Goal: Transaction & Acquisition: Book appointment/travel/reservation

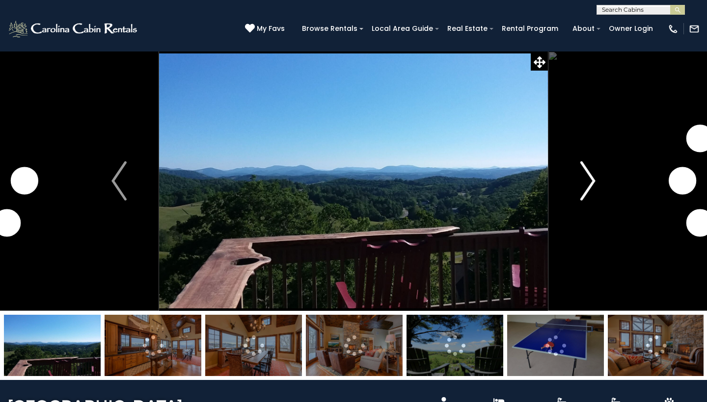
click at [591, 181] on img "Next" at bounding box center [587, 180] width 15 height 39
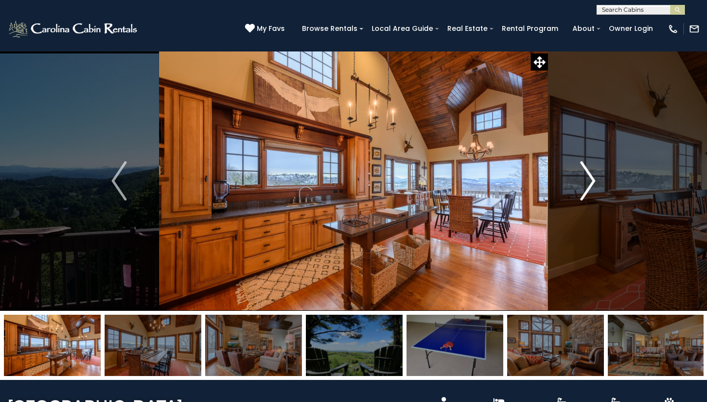
click at [591, 180] on img "Next" at bounding box center [587, 180] width 15 height 39
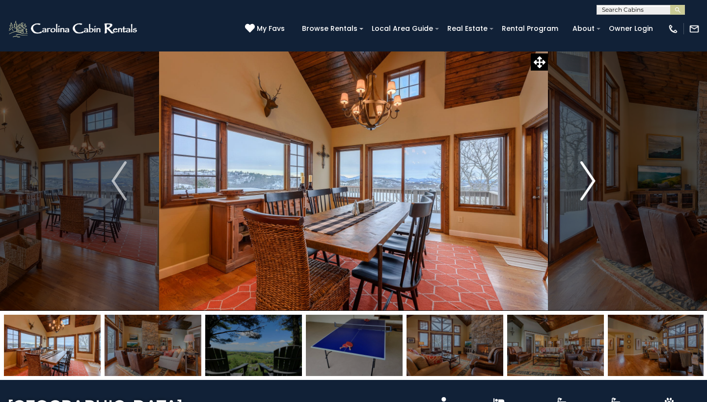
click at [591, 180] on img "Next" at bounding box center [587, 180] width 15 height 39
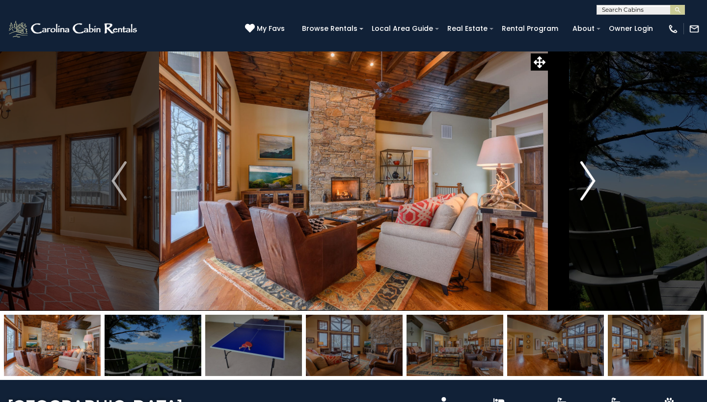
click at [591, 180] on img "Next" at bounding box center [587, 180] width 15 height 39
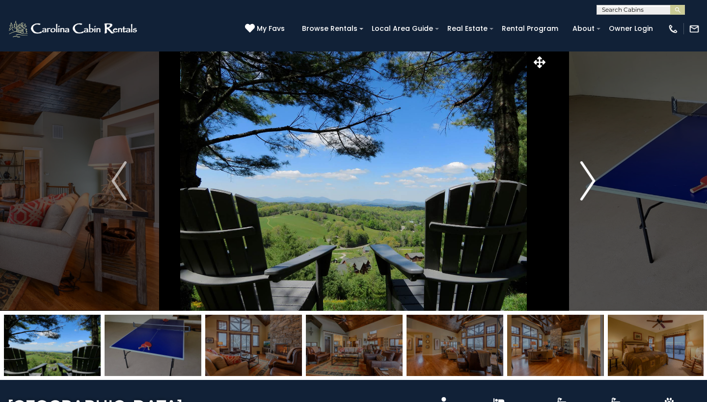
click at [591, 180] on img "Next" at bounding box center [587, 180] width 15 height 39
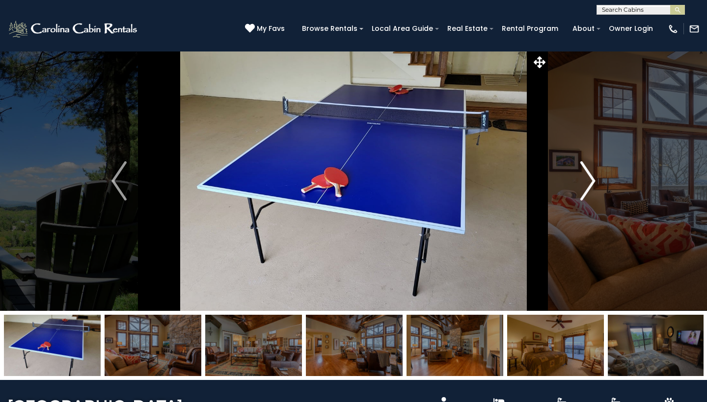
click at [591, 180] on img "Next" at bounding box center [587, 180] width 15 height 39
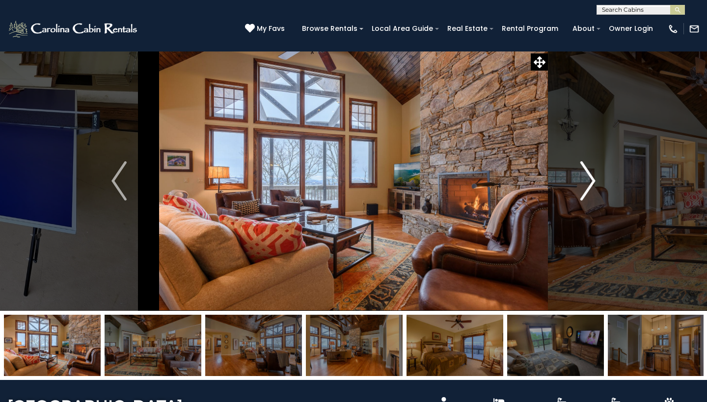
click at [591, 180] on img "Next" at bounding box center [587, 180] width 15 height 39
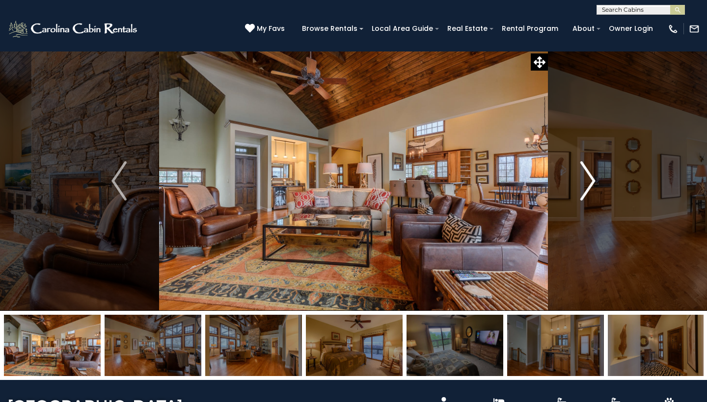
click at [591, 180] on img "Next" at bounding box center [587, 180] width 15 height 39
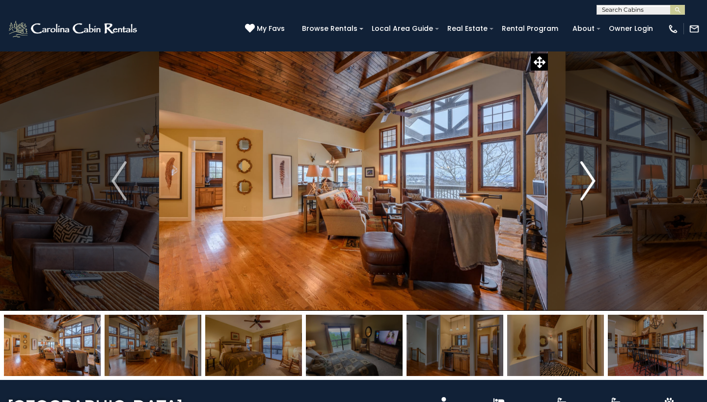
click at [591, 180] on img "Next" at bounding box center [587, 180] width 15 height 39
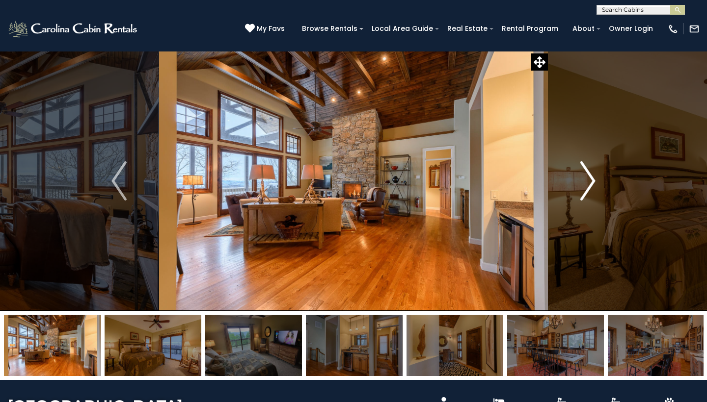
click at [591, 180] on img "Next" at bounding box center [587, 180] width 15 height 39
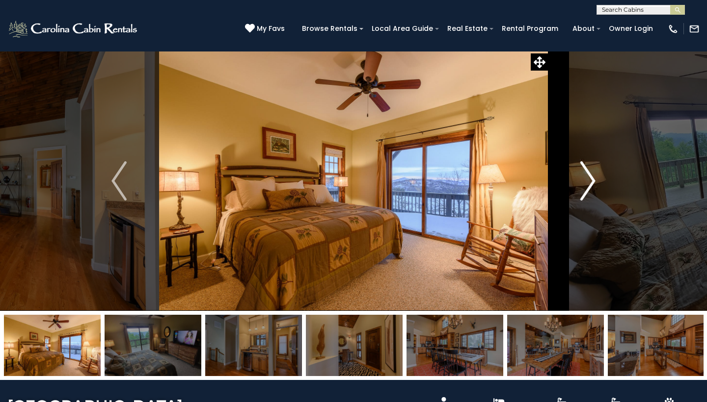
click at [591, 180] on img "Next" at bounding box center [587, 180] width 15 height 39
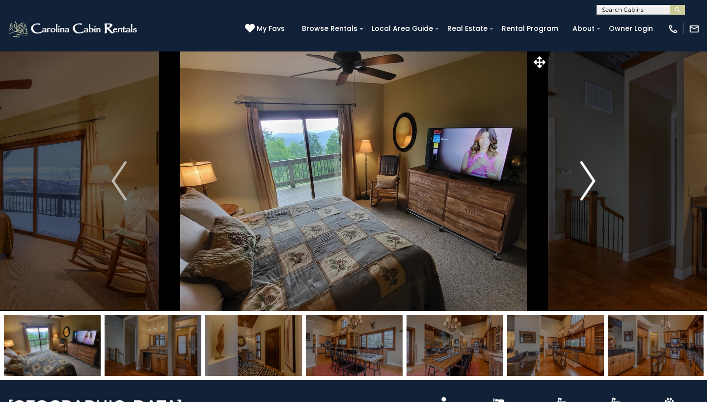
click at [591, 180] on img "Next" at bounding box center [587, 180] width 15 height 39
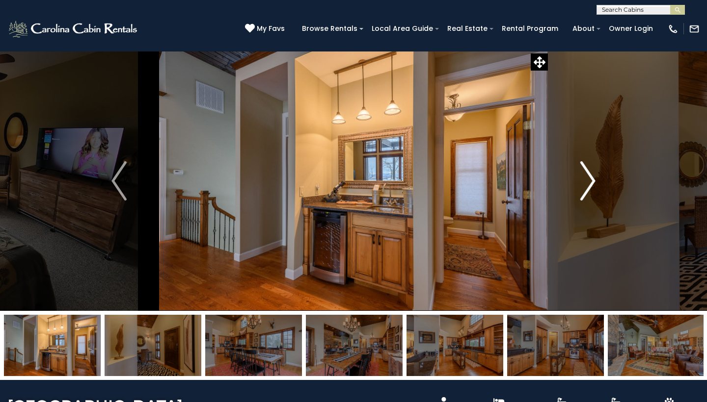
click at [591, 180] on img "Next" at bounding box center [587, 180] width 15 height 39
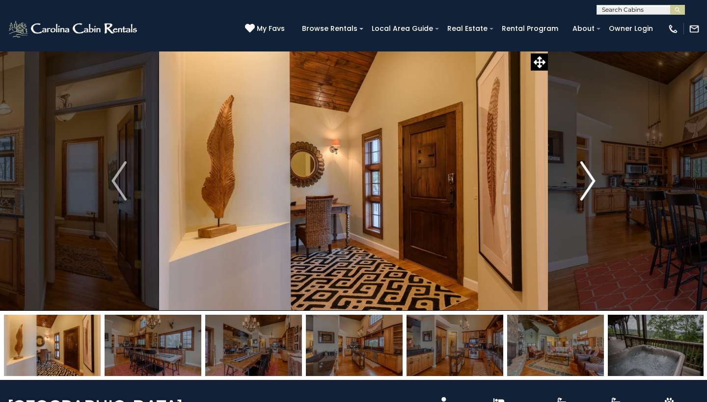
click at [591, 180] on img "Next" at bounding box center [587, 180] width 15 height 39
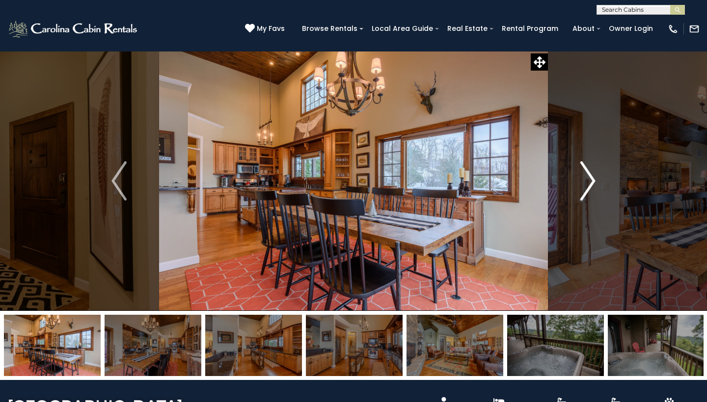
click at [591, 180] on img "Next" at bounding box center [587, 180] width 15 height 39
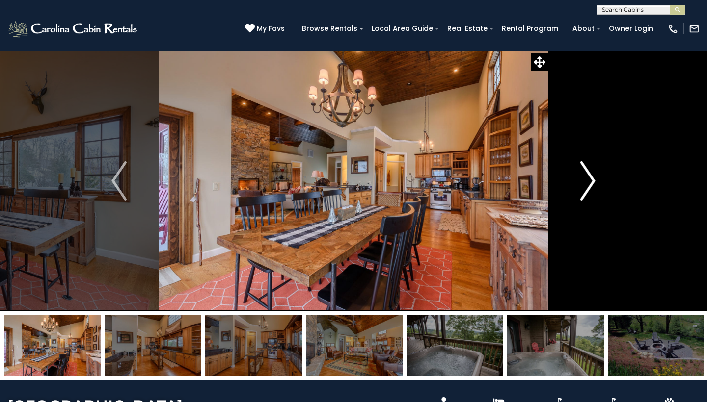
click at [591, 180] on img "Next" at bounding box center [587, 180] width 15 height 39
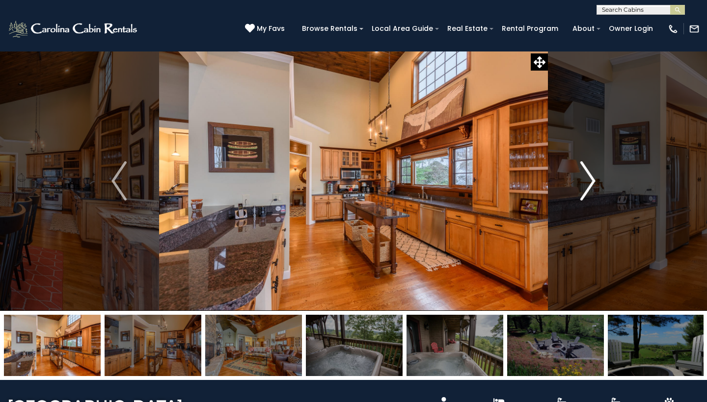
click at [591, 180] on img "Next" at bounding box center [587, 180] width 15 height 39
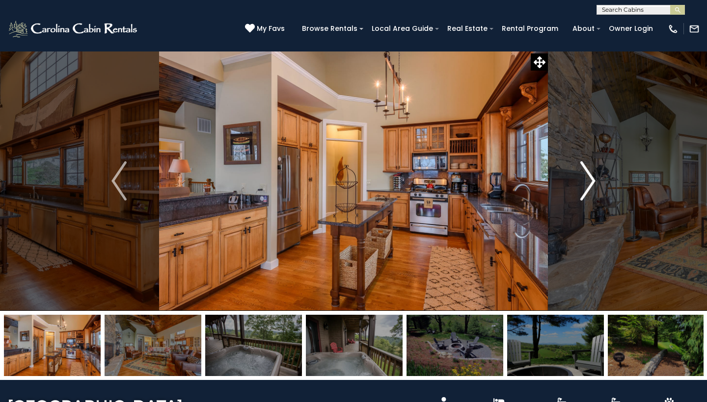
click at [591, 180] on img "Next" at bounding box center [587, 180] width 15 height 39
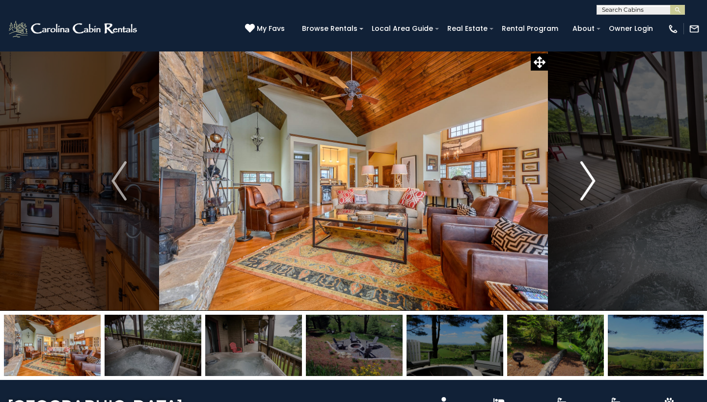
click at [591, 180] on img "Next" at bounding box center [587, 180] width 15 height 39
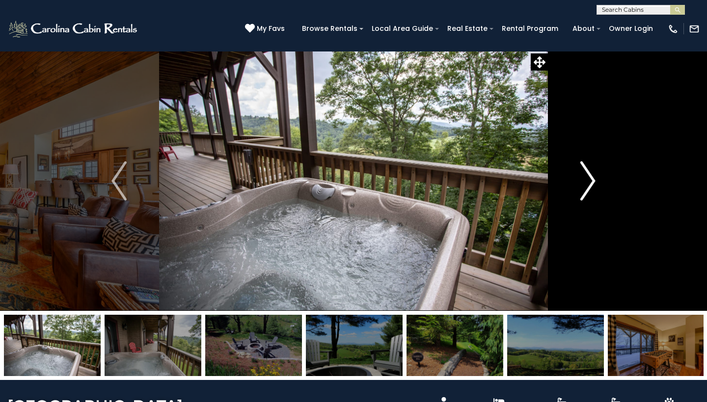
click at [591, 181] on img "Next" at bounding box center [587, 180] width 15 height 39
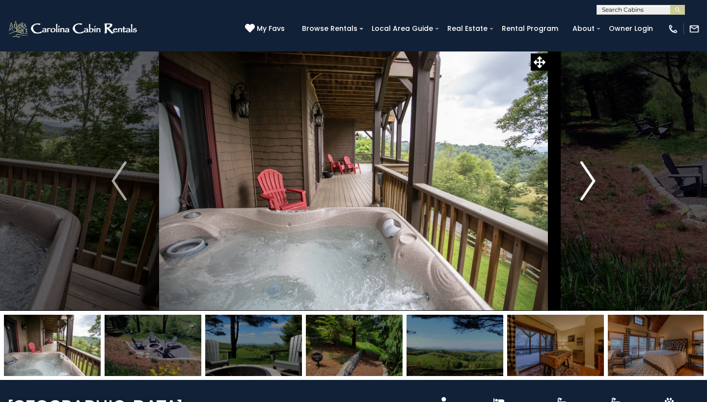
click at [591, 181] on img "Next" at bounding box center [587, 180] width 15 height 39
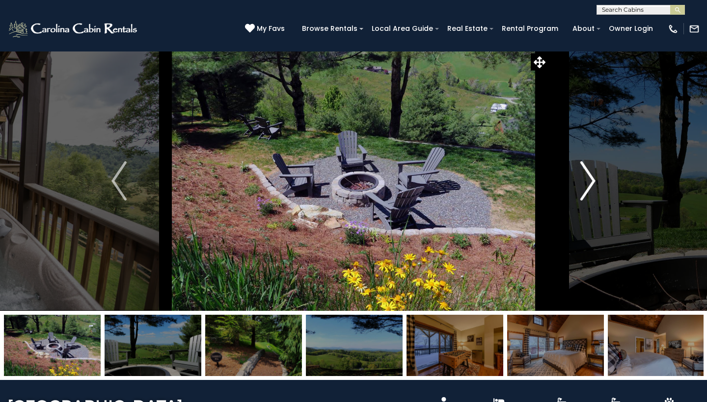
click at [591, 181] on img "Next" at bounding box center [587, 180] width 15 height 39
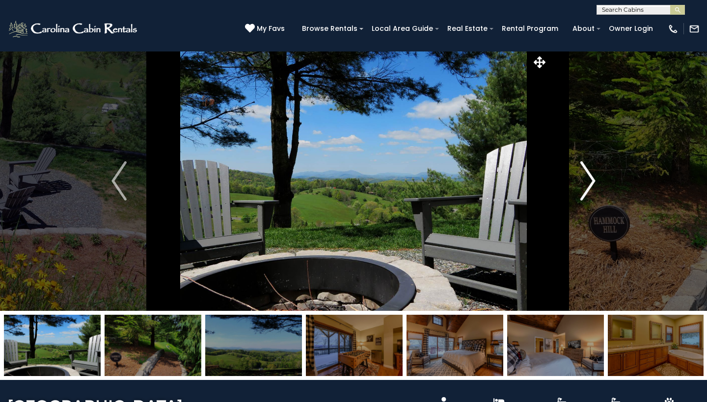
click at [591, 181] on img "Next" at bounding box center [587, 180] width 15 height 39
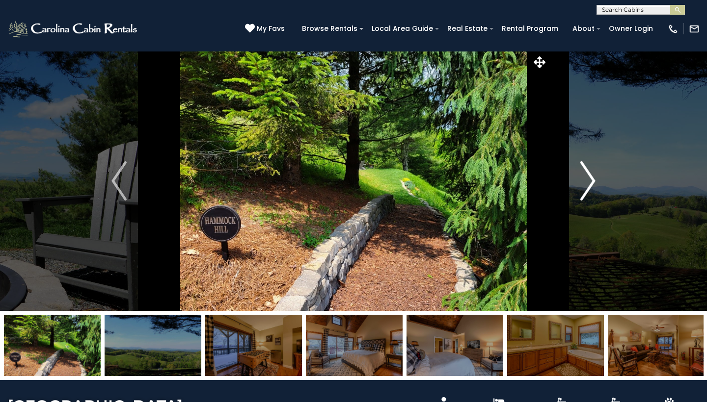
click at [591, 181] on img "Next" at bounding box center [587, 180] width 15 height 39
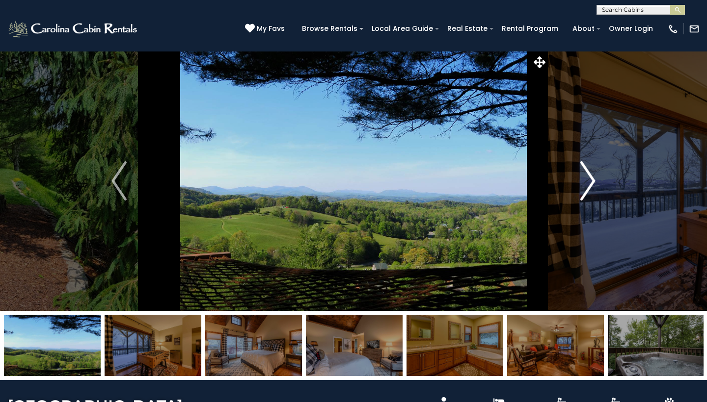
click at [591, 181] on img "Next" at bounding box center [587, 180] width 15 height 39
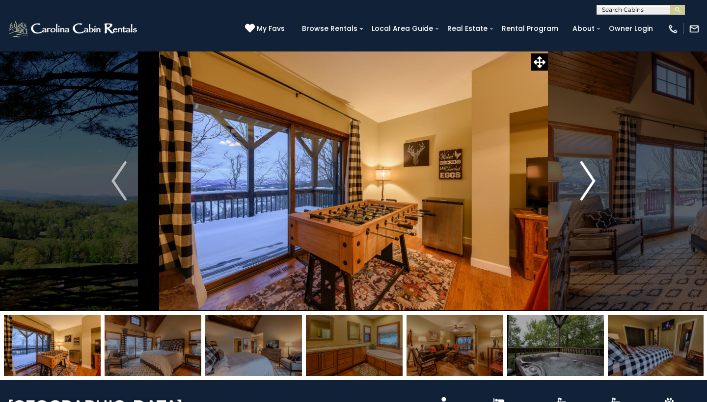
click at [591, 181] on img "Next" at bounding box center [587, 180] width 15 height 39
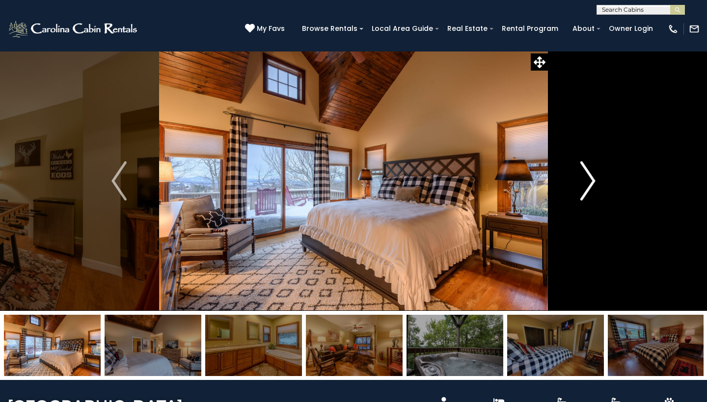
click at [591, 181] on img "Next" at bounding box center [587, 180] width 15 height 39
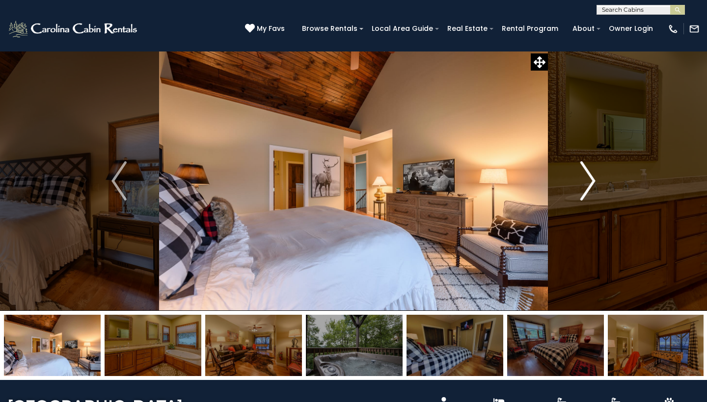
click at [591, 181] on img "Next" at bounding box center [587, 180] width 15 height 39
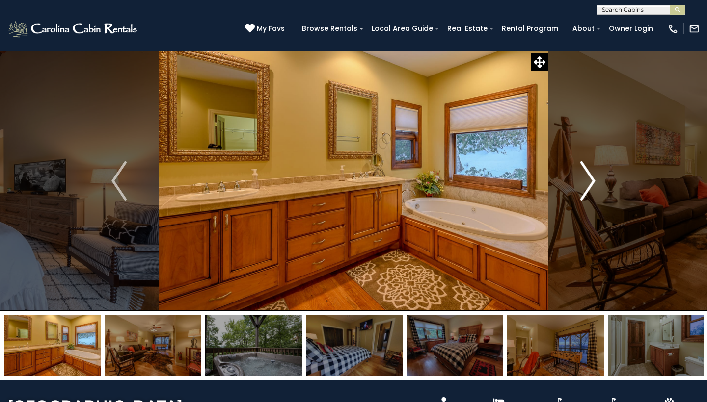
click at [591, 181] on img "Next" at bounding box center [587, 180] width 15 height 39
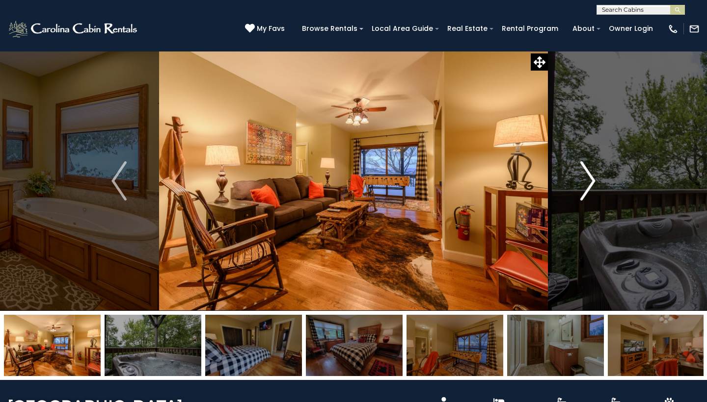
click at [591, 181] on img "Next" at bounding box center [587, 180] width 15 height 39
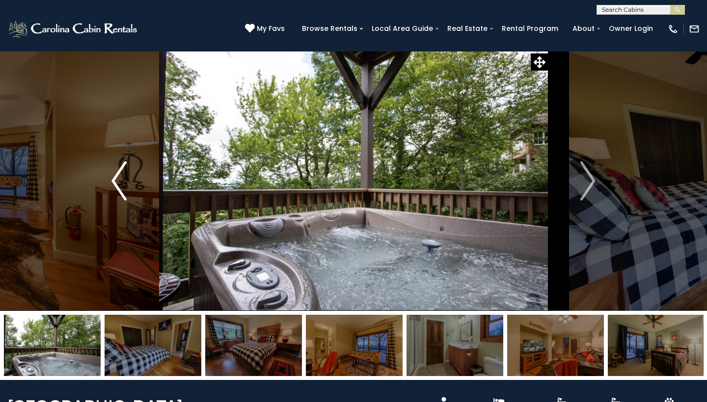
click at [108, 182] on button "Previous" at bounding box center [119, 181] width 80 height 260
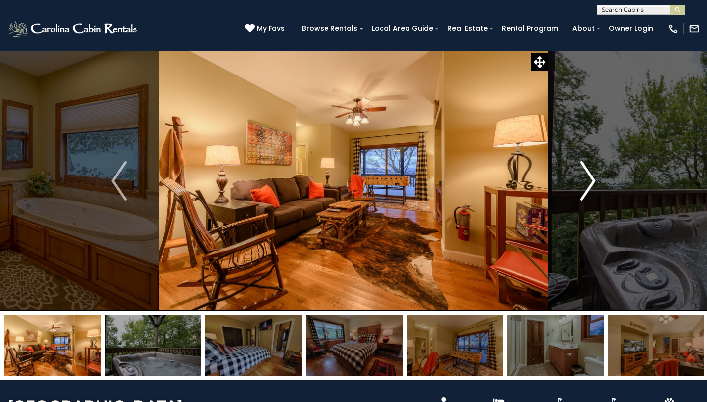
click at [587, 187] on img "Next" at bounding box center [587, 180] width 15 height 39
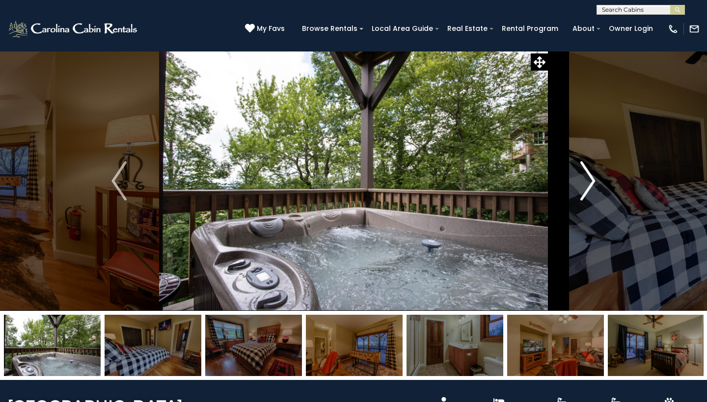
click at [587, 187] on img "Next" at bounding box center [587, 180] width 15 height 39
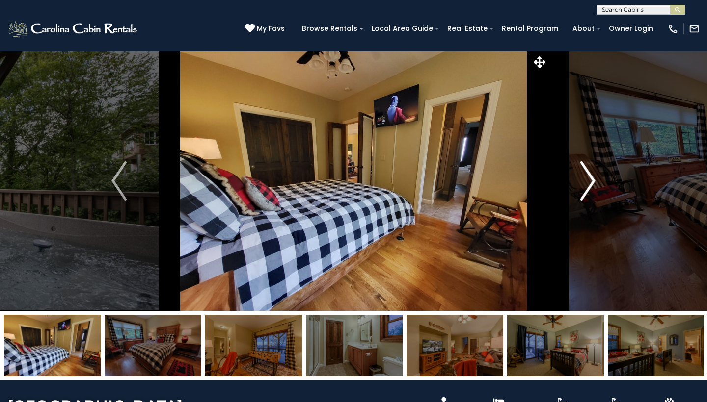
click at [587, 187] on img "Next" at bounding box center [587, 180] width 15 height 39
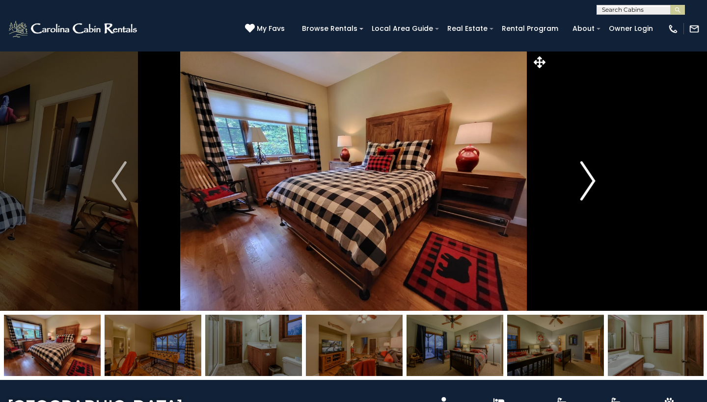
click at [587, 187] on img "Next" at bounding box center [587, 180] width 15 height 39
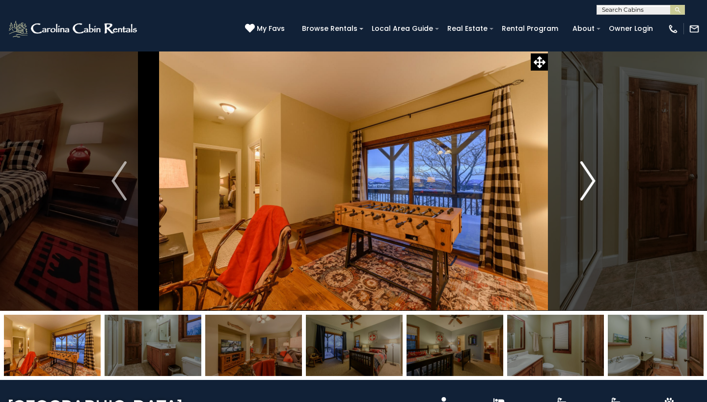
click at [587, 187] on img "Next" at bounding box center [587, 180] width 15 height 39
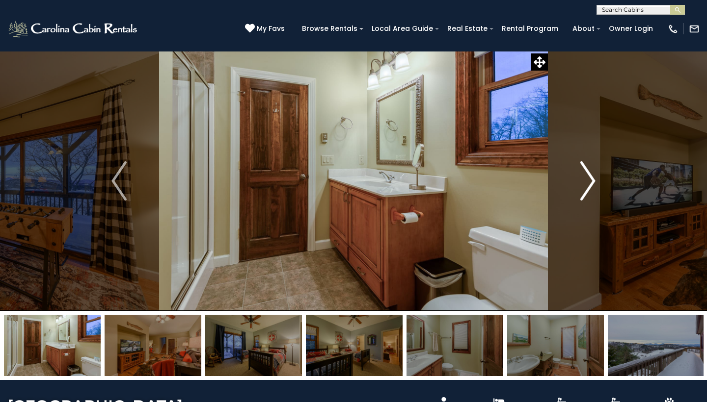
click at [587, 187] on img "Next" at bounding box center [587, 180] width 15 height 39
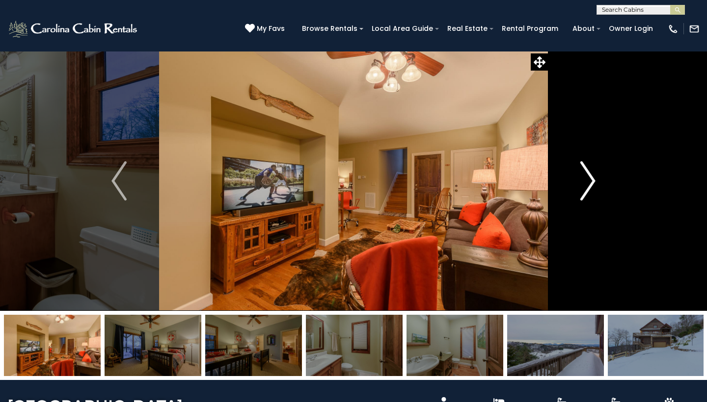
click at [587, 187] on img "Next" at bounding box center [587, 180] width 15 height 39
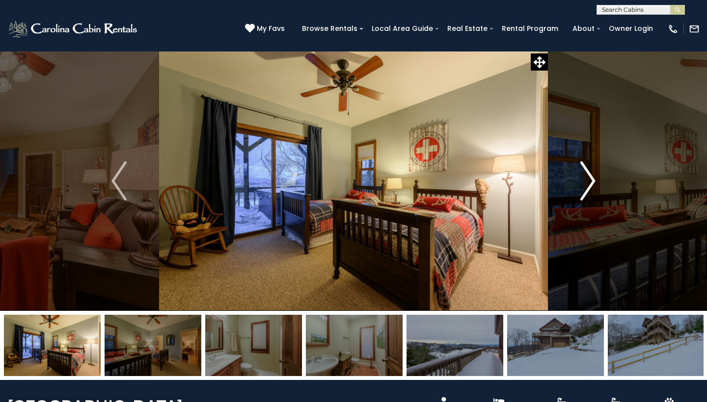
click at [587, 187] on img "Next" at bounding box center [587, 180] width 15 height 39
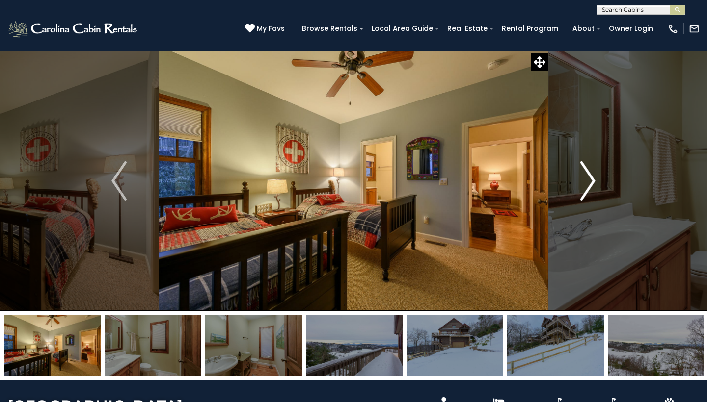
click at [587, 187] on img "Next" at bounding box center [587, 180] width 15 height 39
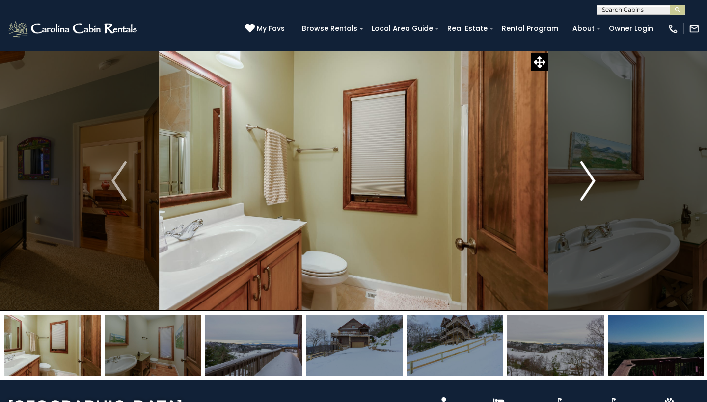
click at [587, 187] on img "Next" at bounding box center [587, 180] width 15 height 39
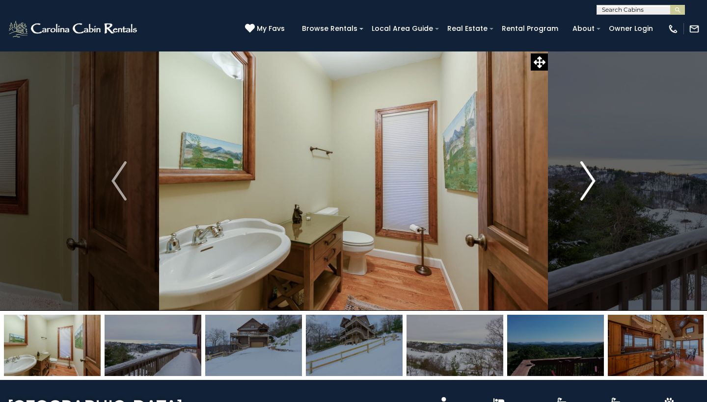
click at [587, 187] on img "Next" at bounding box center [587, 180] width 15 height 39
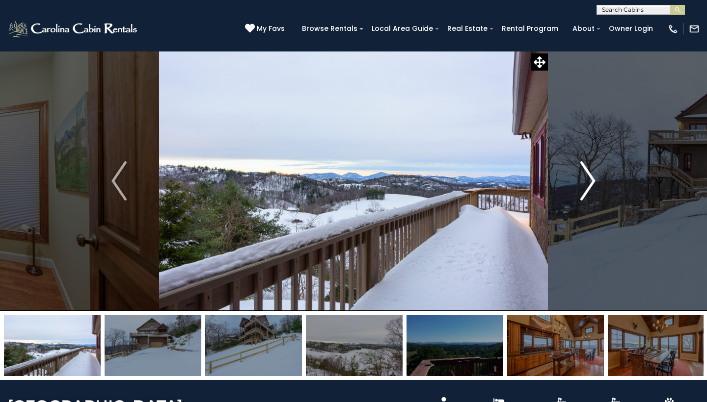
click at [587, 187] on img "Next" at bounding box center [587, 180] width 15 height 39
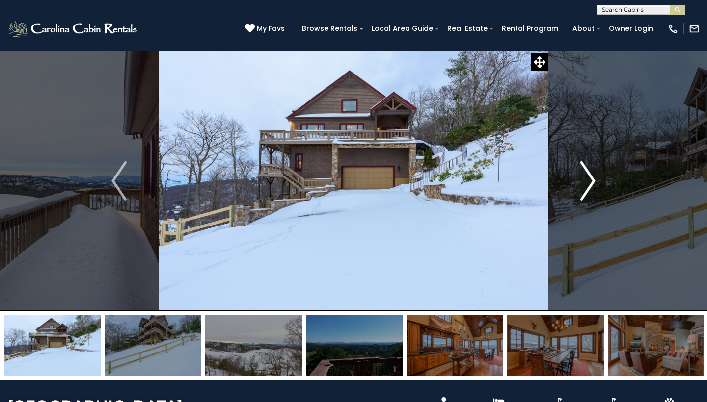
click at [587, 187] on img "Next" at bounding box center [587, 180] width 15 height 39
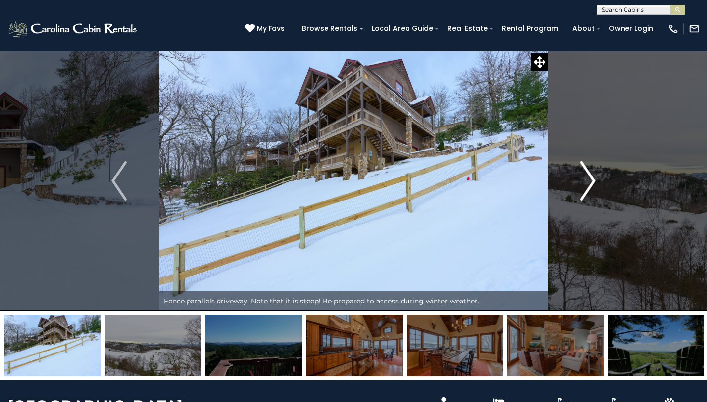
click at [587, 187] on img "Next" at bounding box center [587, 180] width 15 height 39
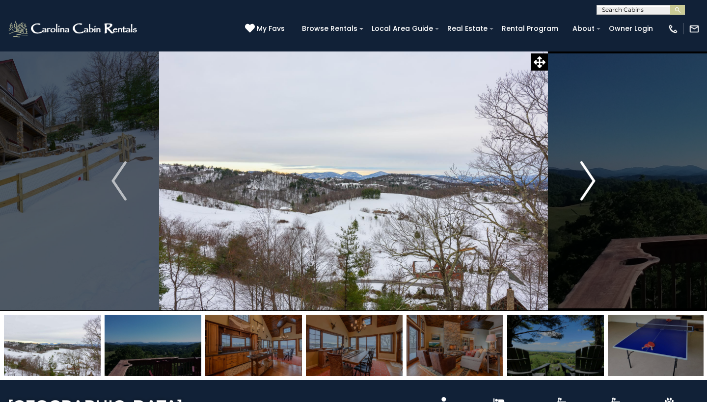
click at [587, 187] on img "Next" at bounding box center [587, 180] width 15 height 39
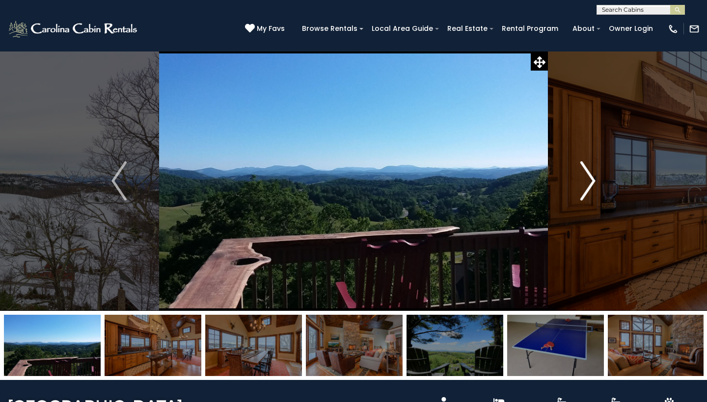
click at [587, 187] on img "Next" at bounding box center [587, 180] width 15 height 39
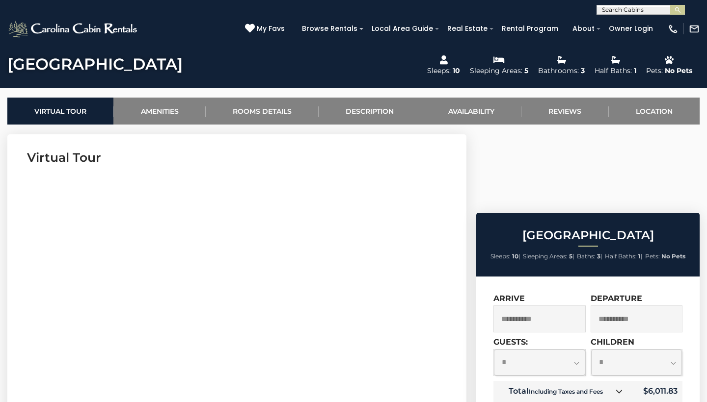
scroll to position [346, 0]
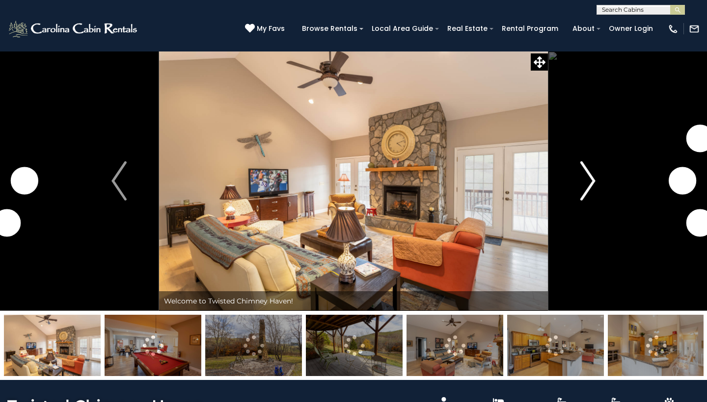
click at [588, 180] on img "Next" at bounding box center [587, 180] width 15 height 39
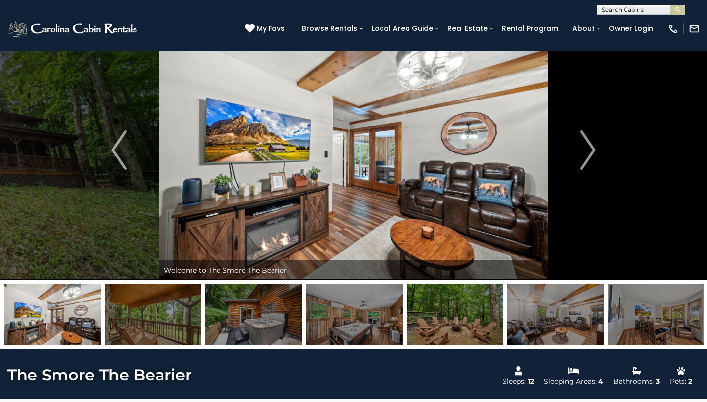
scroll to position [24, 0]
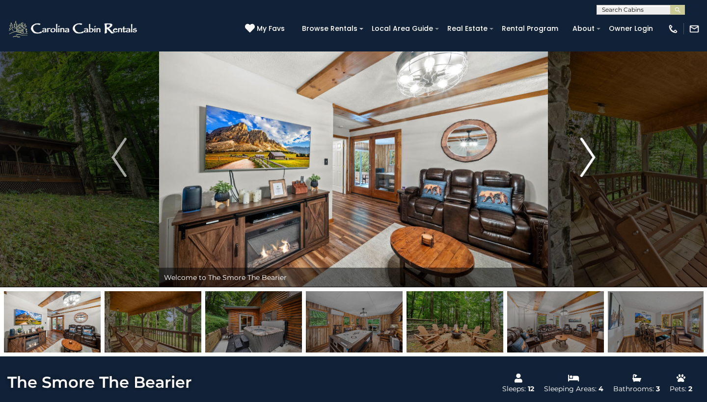
click at [586, 164] on img "Next" at bounding box center [587, 157] width 15 height 39
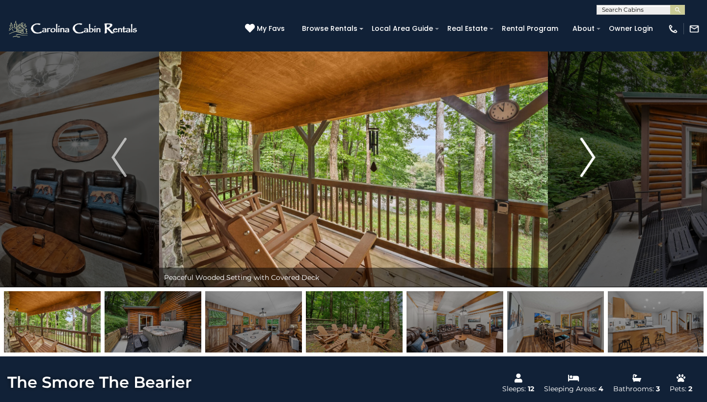
click at [586, 164] on img "Next" at bounding box center [587, 157] width 15 height 39
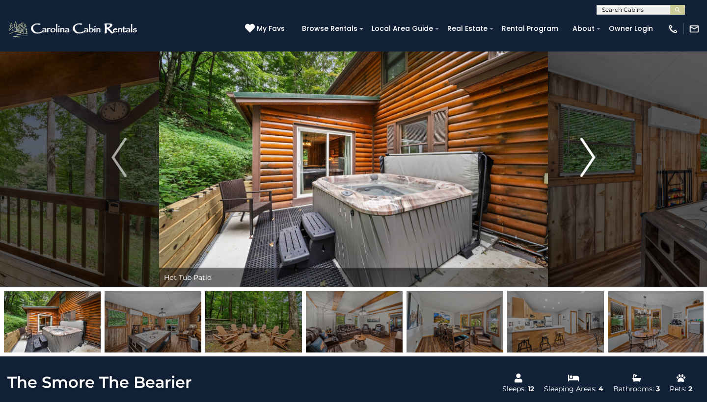
click at [586, 164] on img "Next" at bounding box center [587, 157] width 15 height 39
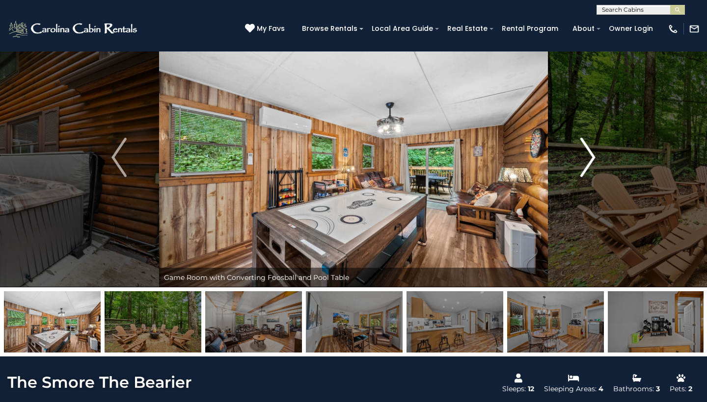
click at [586, 164] on img "Next" at bounding box center [587, 157] width 15 height 39
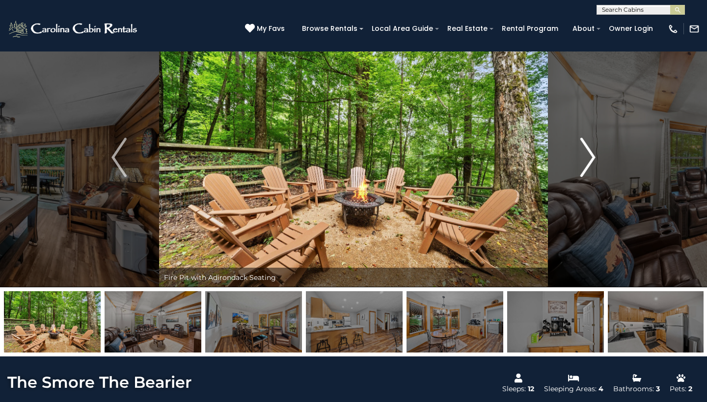
click at [586, 164] on img "Next" at bounding box center [587, 157] width 15 height 39
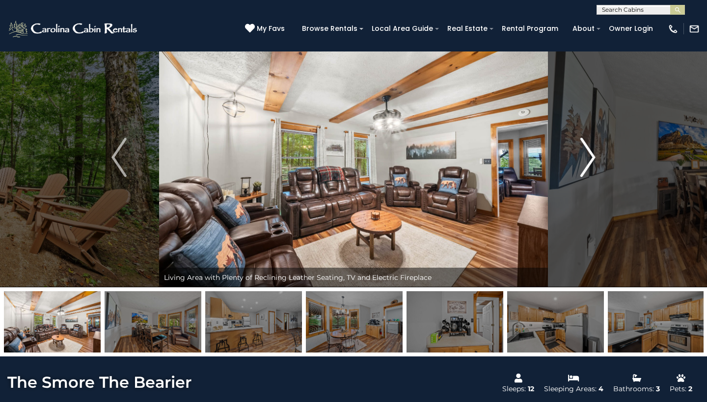
click at [586, 164] on img "Next" at bounding box center [587, 157] width 15 height 39
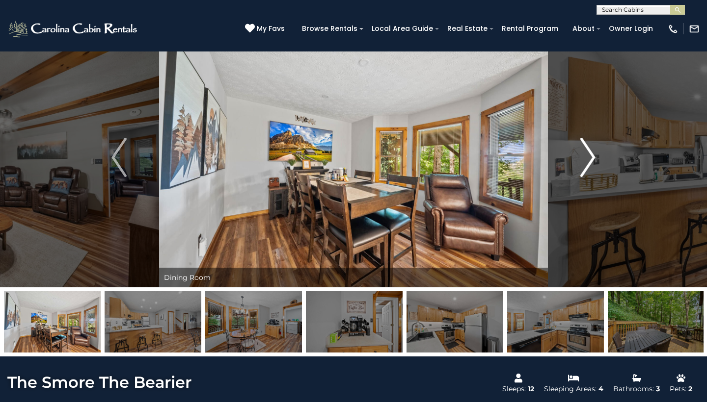
click at [586, 164] on img "Next" at bounding box center [587, 157] width 15 height 39
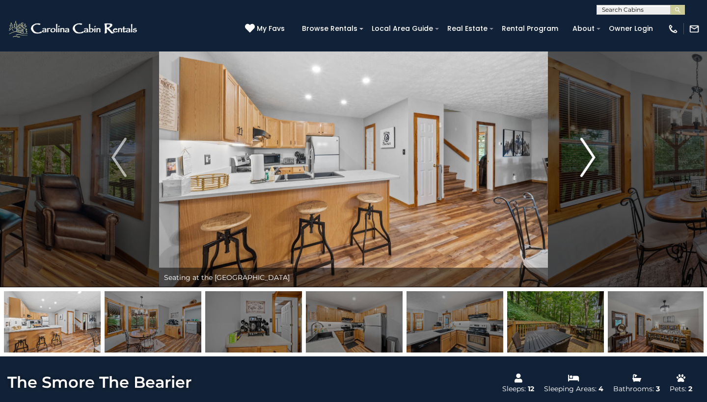
click at [586, 164] on img "Next" at bounding box center [587, 157] width 15 height 39
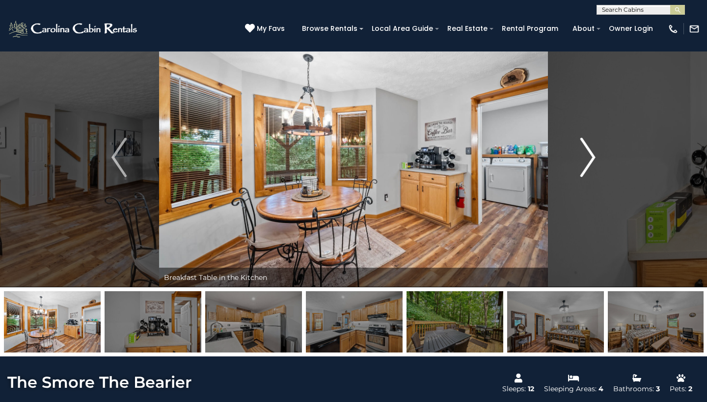
click at [586, 164] on img "Next" at bounding box center [587, 157] width 15 height 39
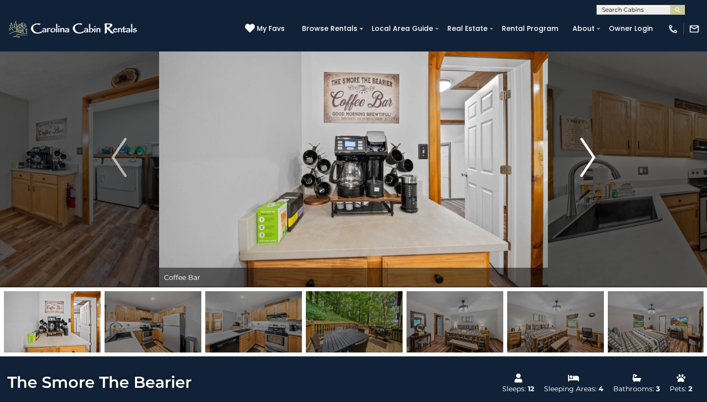
click at [586, 164] on img "Next" at bounding box center [587, 157] width 15 height 39
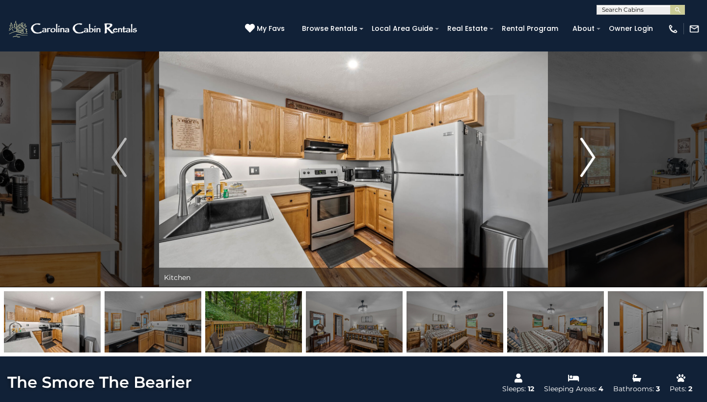
click at [586, 164] on img "Next" at bounding box center [587, 157] width 15 height 39
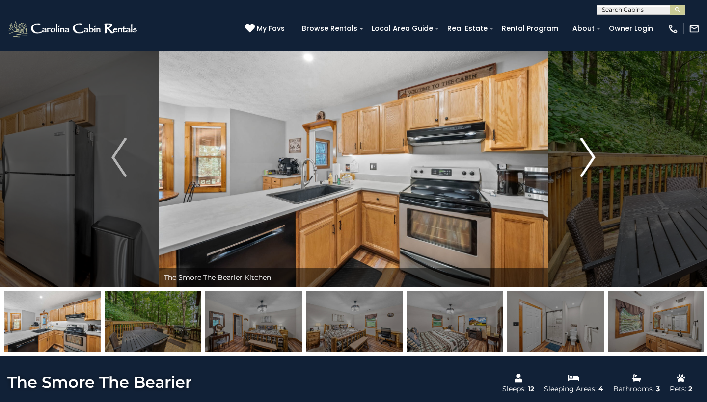
click at [586, 164] on img "Next" at bounding box center [587, 157] width 15 height 39
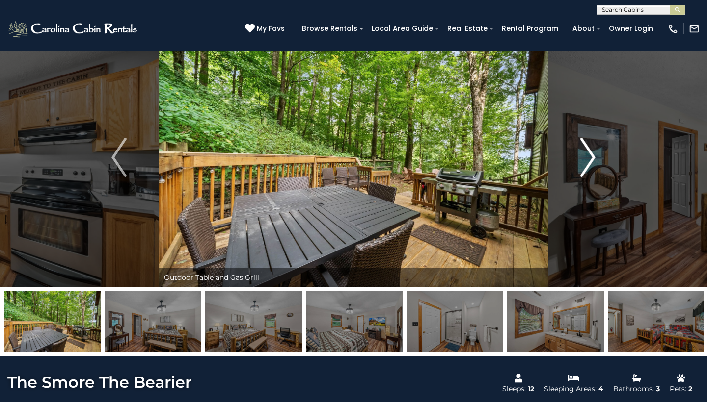
click at [586, 164] on img "Next" at bounding box center [587, 157] width 15 height 39
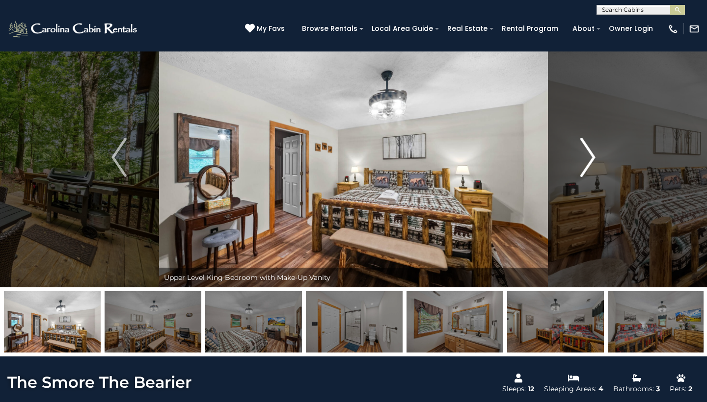
click at [586, 164] on img "Next" at bounding box center [587, 157] width 15 height 39
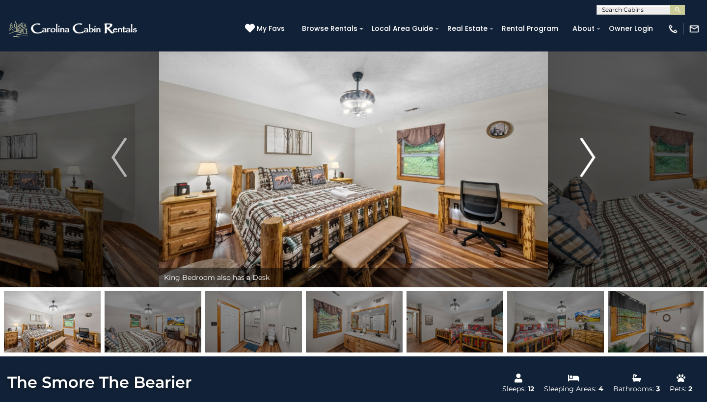
click at [586, 164] on img "Next" at bounding box center [587, 157] width 15 height 39
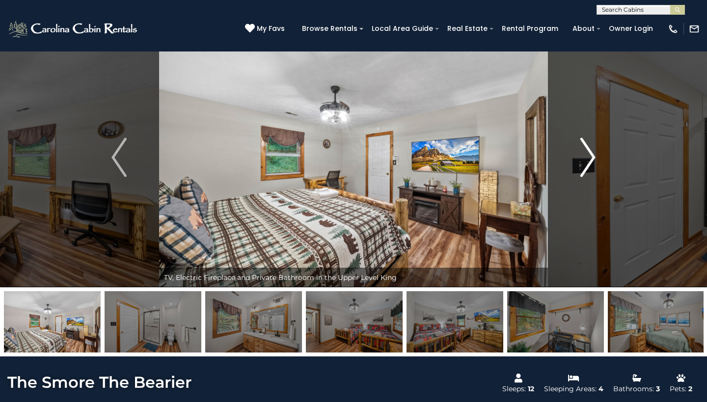
click at [586, 164] on img "Next" at bounding box center [587, 157] width 15 height 39
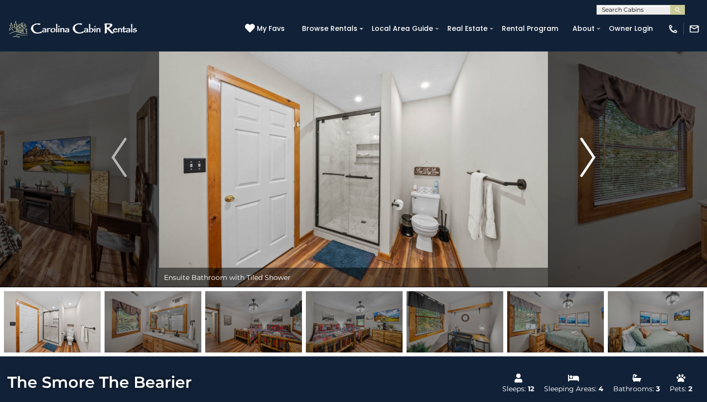
click at [586, 164] on img "Next" at bounding box center [587, 157] width 15 height 39
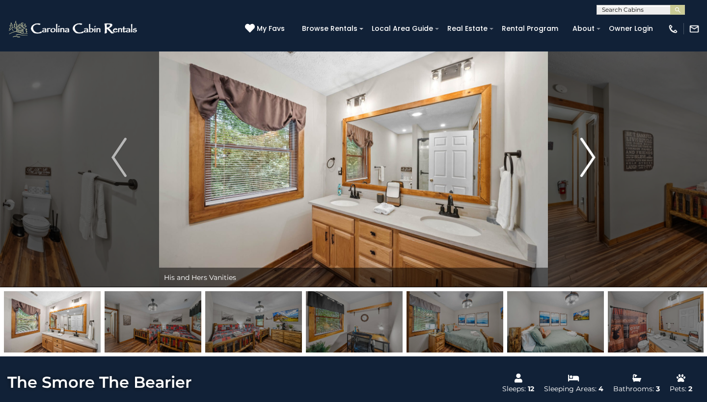
click at [586, 164] on img "Next" at bounding box center [587, 157] width 15 height 39
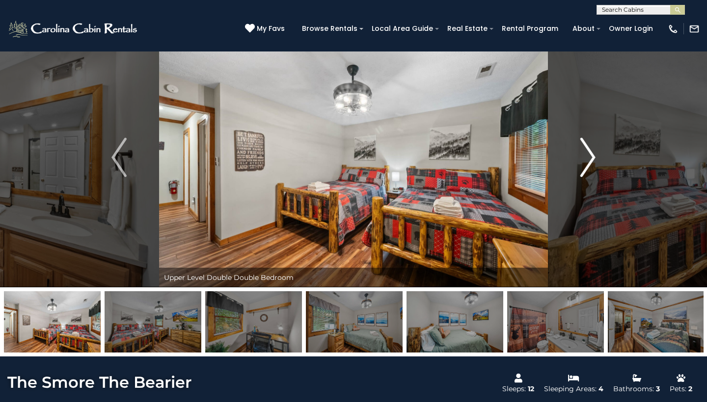
click at [586, 164] on img "Next" at bounding box center [587, 157] width 15 height 39
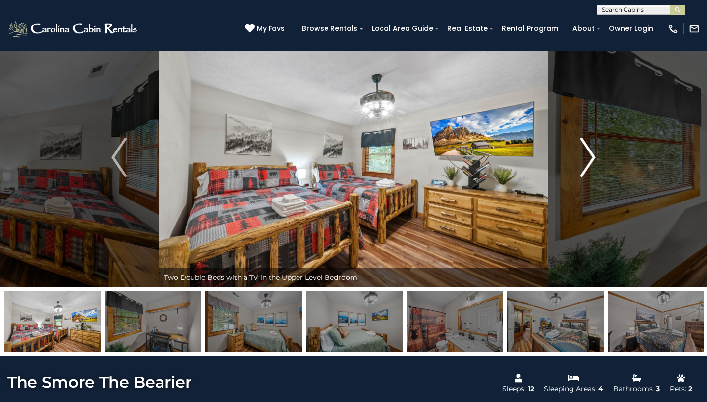
click at [586, 164] on img "Next" at bounding box center [587, 157] width 15 height 39
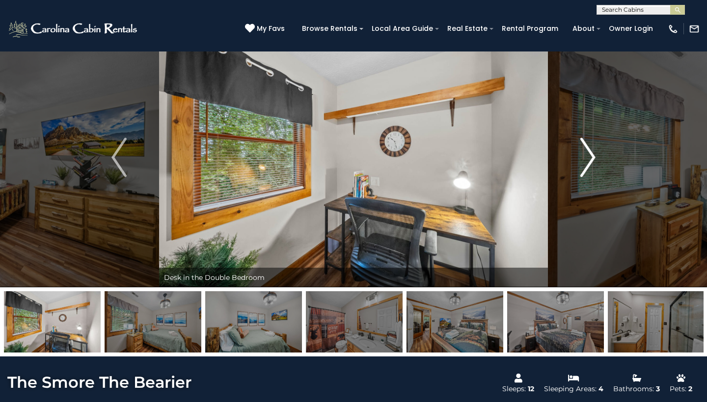
click at [586, 164] on img "Next" at bounding box center [587, 157] width 15 height 39
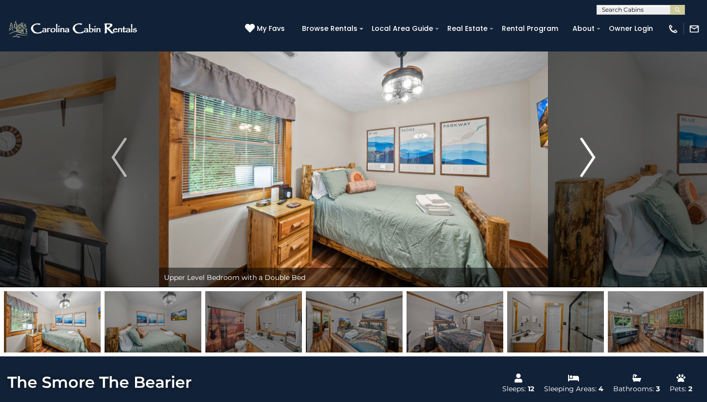
click at [586, 164] on img "Next" at bounding box center [587, 157] width 15 height 39
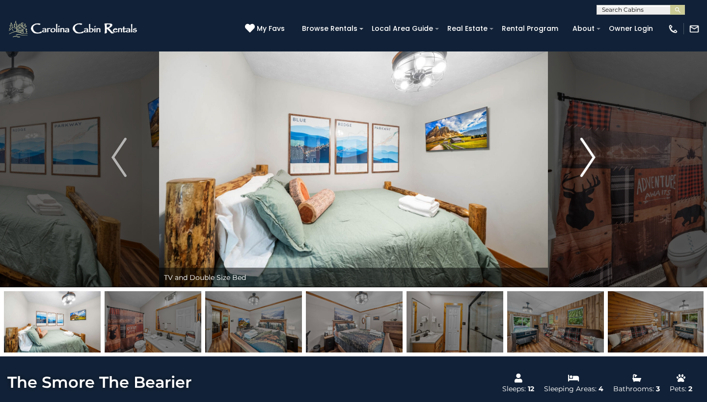
click at [586, 164] on img "Next" at bounding box center [587, 157] width 15 height 39
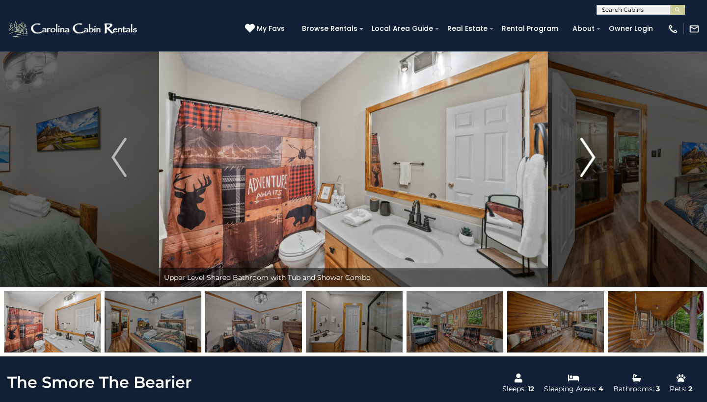
click at [585, 164] on img "Next" at bounding box center [587, 157] width 15 height 39
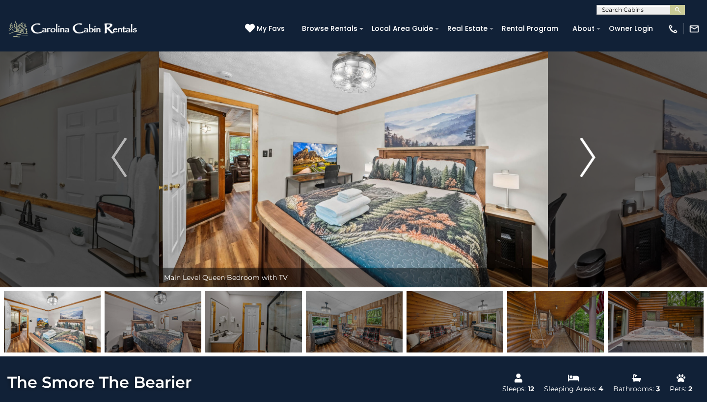
click at [585, 165] on img "Next" at bounding box center [587, 157] width 15 height 39
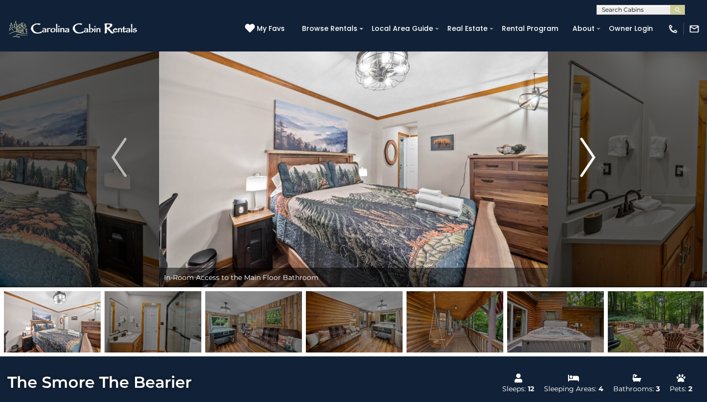
click at [585, 165] on img "Next" at bounding box center [587, 157] width 15 height 39
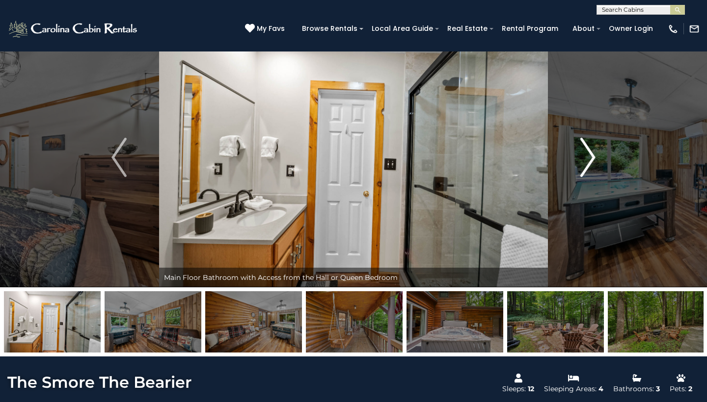
click at [585, 166] on img "Next" at bounding box center [587, 157] width 15 height 39
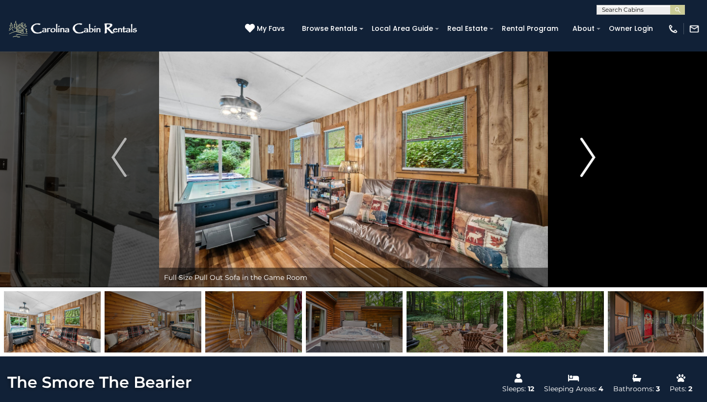
click at [584, 166] on img "Next" at bounding box center [587, 157] width 15 height 39
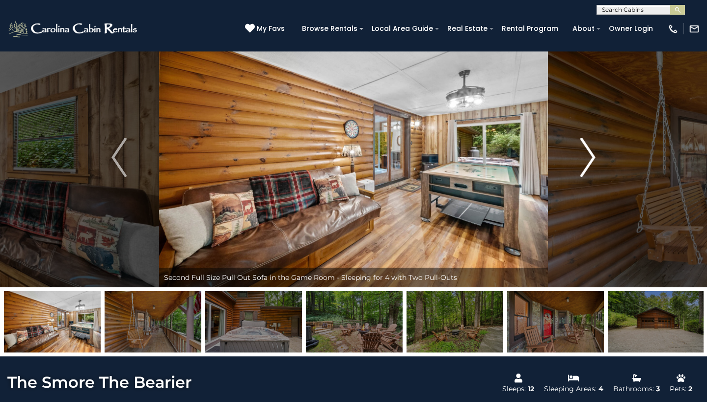
click at [584, 166] on img "Next" at bounding box center [587, 157] width 15 height 39
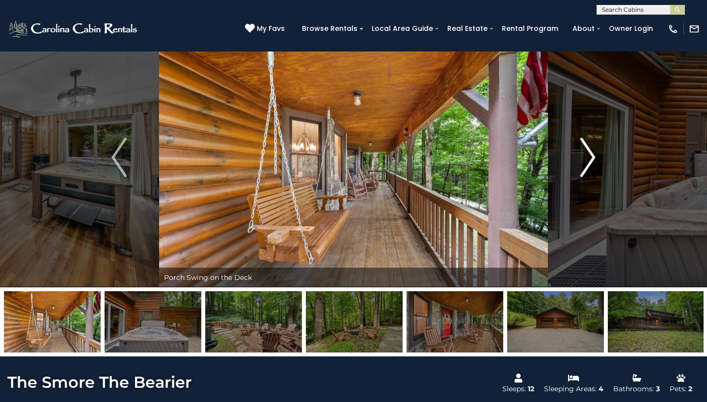
click at [584, 166] on img "Next" at bounding box center [587, 157] width 15 height 39
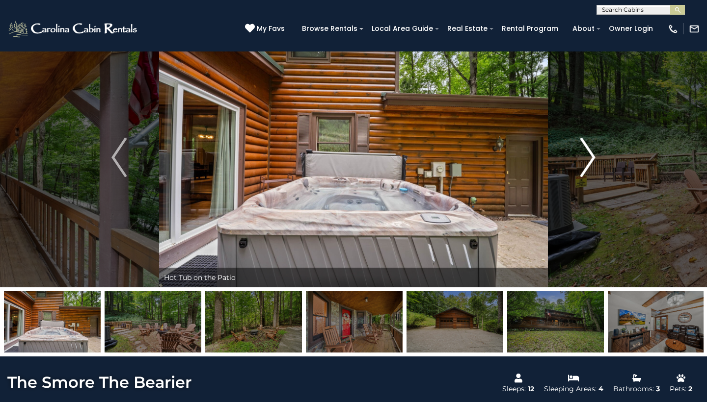
click at [584, 166] on img "Next" at bounding box center [587, 157] width 15 height 39
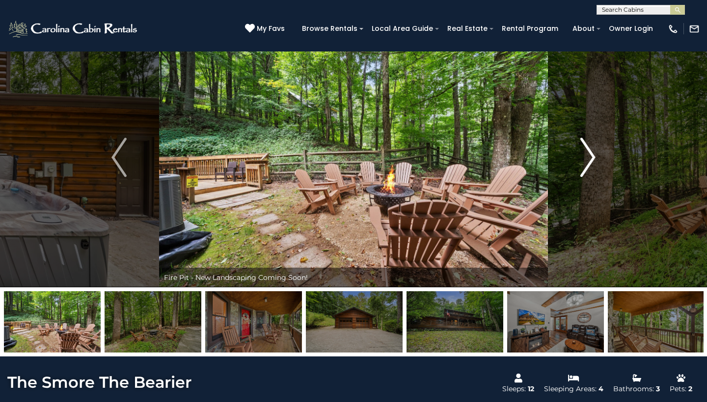
click at [584, 166] on img "Next" at bounding box center [587, 157] width 15 height 39
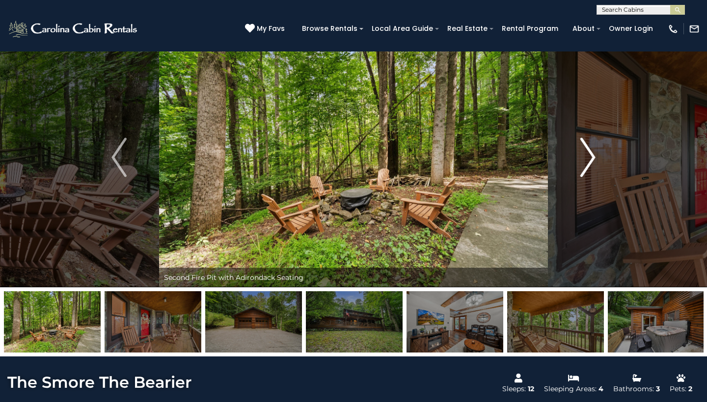
click at [584, 166] on img "Next" at bounding box center [587, 157] width 15 height 39
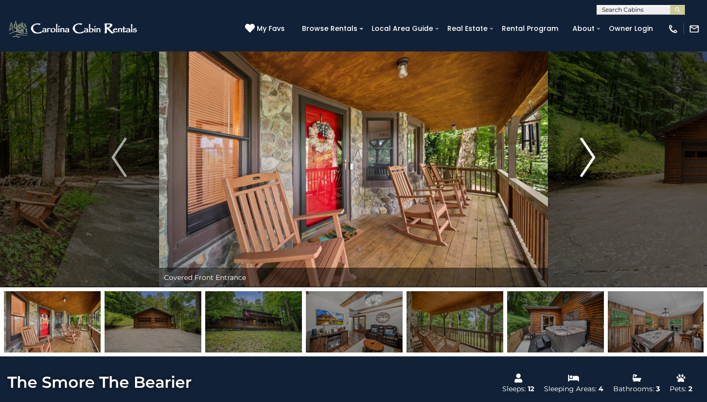
click at [584, 167] on img "Next" at bounding box center [587, 157] width 15 height 39
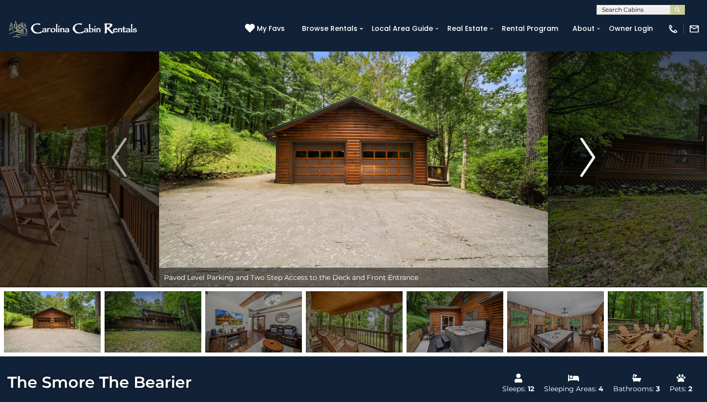
click at [583, 167] on img "Next" at bounding box center [587, 157] width 15 height 39
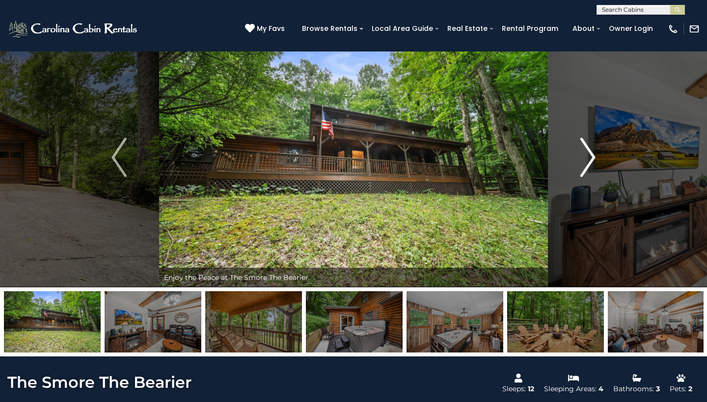
click at [583, 167] on img "Next" at bounding box center [587, 157] width 15 height 39
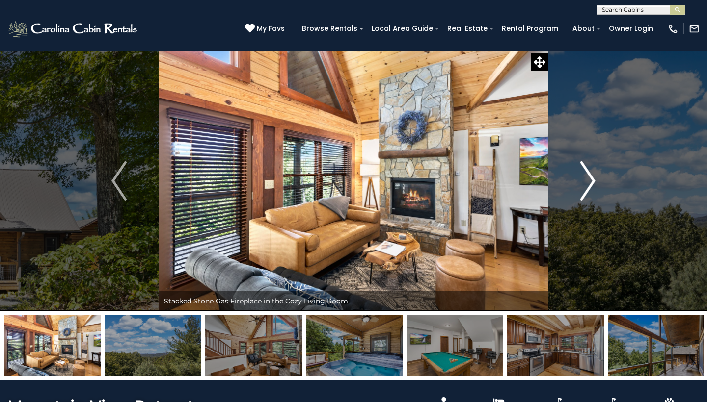
click at [591, 187] on img "Next" at bounding box center [587, 180] width 15 height 39
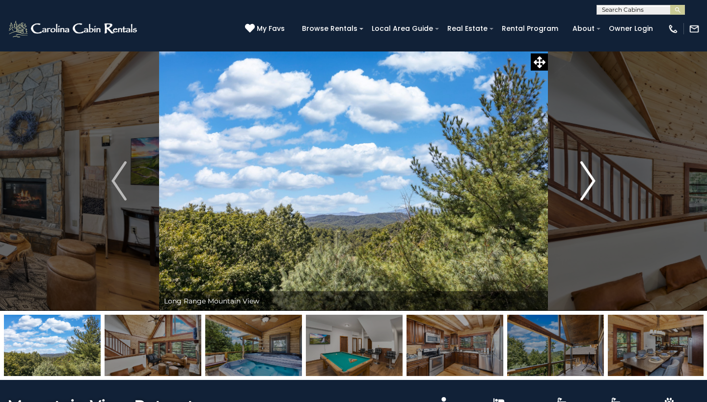
click at [590, 187] on img "Next" at bounding box center [587, 180] width 15 height 39
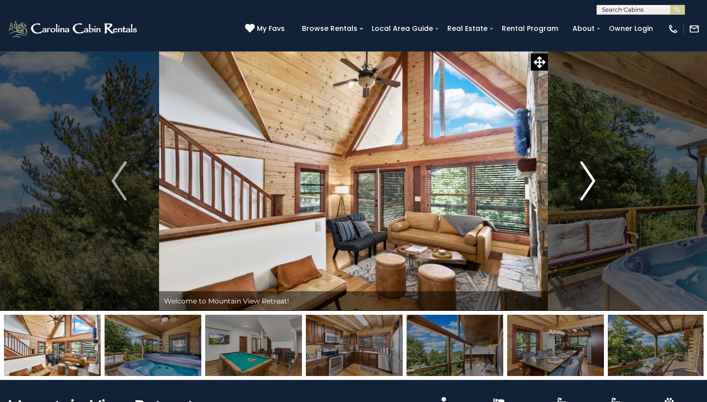
click at [590, 187] on img "Next" at bounding box center [587, 180] width 15 height 39
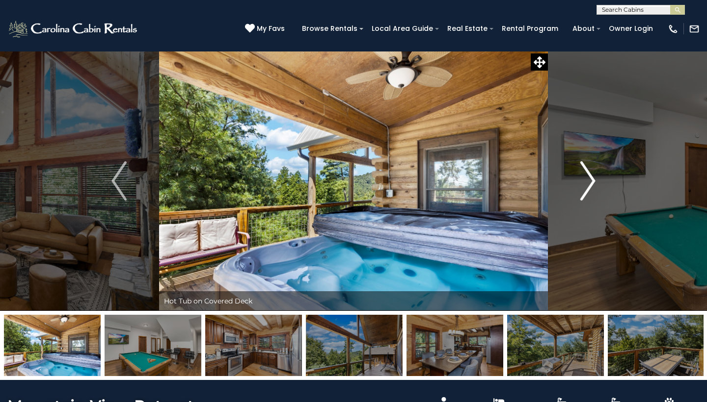
click at [590, 187] on img "Next" at bounding box center [587, 180] width 15 height 39
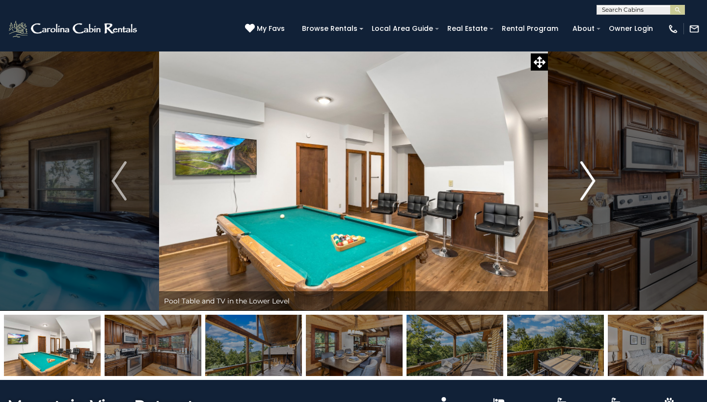
click at [590, 186] on img "Next" at bounding box center [587, 180] width 15 height 39
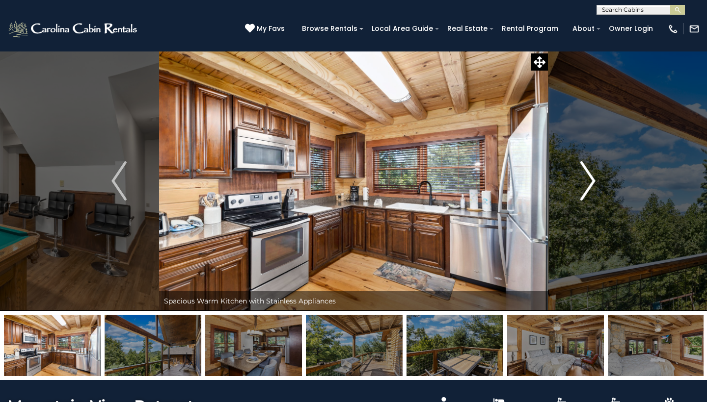
click at [590, 186] on img "Next" at bounding box center [587, 180] width 15 height 39
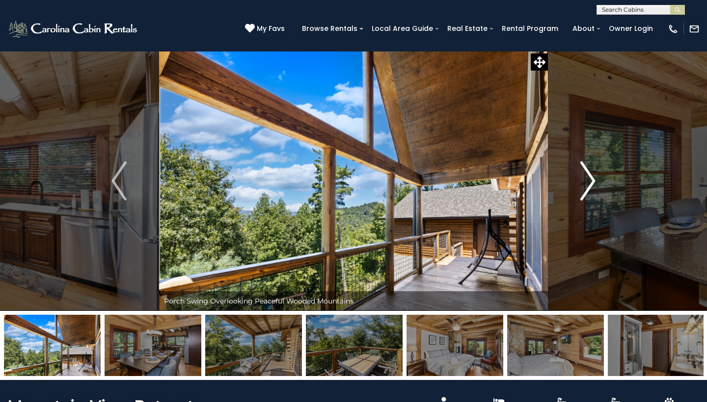
click at [590, 186] on img "Next" at bounding box center [587, 180] width 15 height 39
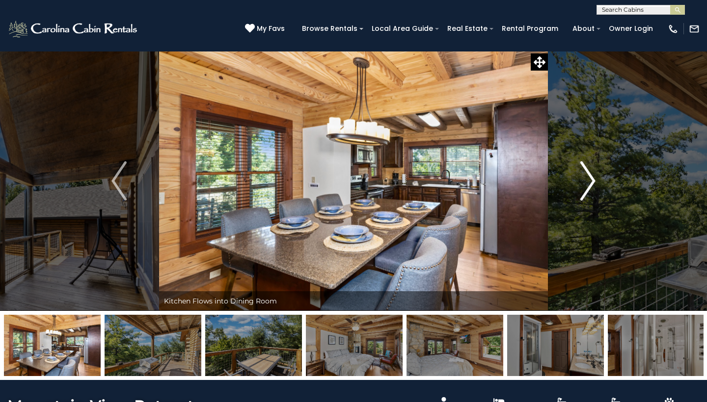
click at [590, 186] on img "Next" at bounding box center [587, 180] width 15 height 39
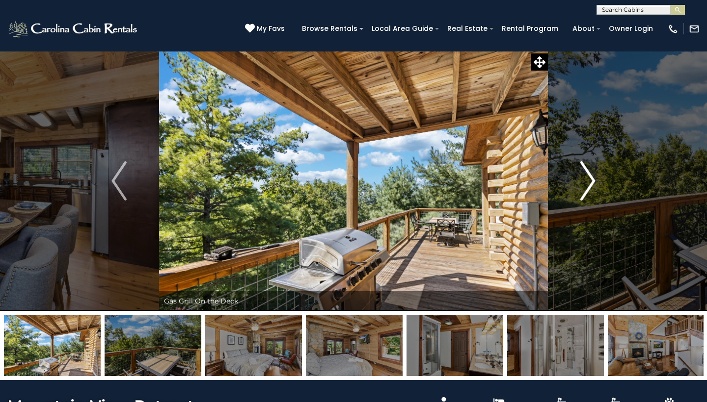
click at [590, 186] on img "Next" at bounding box center [587, 180] width 15 height 39
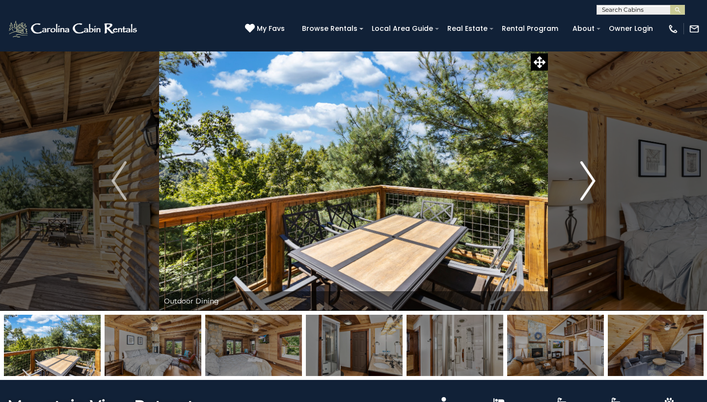
click at [590, 186] on img "Next" at bounding box center [587, 180] width 15 height 39
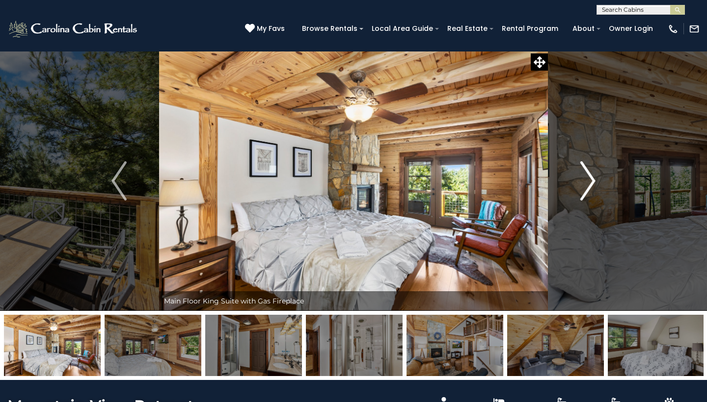
click at [590, 185] on img "Next" at bounding box center [587, 180] width 15 height 39
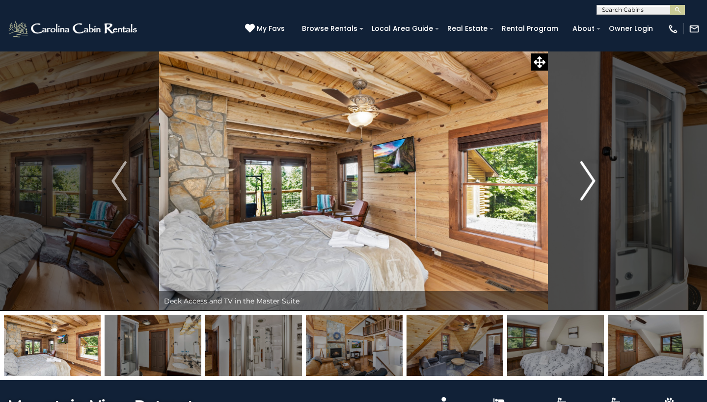
click at [590, 185] on img "Next" at bounding box center [587, 180] width 15 height 39
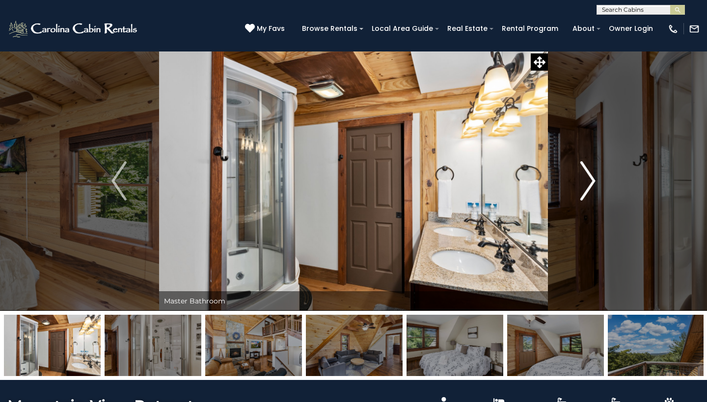
click at [590, 185] on img "Next" at bounding box center [587, 180] width 15 height 39
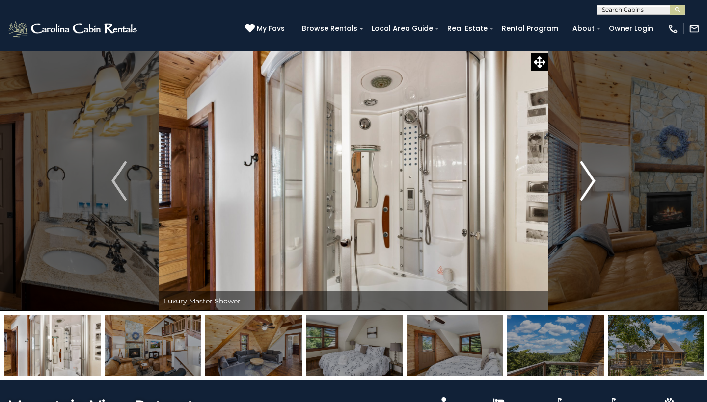
click at [590, 185] on img "Next" at bounding box center [587, 180] width 15 height 39
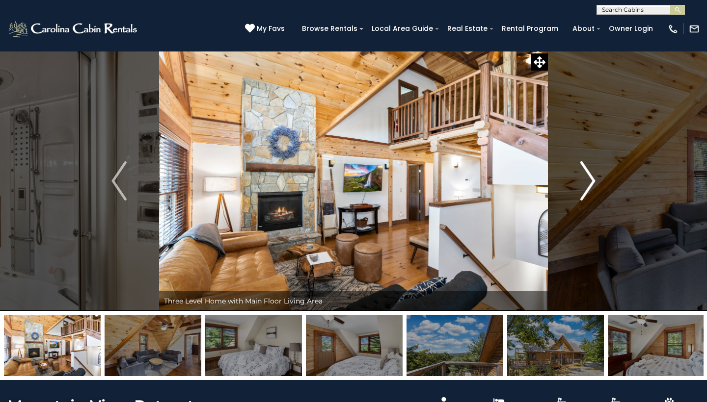
click at [590, 185] on img "Next" at bounding box center [587, 180] width 15 height 39
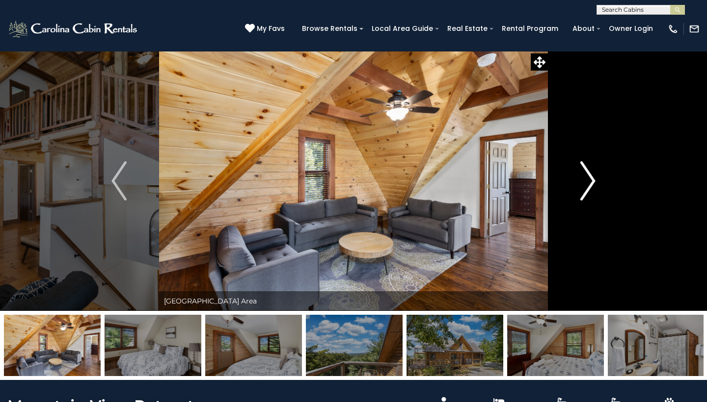
click at [590, 184] on img "Next" at bounding box center [587, 180] width 15 height 39
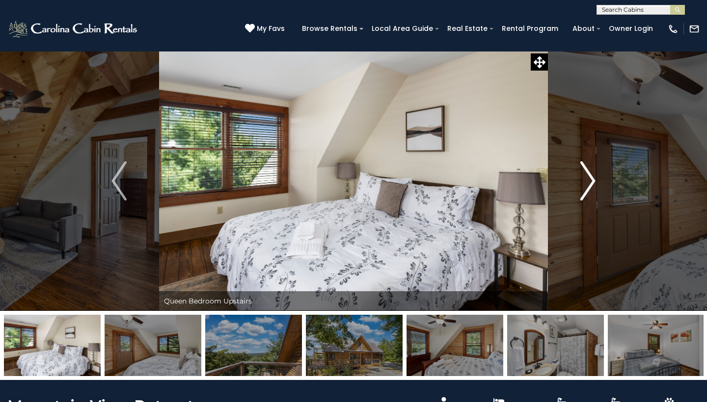
click at [590, 184] on img "Next" at bounding box center [587, 180] width 15 height 39
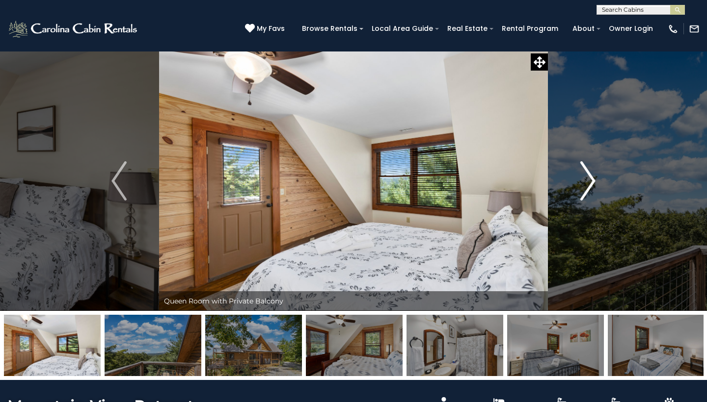
click at [590, 184] on img "Next" at bounding box center [587, 180] width 15 height 39
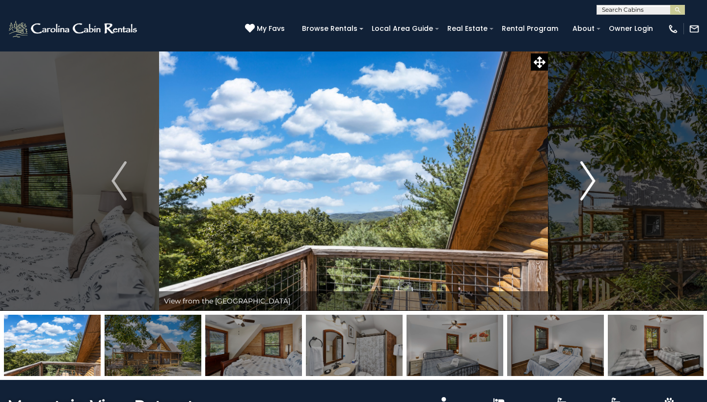
click at [590, 184] on img "Next" at bounding box center [587, 180] width 15 height 39
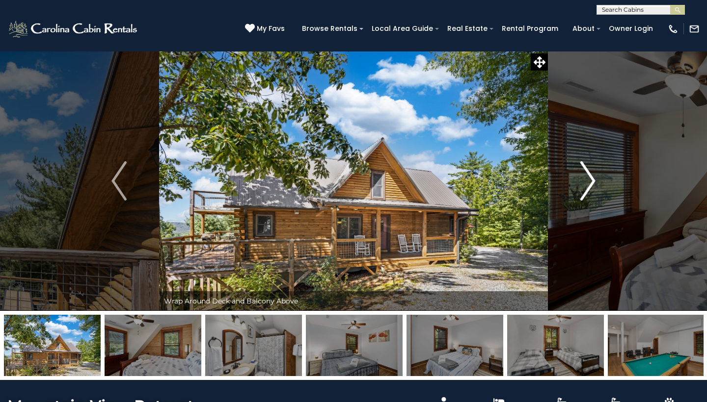
click at [590, 184] on img "Next" at bounding box center [587, 180] width 15 height 39
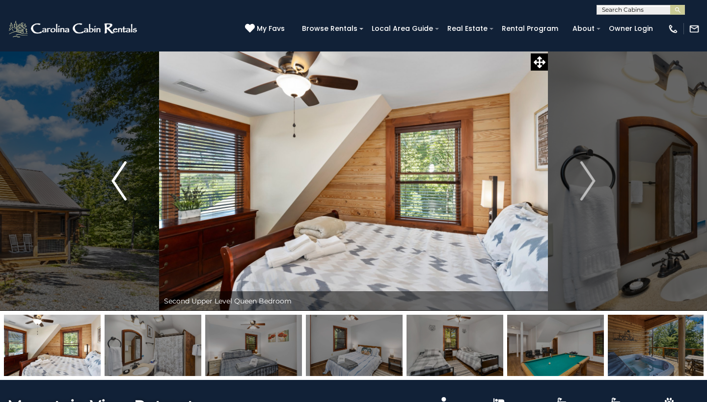
click at [110, 189] on button "Previous" at bounding box center [119, 181] width 80 height 260
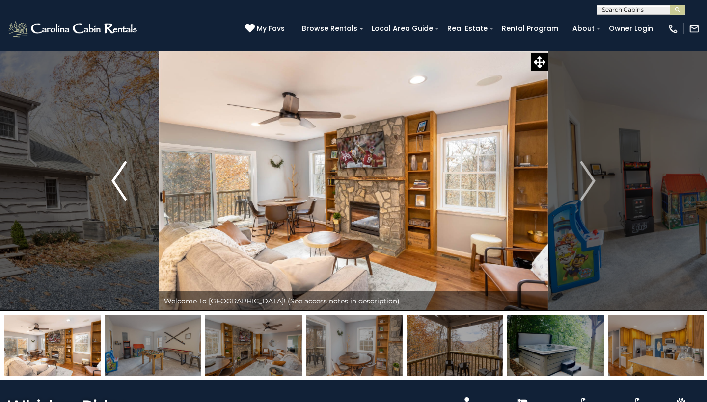
click at [112, 187] on img "Previous" at bounding box center [118, 180] width 15 height 39
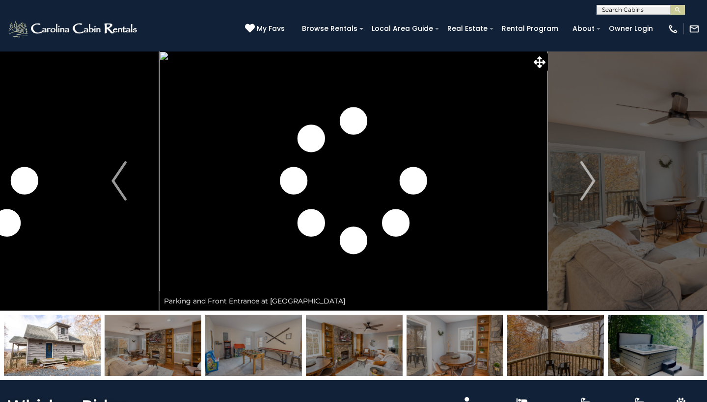
click at [59, 347] on img at bounding box center [52, 345] width 97 height 61
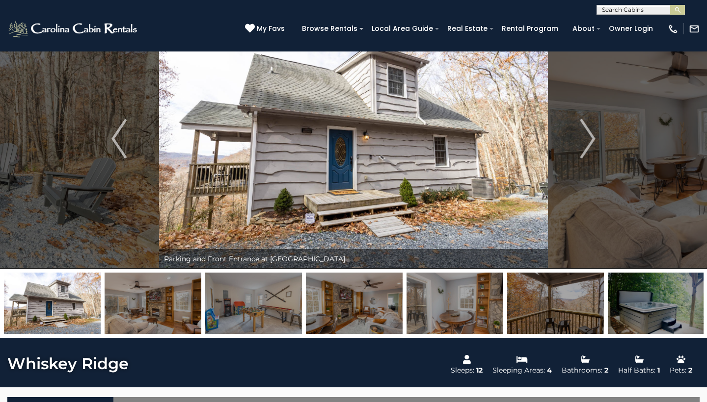
scroll to position [41, 0]
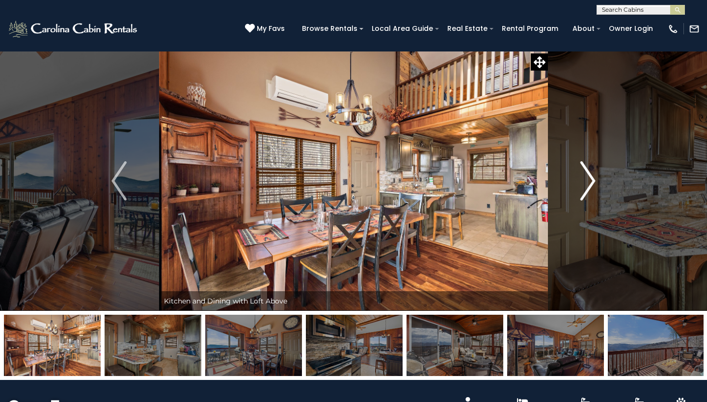
click at [589, 183] on img "Next" at bounding box center [587, 180] width 15 height 39
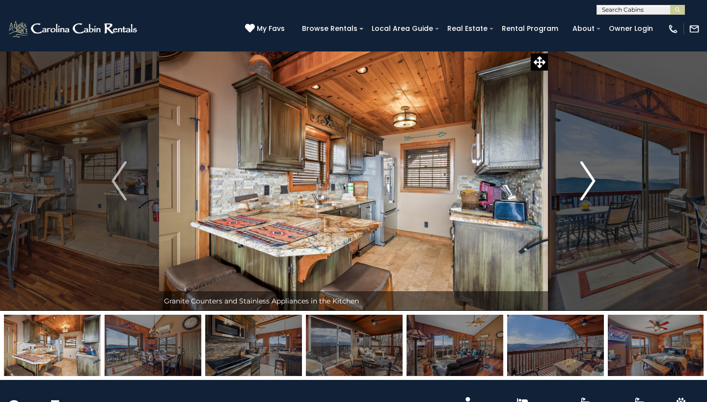
click at [589, 183] on img "Next" at bounding box center [587, 180] width 15 height 39
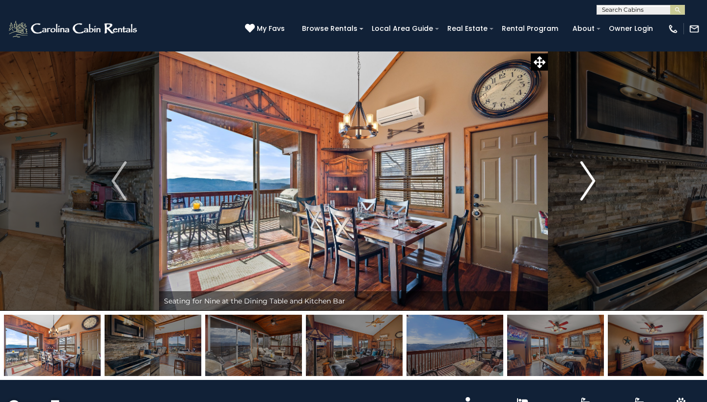
click at [589, 183] on img "Next" at bounding box center [587, 180] width 15 height 39
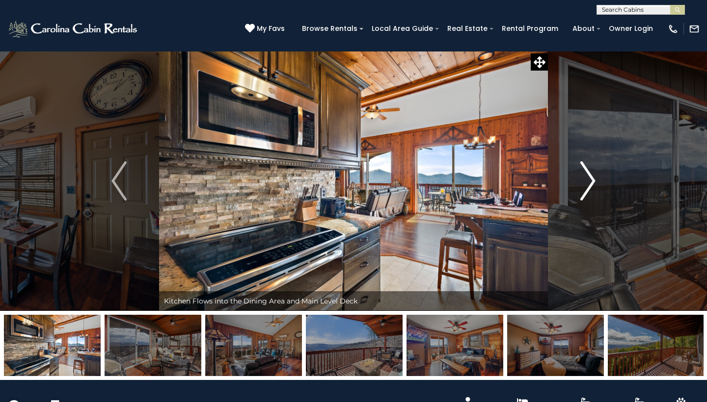
click at [589, 183] on img "Next" at bounding box center [587, 180] width 15 height 39
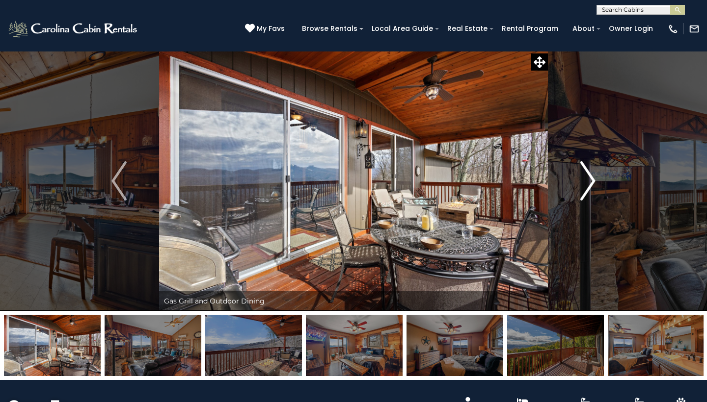
click at [589, 183] on img "Next" at bounding box center [587, 180] width 15 height 39
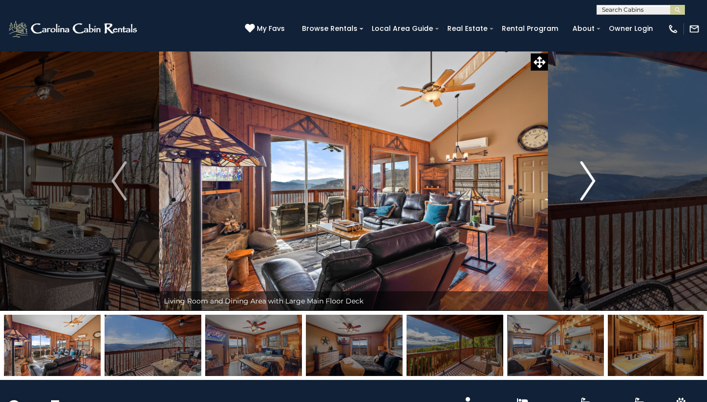
click at [589, 183] on img "Next" at bounding box center [587, 180] width 15 height 39
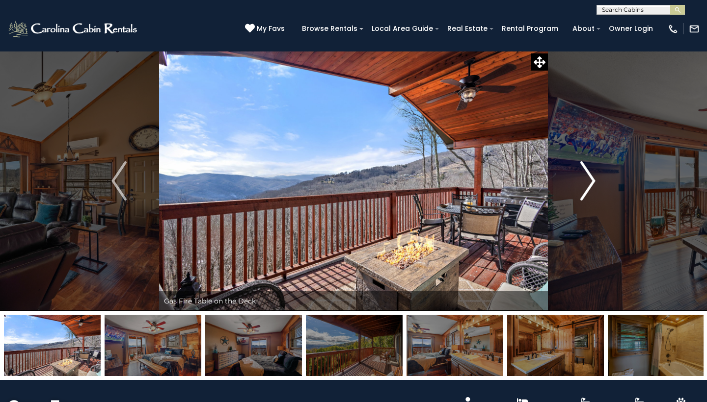
click at [588, 183] on img "Next" at bounding box center [587, 180] width 15 height 39
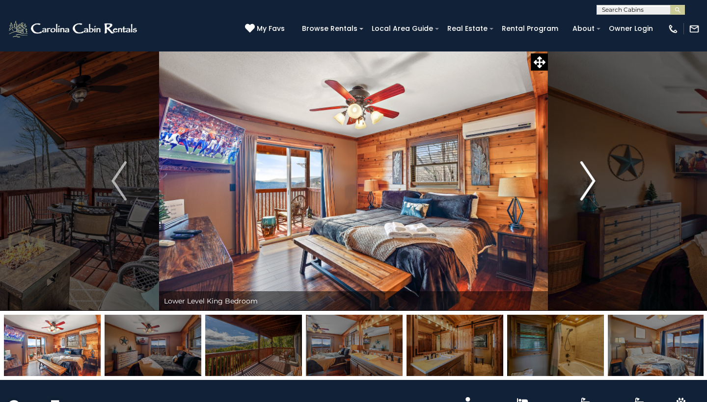
click at [588, 183] on img "Next" at bounding box center [587, 180] width 15 height 39
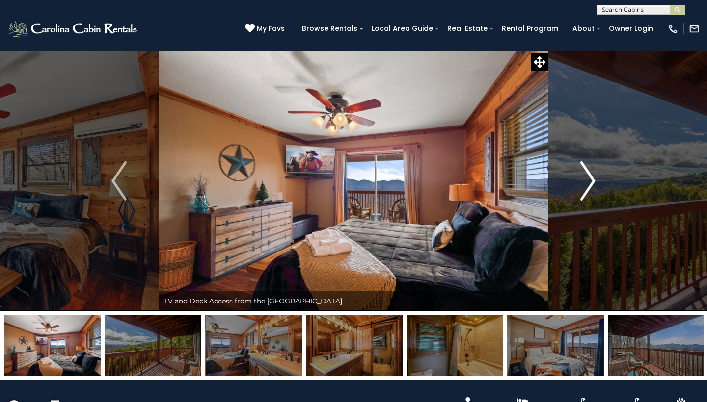
click at [588, 183] on img "Next" at bounding box center [587, 180] width 15 height 39
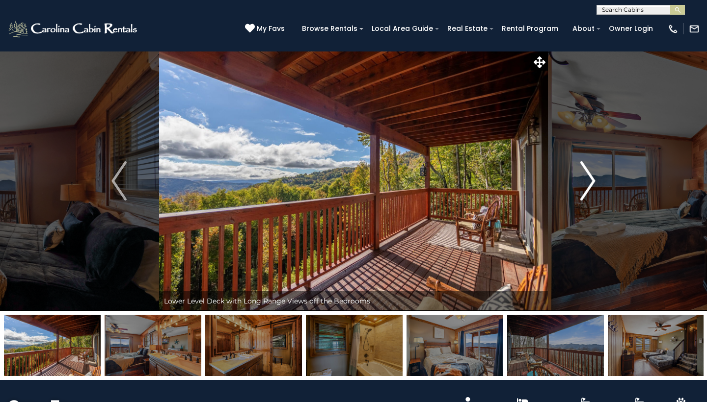
click at [588, 183] on img "Next" at bounding box center [587, 180] width 15 height 39
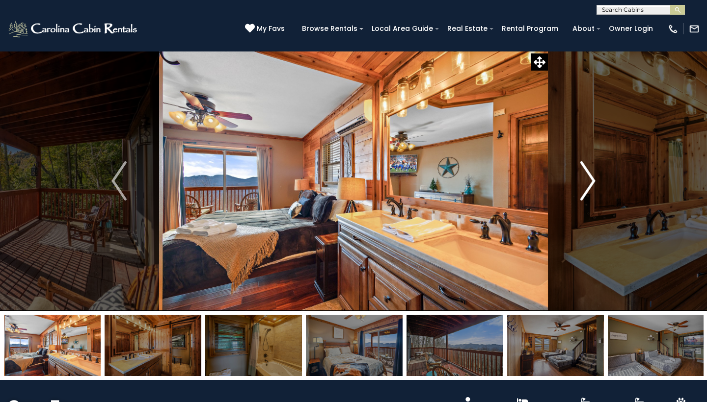
click at [588, 183] on img "Next" at bounding box center [587, 180] width 15 height 39
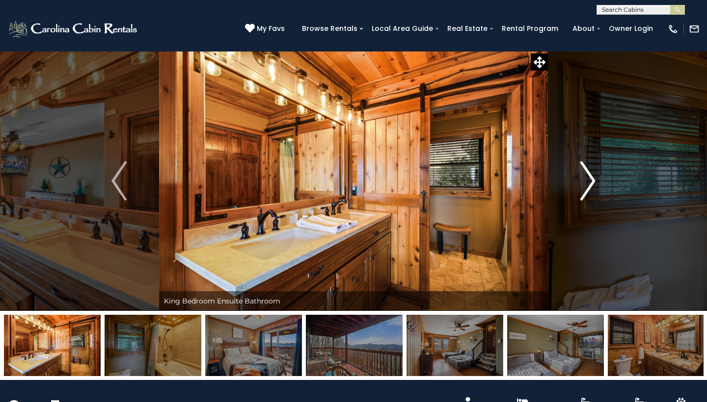
click at [588, 183] on img "Next" at bounding box center [587, 180] width 15 height 39
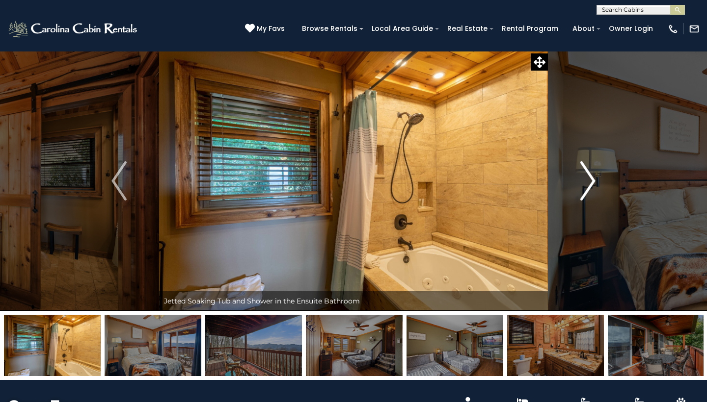
click at [588, 183] on img "Next" at bounding box center [587, 180] width 15 height 39
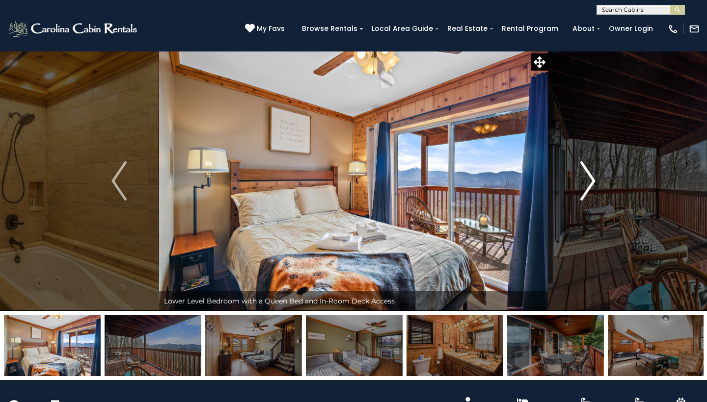
click at [588, 183] on img "Next" at bounding box center [587, 180] width 15 height 39
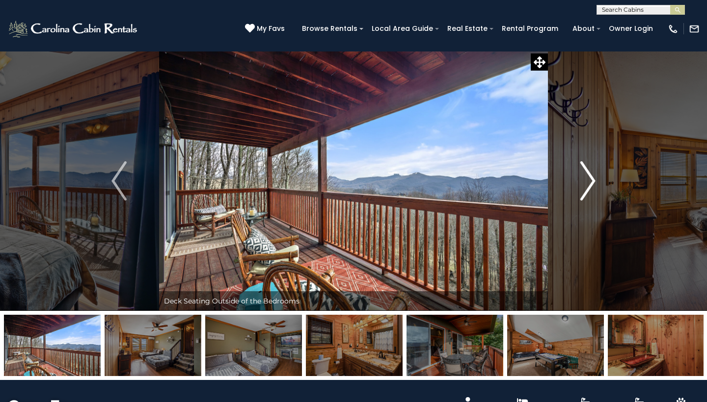
click at [588, 183] on img "Next" at bounding box center [587, 180] width 15 height 39
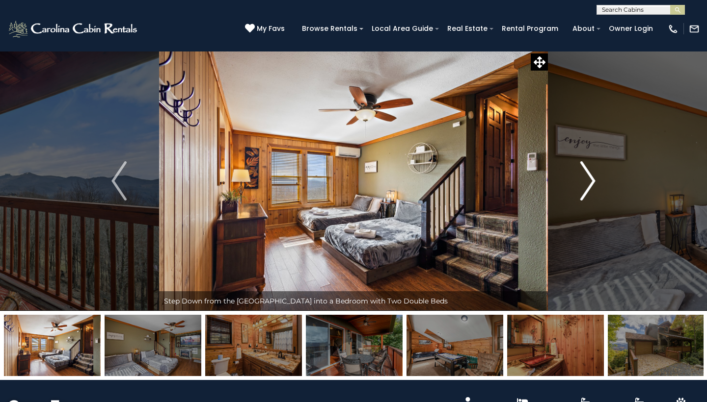
click at [588, 183] on img "Next" at bounding box center [587, 180] width 15 height 39
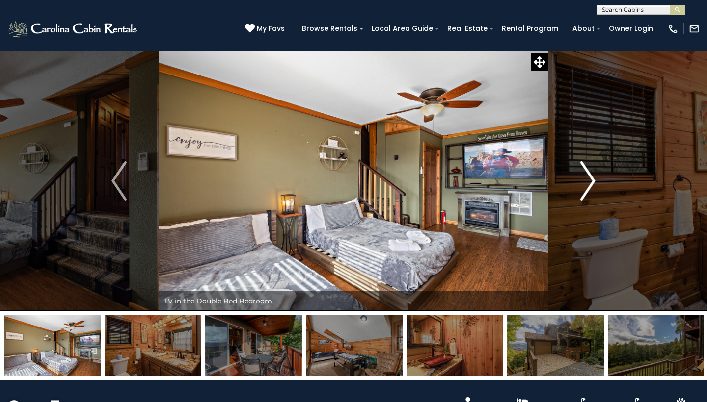
click at [588, 183] on img "Next" at bounding box center [587, 180] width 15 height 39
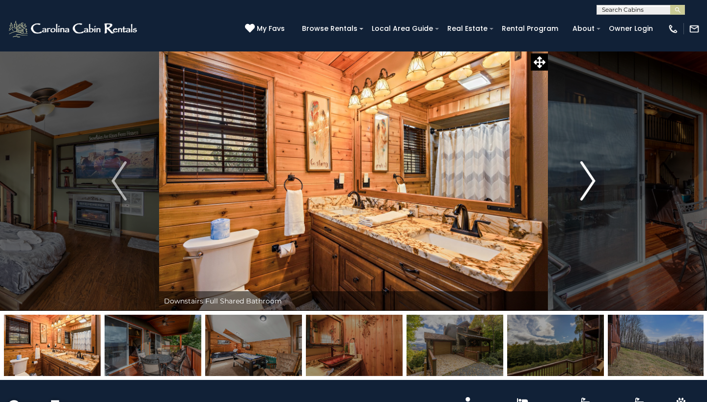
click at [588, 183] on img "Next" at bounding box center [587, 180] width 15 height 39
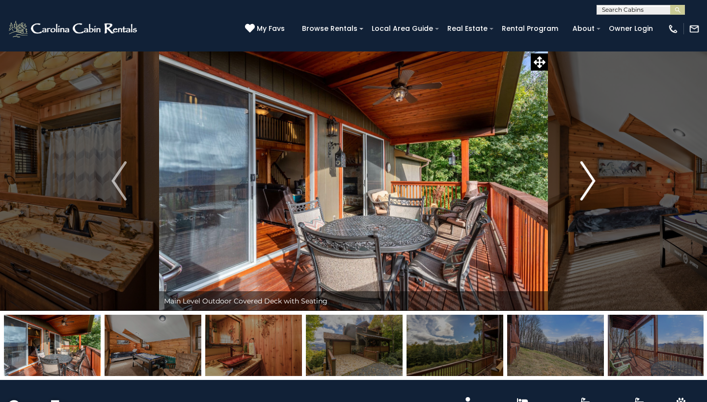
click at [588, 183] on img "Next" at bounding box center [587, 180] width 15 height 39
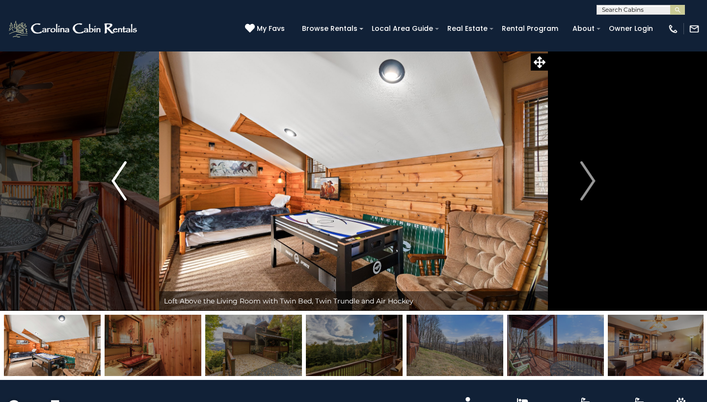
click at [118, 185] on img "Previous" at bounding box center [118, 180] width 15 height 39
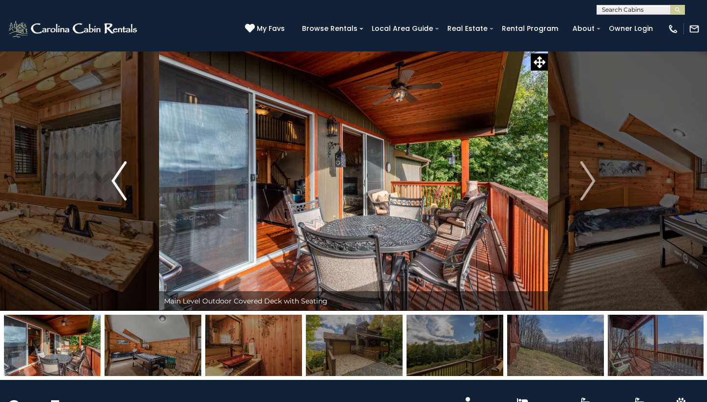
click at [118, 185] on img "Previous" at bounding box center [118, 180] width 15 height 39
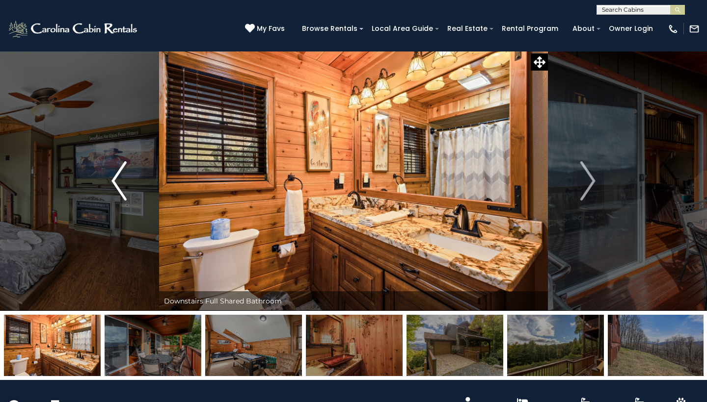
click at [118, 185] on img "Previous" at bounding box center [118, 180] width 15 height 39
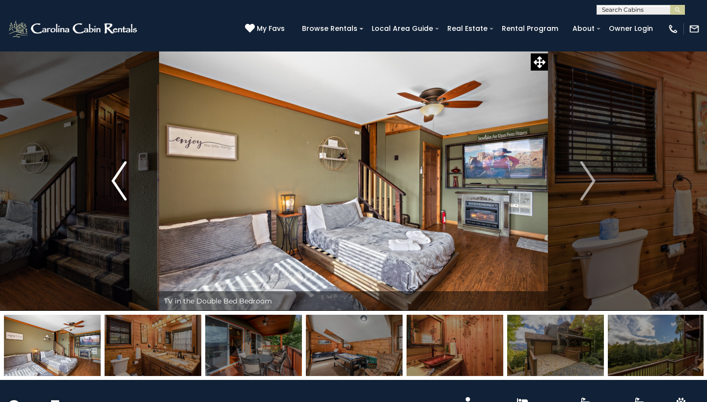
click at [122, 197] on img "Previous" at bounding box center [118, 180] width 15 height 39
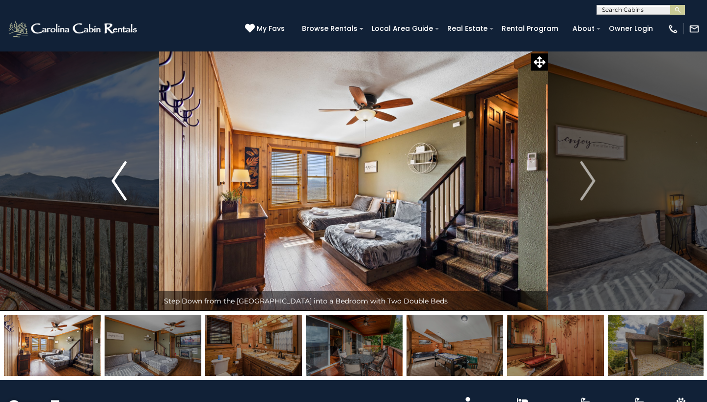
click at [122, 197] on img "Previous" at bounding box center [118, 180] width 15 height 39
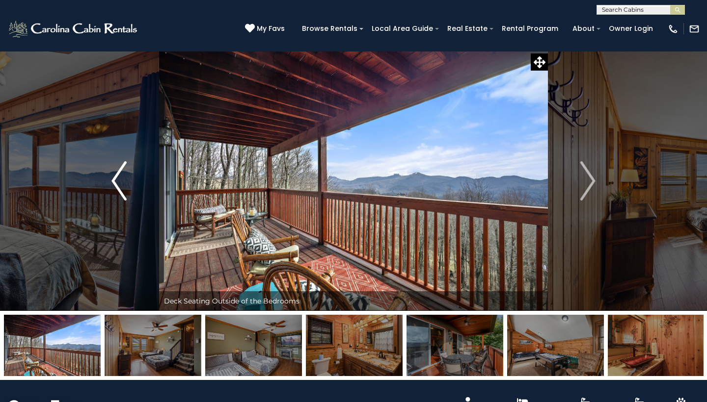
click at [122, 197] on img "Previous" at bounding box center [118, 180] width 15 height 39
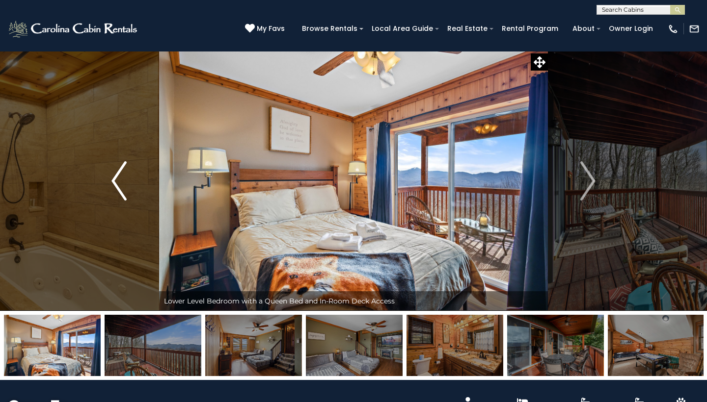
click at [122, 197] on img "Previous" at bounding box center [118, 180] width 15 height 39
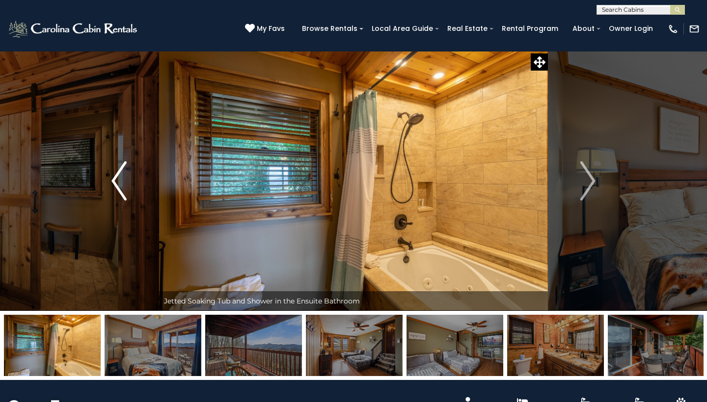
click at [122, 197] on img "Previous" at bounding box center [118, 180] width 15 height 39
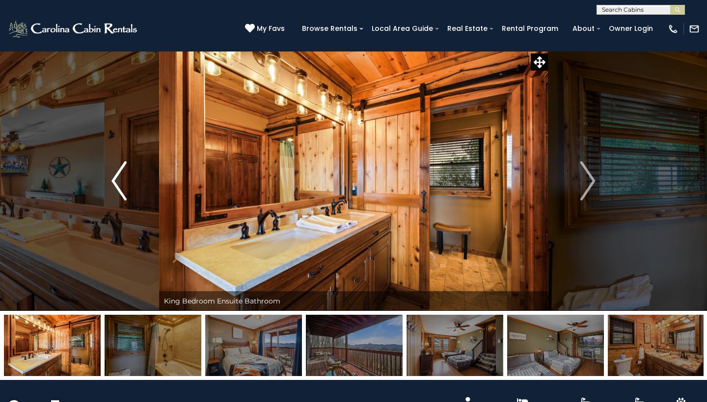
click at [122, 197] on img "Previous" at bounding box center [118, 180] width 15 height 39
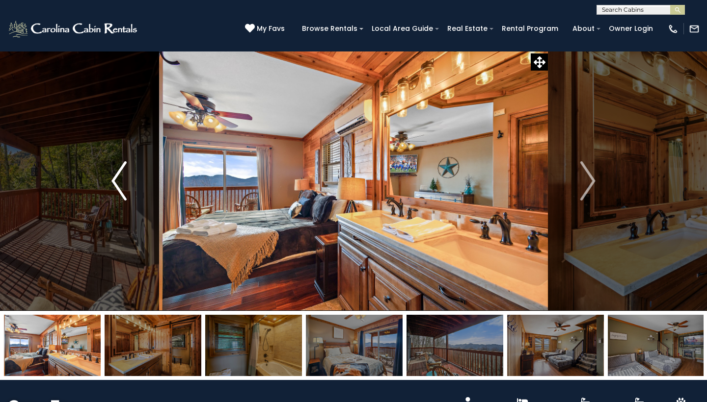
click at [121, 197] on img "Previous" at bounding box center [118, 180] width 15 height 39
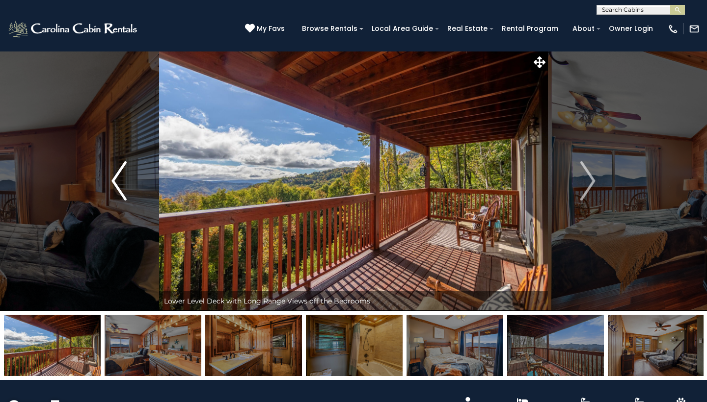
click at [121, 197] on img "Previous" at bounding box center [118, 180] width 15 height 39
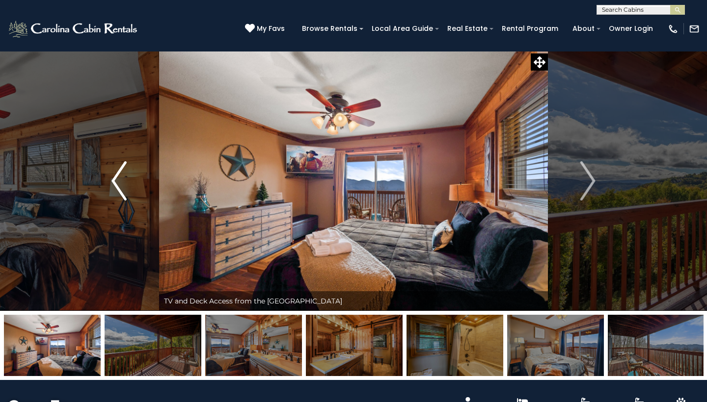
click at [121, 197] on img "Previous" at bounding box center [118, 180] width 15 height 39
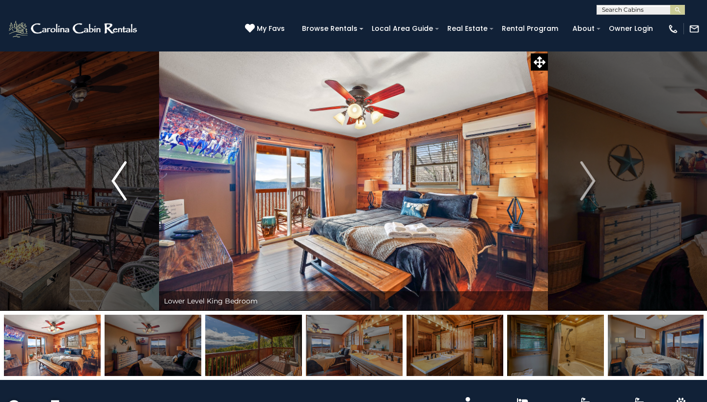
click at [121, 197] on img "Previous" at bounding box center [118, 180] width 15 height 39
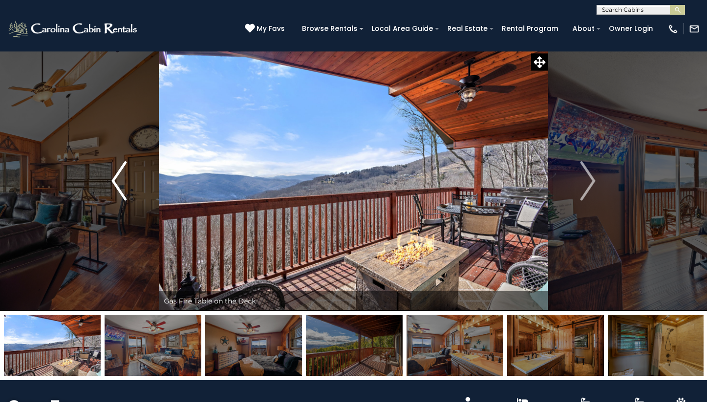
click at [121, 197] on img "Previous" at bounding box center [118, 180] width 15 height 39
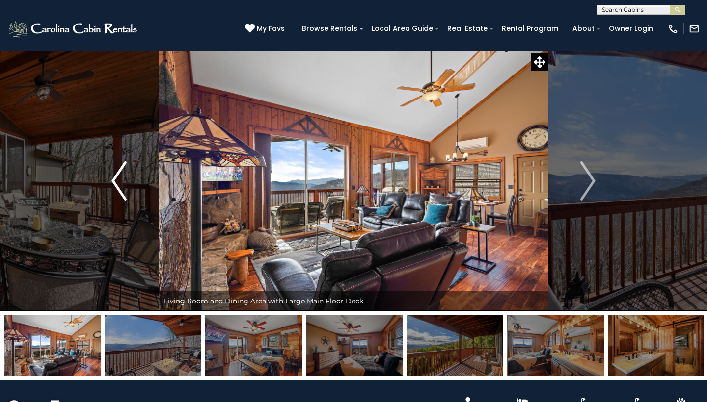
click at [121, 197] on img "Previous" at bounding box center [118, 180] width 15 height 39
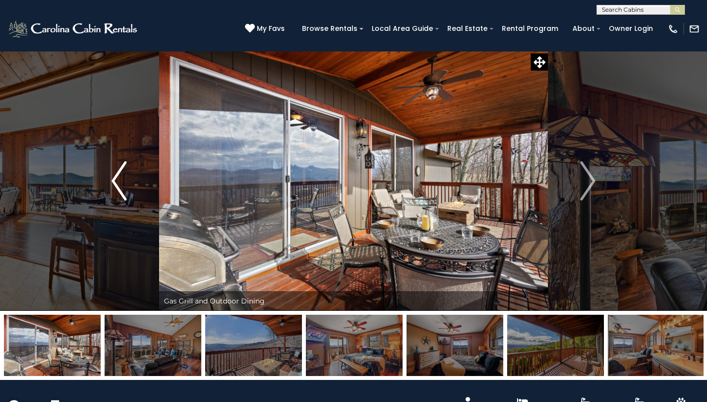
click at [121, 197] on img "Previous" at bounding box center [118, 180] width 15 height 39
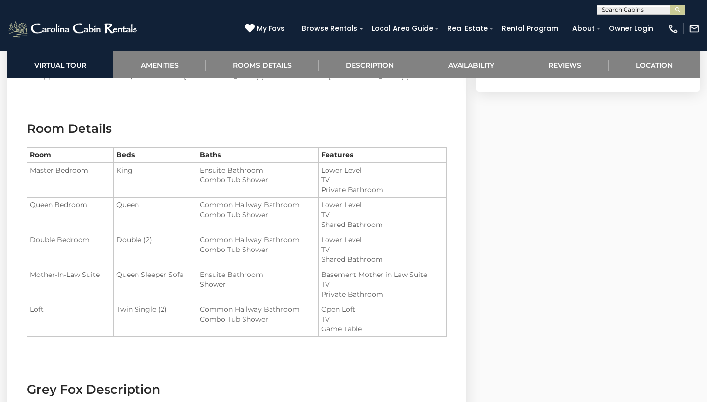
scroll to position [1013, 0]
click at [275, 67] on link "Rooms Details" at bounding box center [262, 65] width 113 height 27
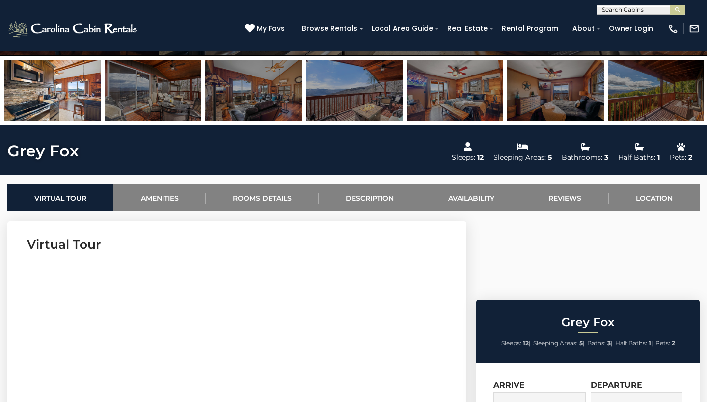
scroll to position [236, 0]
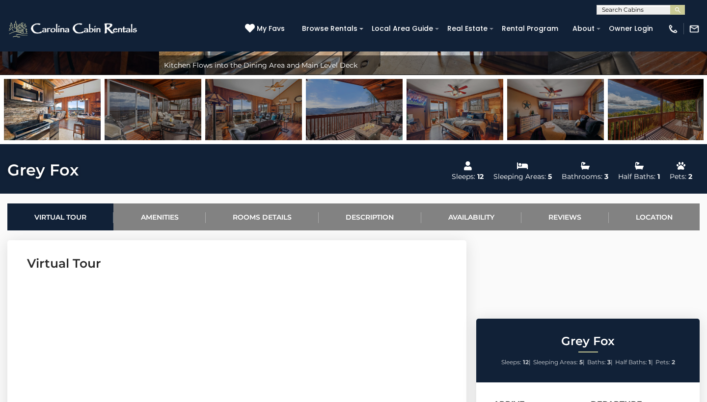
click at [662, 120] on img at bounding box center [656, 109] width 97 height 61
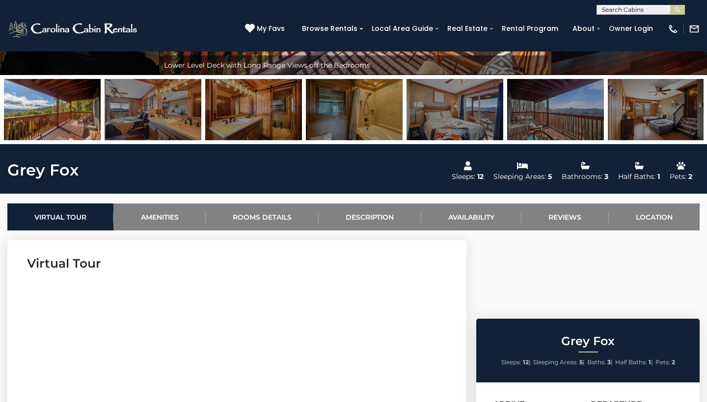
click at [654, 117] on img at bounding box center [656, 109] width 97 height 61
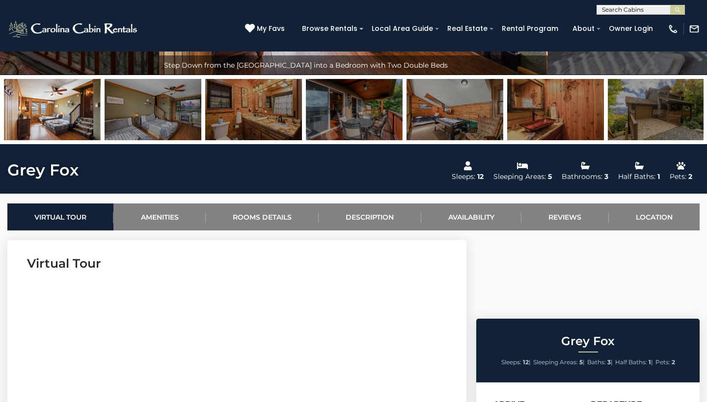
click at [639, 128] on img at bounding box center [656, 109] width 97 height 61
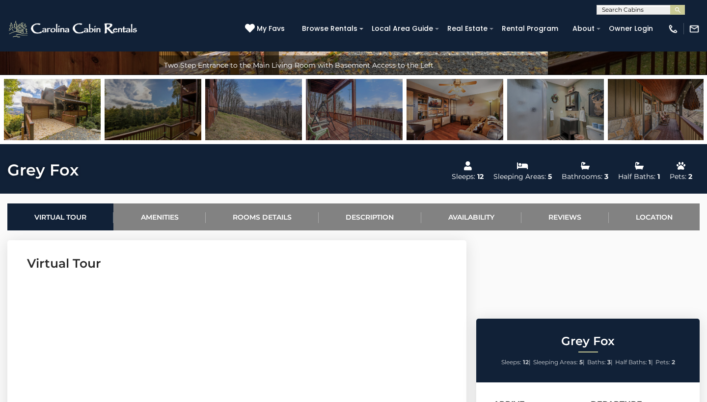
click at [63, 112] on img at bounding box center [52, 109] width 97 height 61
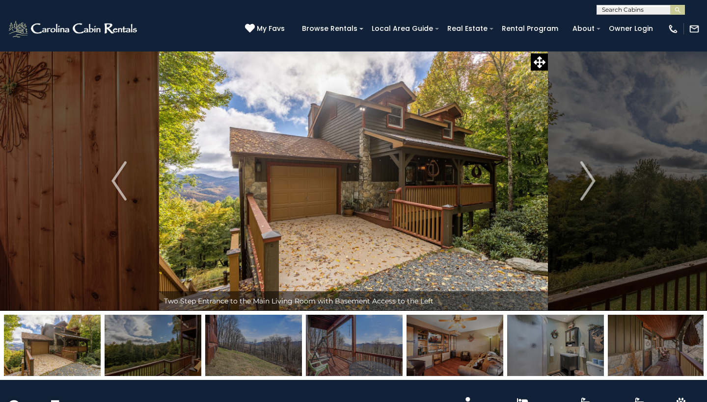
scroll to position [0, 0]
click at [584, 190] on img "Next" at bounding box center [587, 180] width 15 height 39
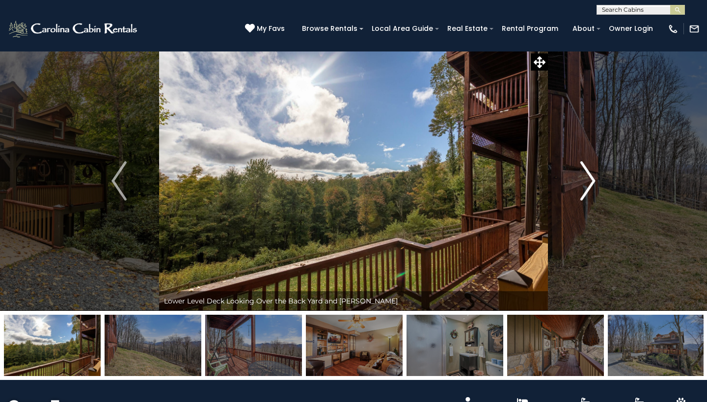
click at [584, 190] on img "Next" at bounding box center [587, 180] width 15 height 39
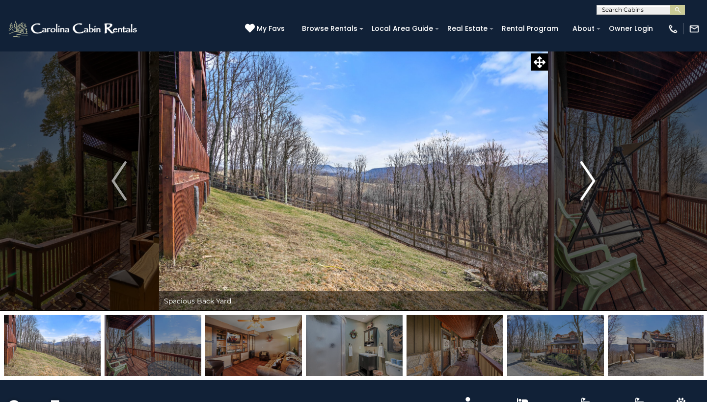
click at [584, 190] on img "Next" at bounding box center [587, 180] width 15 height 39
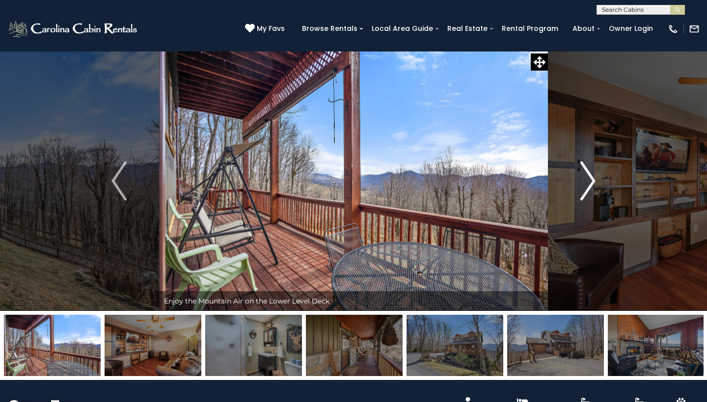
click at [584, 190] on img "Next" at bounding box center [587, 180] width 15 height 39
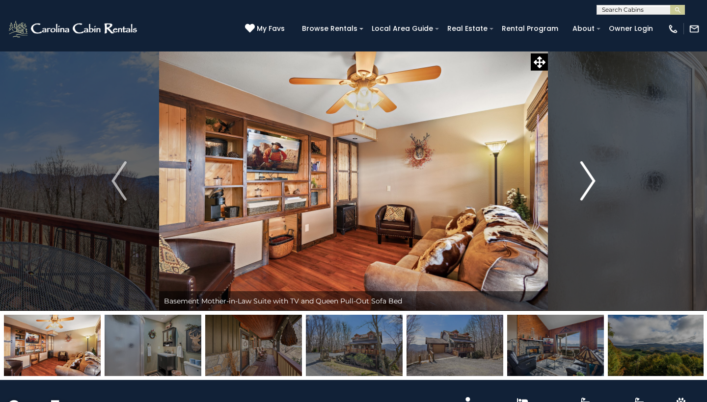
click at [580, 196] on button "Next" at bounding box center [588, 181] width 80 height 260
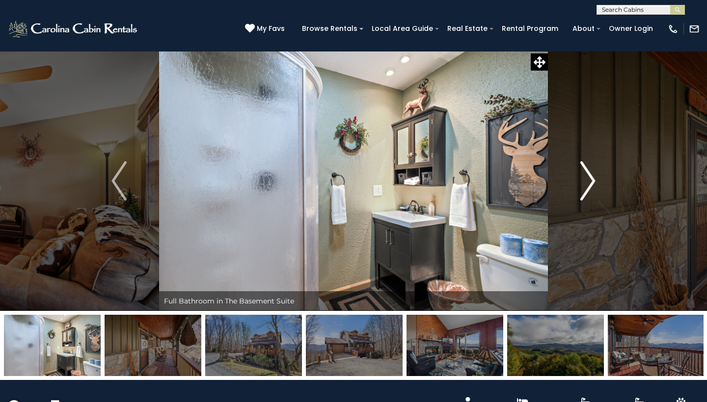
click at [580, 196] on button "Next" at bounding box center [588, 181] width 80 height 260
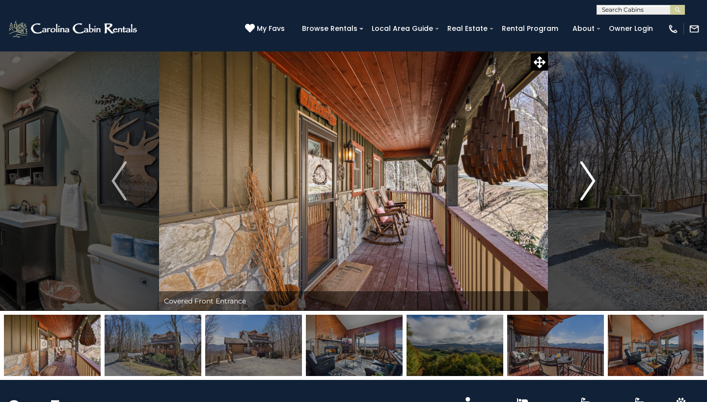
click at [580, 196] on button "Next" at bounding box center [588, 181] width 80 height 260
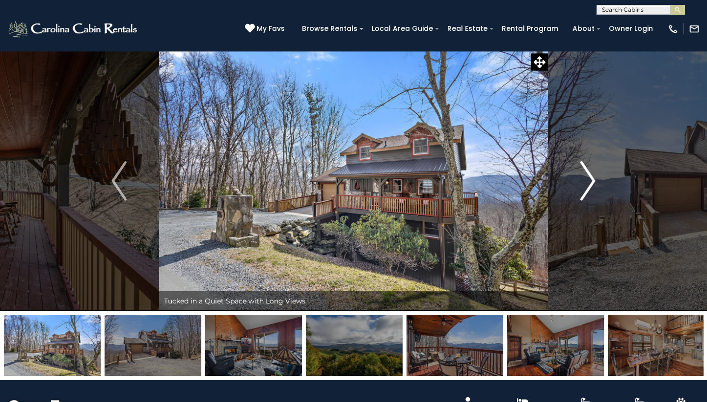
click at [580, 196] on button "Next" at bounding box center [588, 181] width 80 height 260
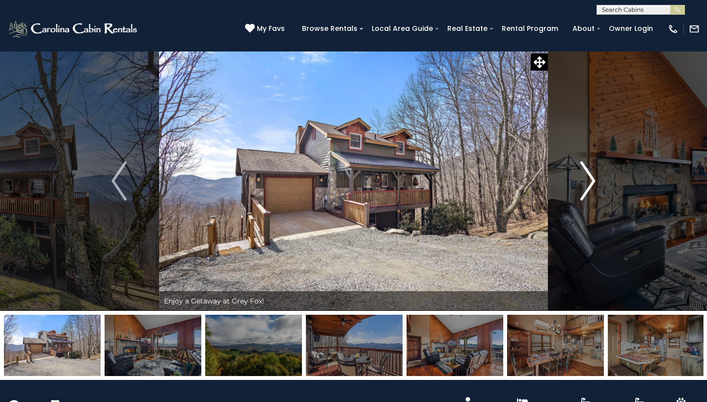
click at [580, 196] on button "Next" at bounding box center [588, 181] width 80 height 260
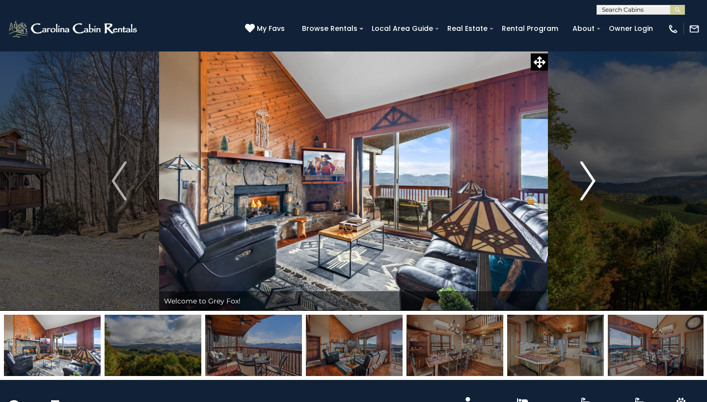
click at [581, 196] on img "Next" at bounding box center [587, 180] width 15 height 39
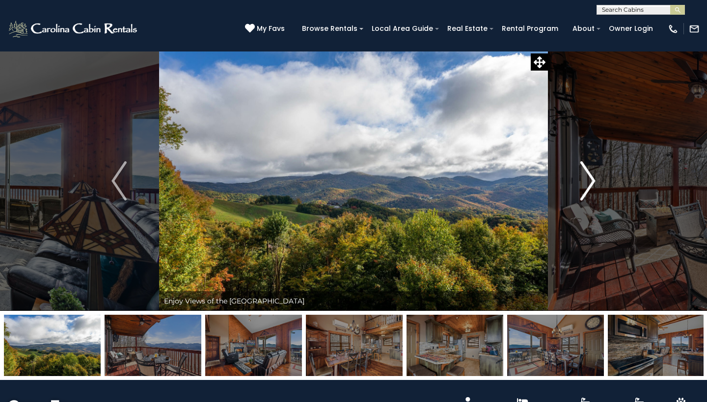
click at [581, 196] on img "Next" at bounding box center [587, 180] width 15 height 39
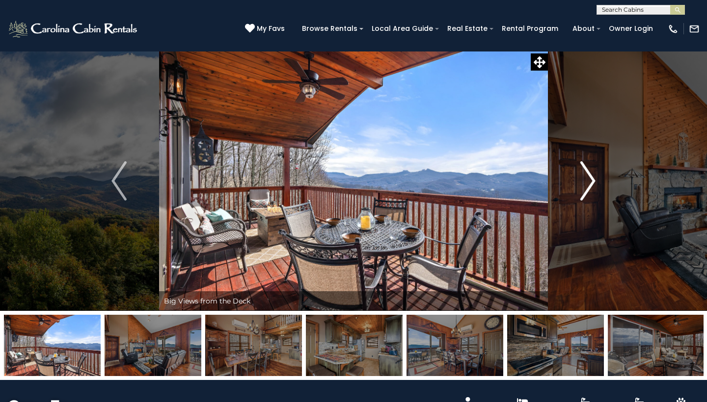
click at [581, 196] on img "Next" at bounding box center [587, 180] width 15 height 39
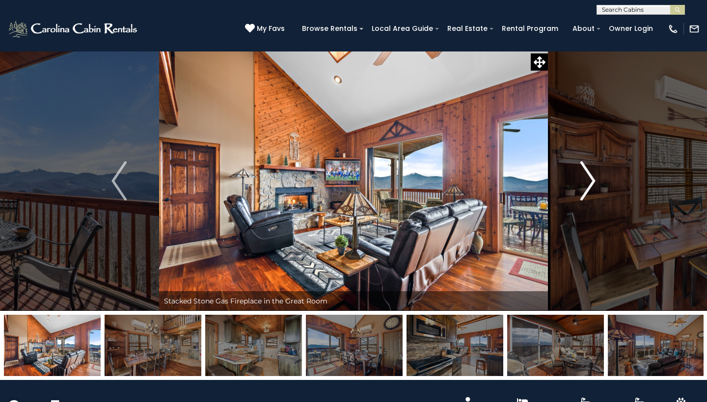
click at [581, 196] on img "Next" at bounding box center [587, 180] width 15 height 39
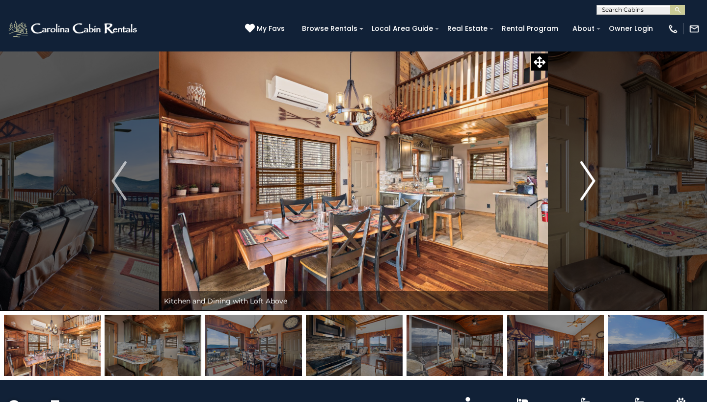
click at [581, 196] on img "Next" at bounding box center [587, 180] width 15 height 39
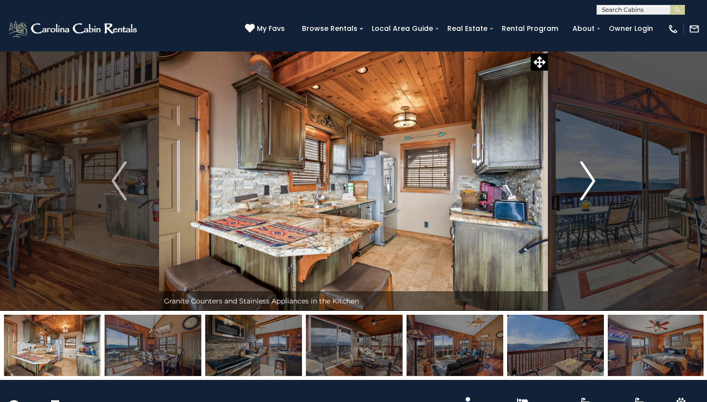
click at [581, 196] on img "Next" at bounding box center [587, 180] width 15 height 39
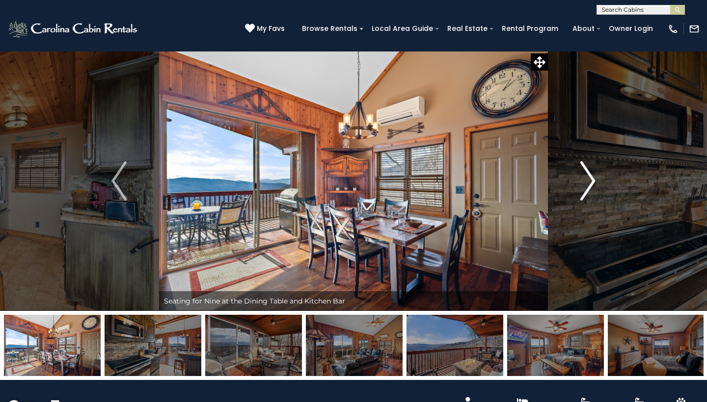
click at [581, 196] on img "Next" at bounding box center [587, 180] width 15 height 39
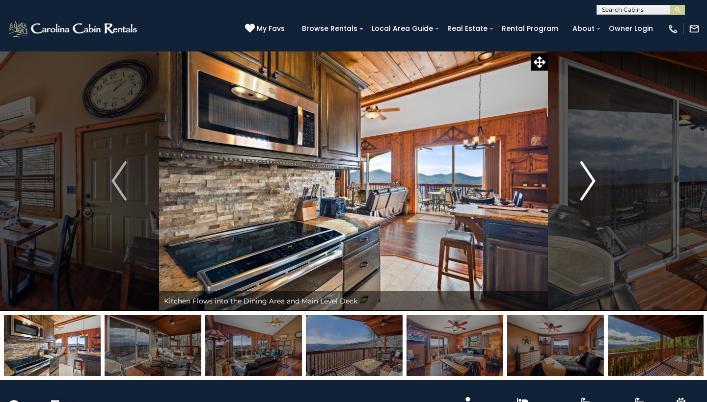
click at [579, 196] on button "Next" at bounding box center [588, 181] width 80 height 260
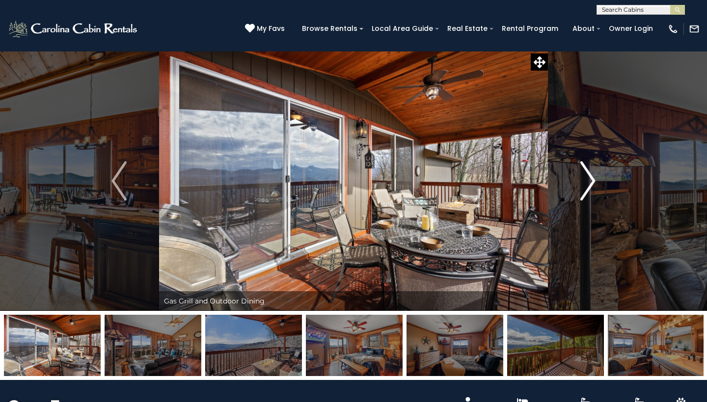
click at [579, 196] on button "Next" at bounding box center [588, 181] width 80 height 260
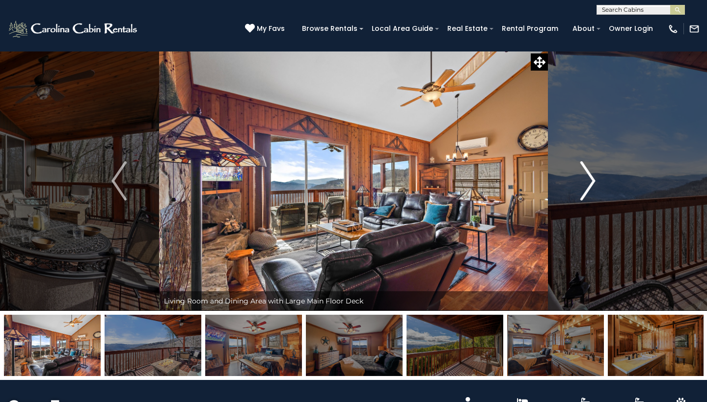
click at [579, 196] on button "Next" at bounding box center [588, 181] width 80 height 260
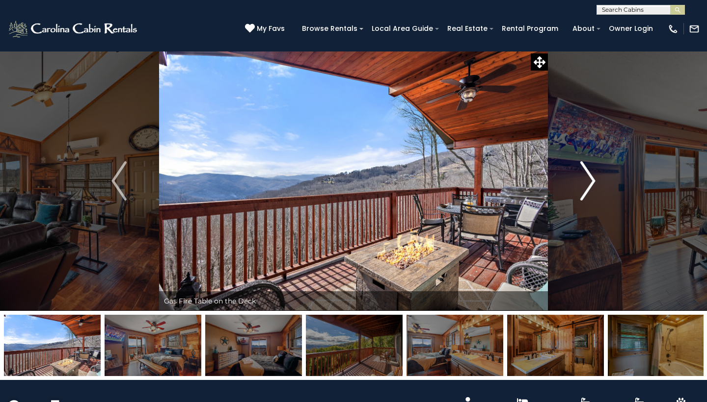
click at [579, 196] on button "Next" at bounding box center [588, 181] width 80 height 260
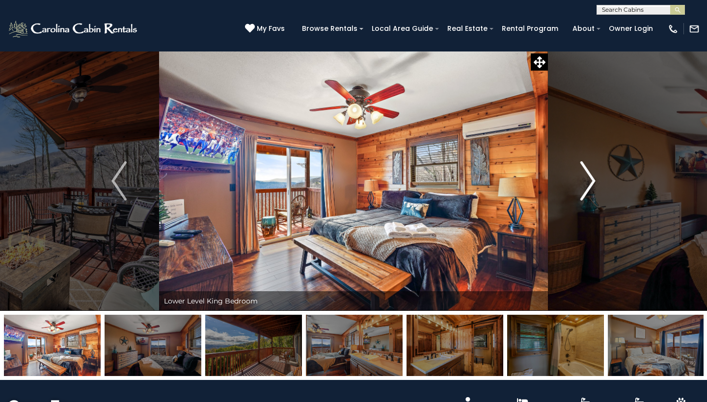
click at [579, 196] on button "Next" at bounding box center [588, 181] width 80 height 260
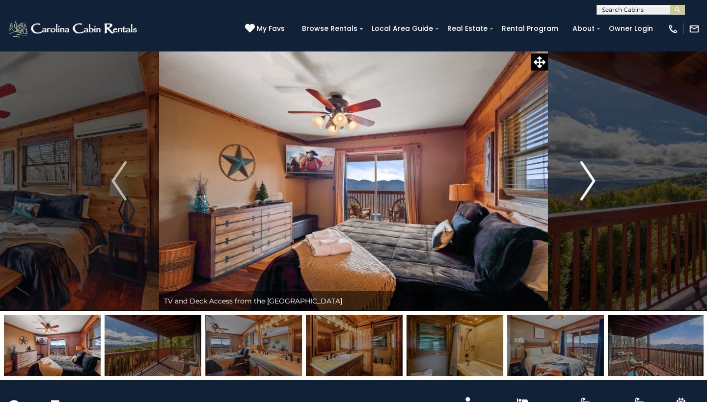
click at [579, 196] on button "Next" at bounding box center [588, 181] width 80 height 260
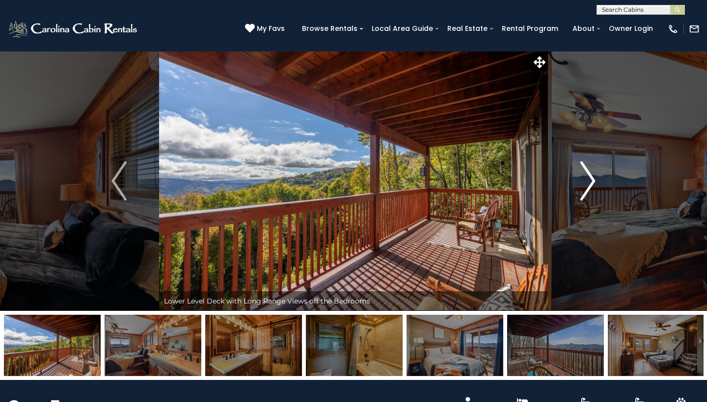
click at [579, 196] on button "Next" at bounding box center [588, 181] width 80 height 260
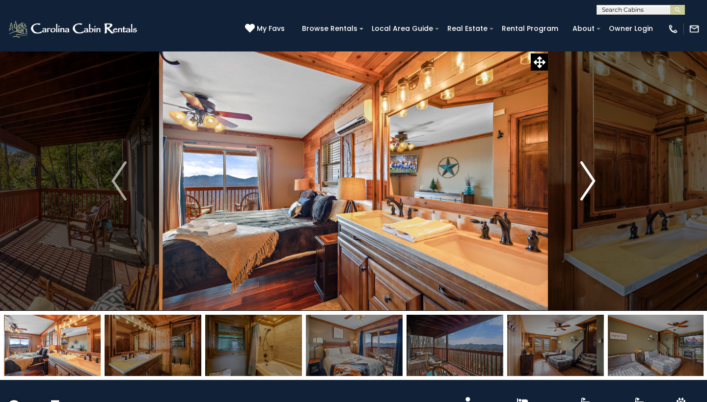
click at [578, 196] on button "Next" at bounding box center [588, 181] width 80 height 260
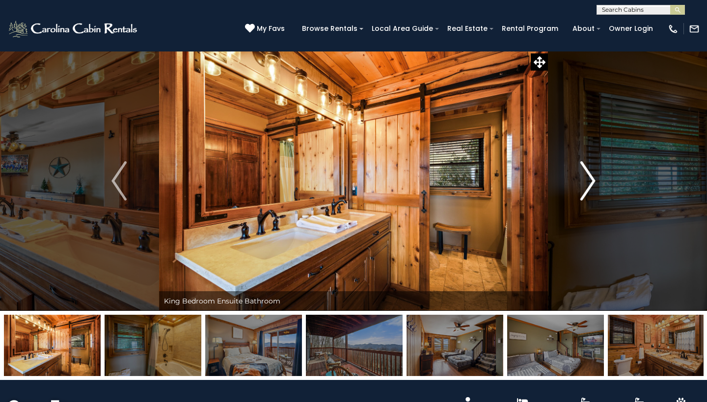
click at [578, 196] on button "Next" at bounding box center [588, 181] width 80 height 260
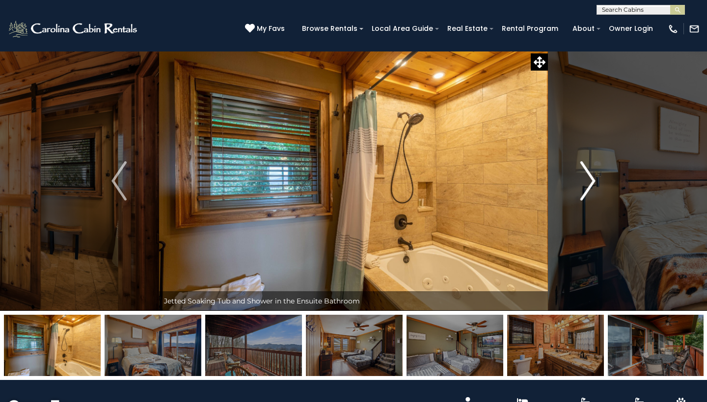
click at [578, 196] on button "Next" at bounding box center [588, 181] width 80 height 260
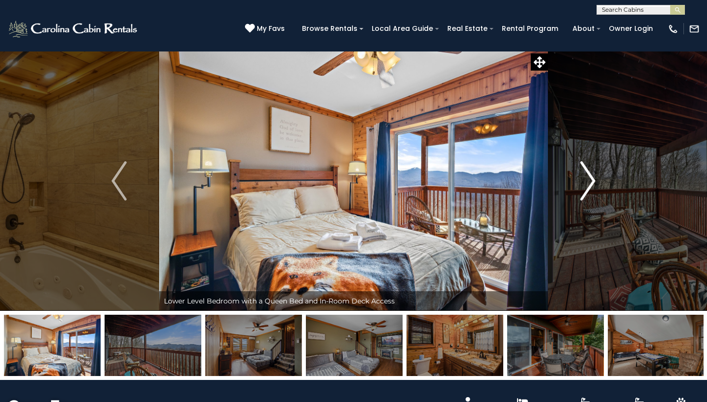
click at [578, 196] on button "Next" at bounding box center [588, 181] width 80 height 260
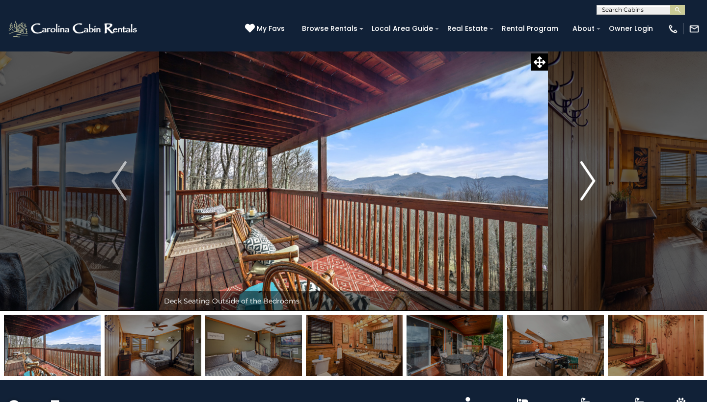
click at [578, 196] on button "Next" at bounding box center [588, 181] width 80 height 260
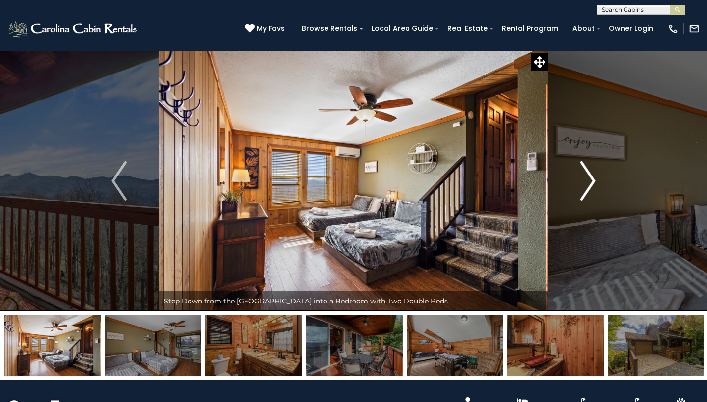
click at [582, 196] on img "Next" at bounding box center [587, 180] width 15 height 39
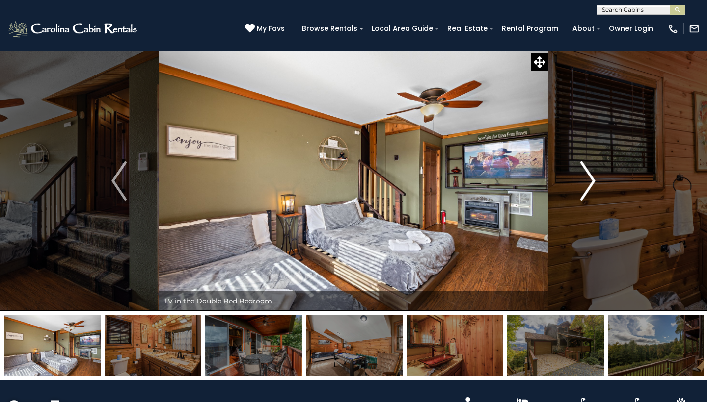
click at [582, 196] on img "Next" at bounding box center [587, 180] width 15 height 39
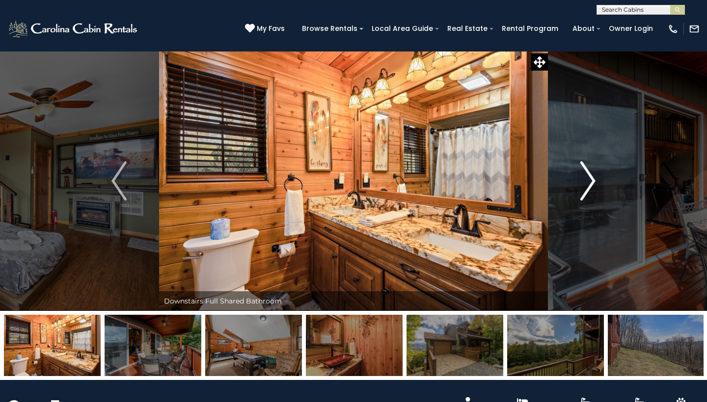
click at [582, 196] on img "Next" at bounding box center [587, 180] width 15 height 39
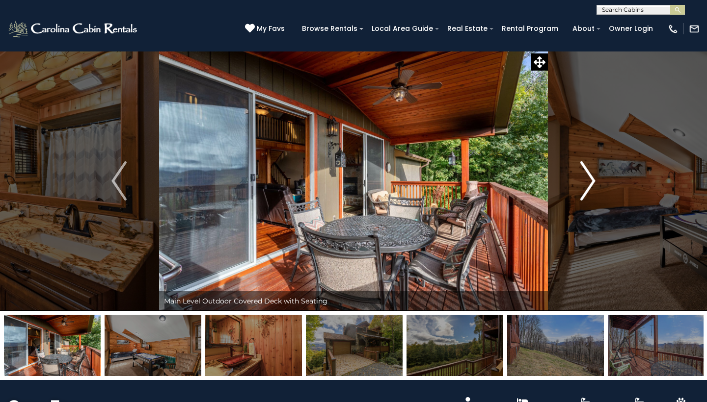
click at [582, 196] on img "Next" at bounding box center [587, 180] width 15 height 39
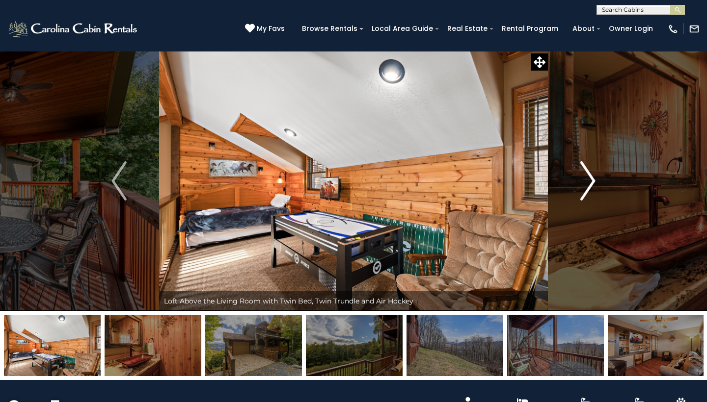
click at [582, 187] on img "Next" at bounding box center [587, 180] width 15 height 39
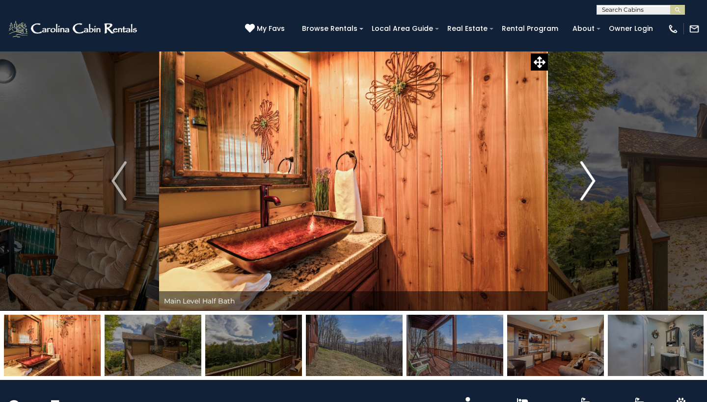
click at [582, 187] on img "Next" at bounding box center [587, 180] width 15 height 39
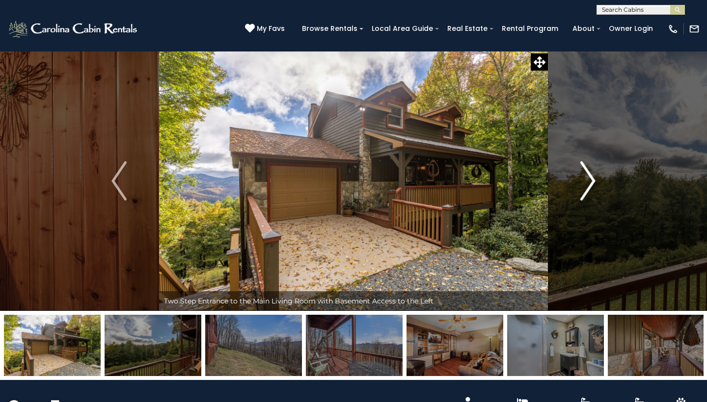
click at [582, 187] on img "Next" at bounding box center [587, 180] width 15 height 39
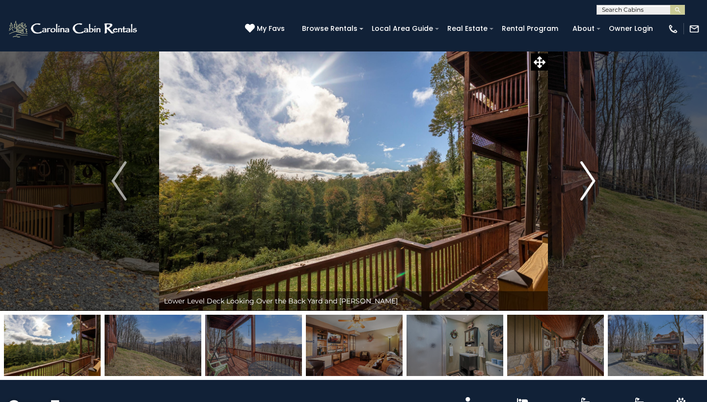
click at [582, 187] on img "Next" at bounding box center [587, 180] width 15 height 39
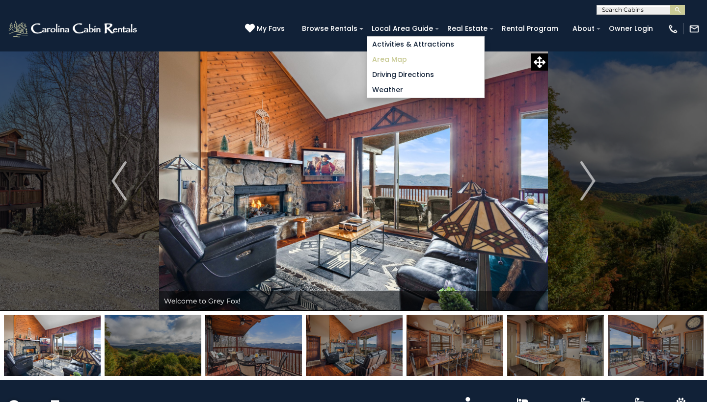
click at [398, 55] on link "Area Map" at bounding box center [425, 59] width 117 height 15
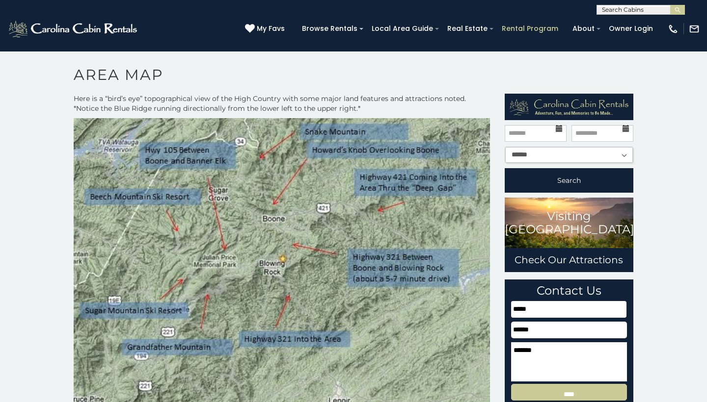
click at [534, 34] on link "Rental Program" at bounding box center [530, 28] width 66 height 15
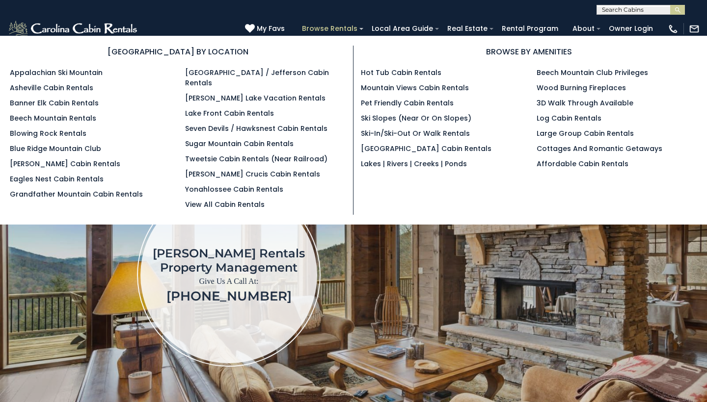
click at [341, 27] on link "Browse Rentals" at bounding box center [329, 28] width 65 height 15
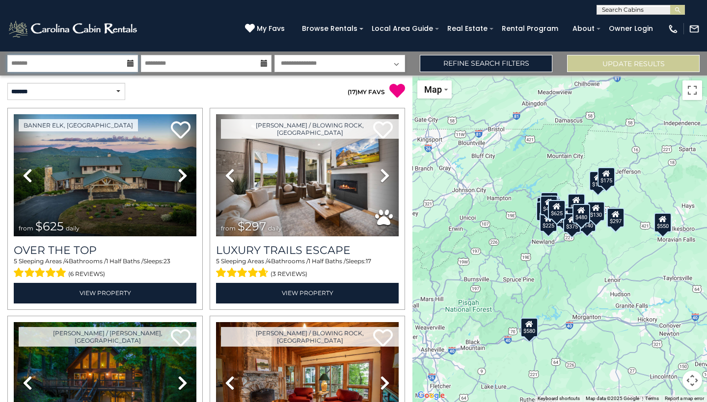
click at [96, 62] on input "text" at bounding box center [72, 63] width 131 height 17
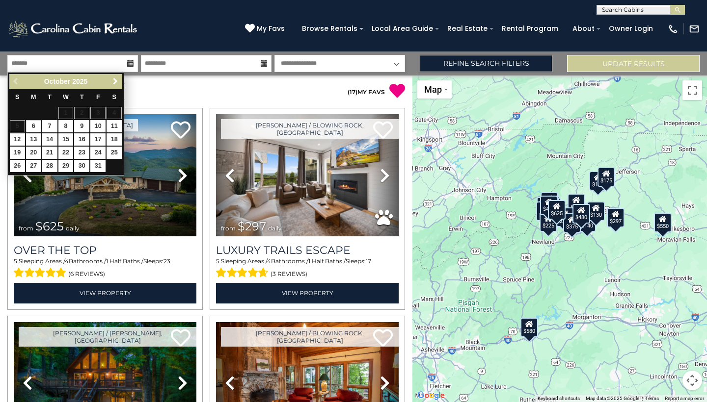
click at [115, 80] on span "Next" at bounding box center [115, 82] width 8 height 8
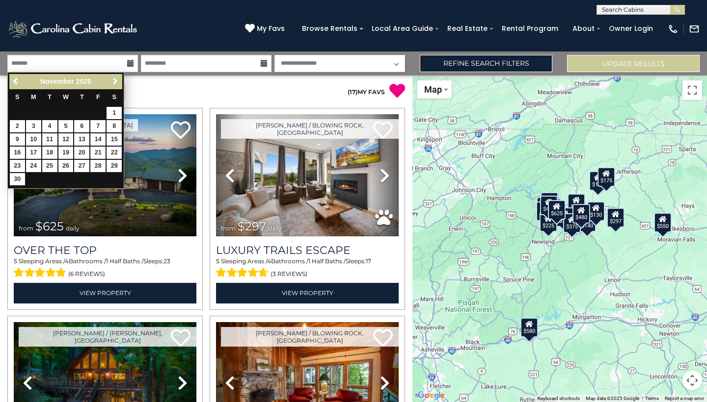
click at [115, 80] on span "Next" at bounding box center [115, 82] width 8 height 8
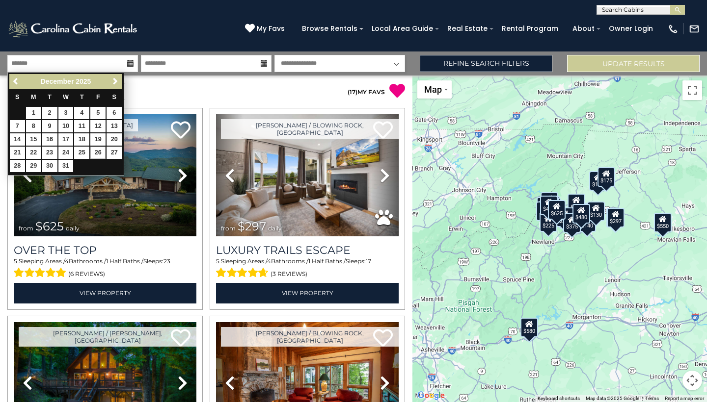
click at [100, 147] on link "26" at bounding box center [97, 153] width 15 height 12
type input "********"
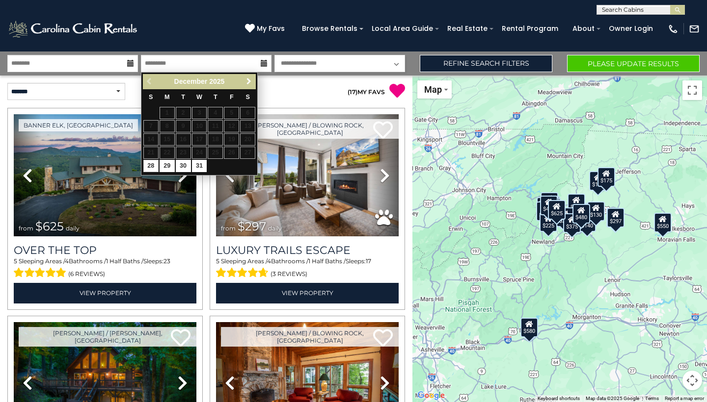
click at [252, 77] on link "Next" at bounding box center [248, 82] width 12 height 12
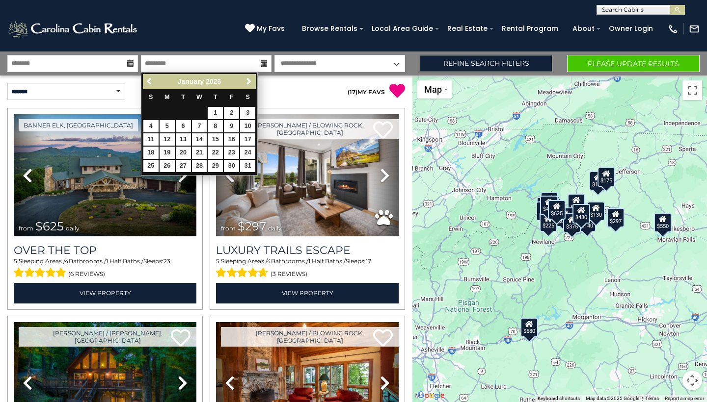
click at [231, 109] on link "2" at bounding box center [231, 113] width 15 height 12
type input "******"
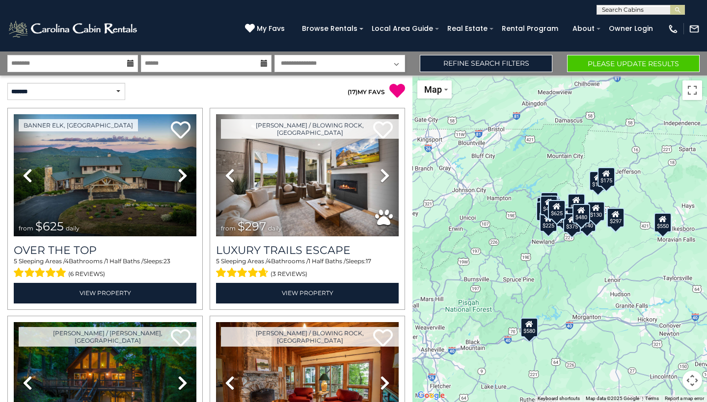
click at [618, 65] on button "Please Update Results" at bounding box center [633, 63] width 133 height 17
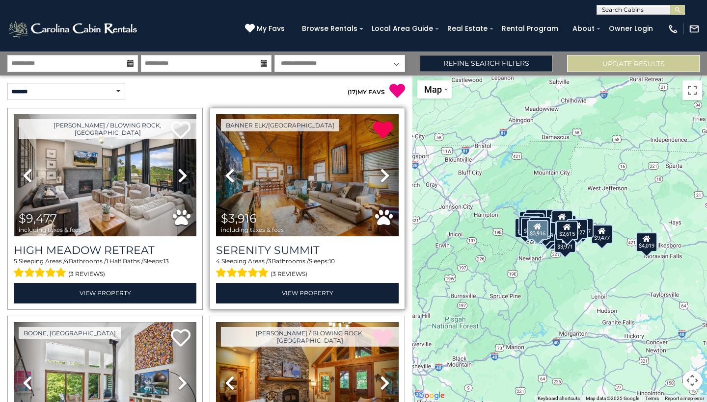
click at [384, 179] on icon at bounding box center [385, 176] width 10 height 16
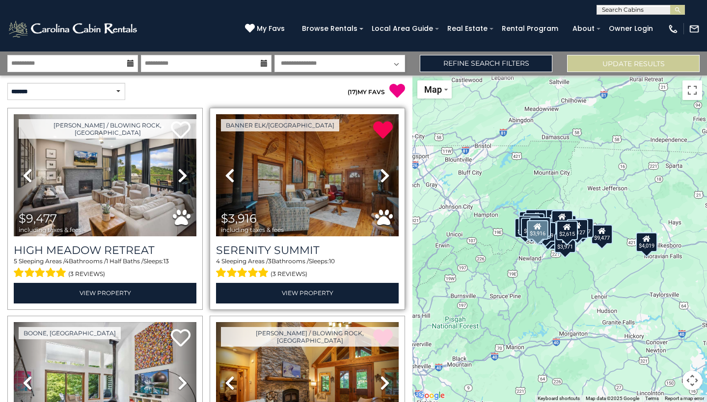
click at [384, 179] on icon at bounding box center [385, 176] width 10 height 16
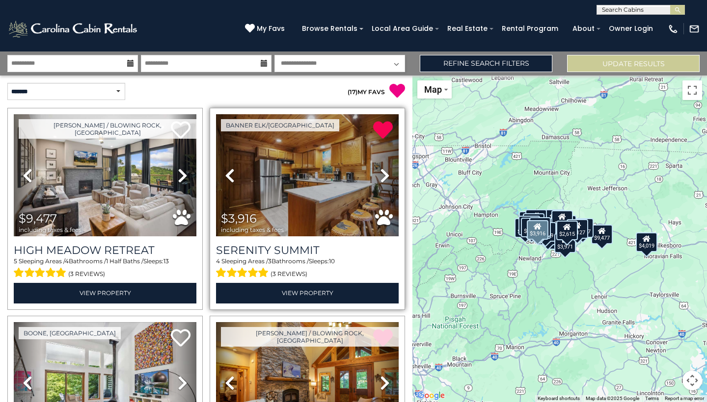
click at [384, 179] on icon at bounding box center [385, 176] width 10 height 16
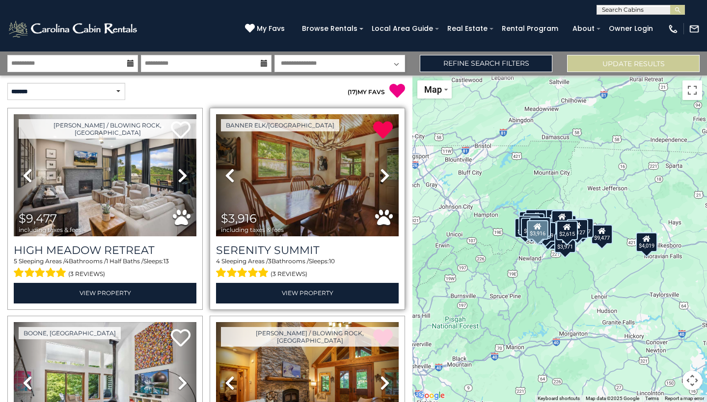
click at [384, 179] on icon at bounding box center [385, 176] width 10 height 16
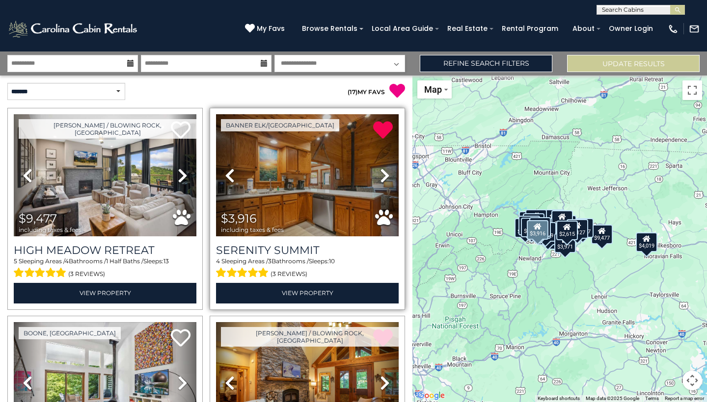
click at [384, 178] on icon at bounding box center [385, 176] width 10 height 16
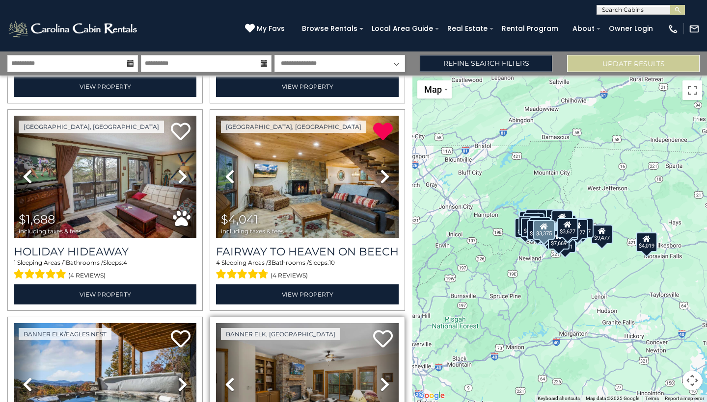
scroll to position [622, 0]
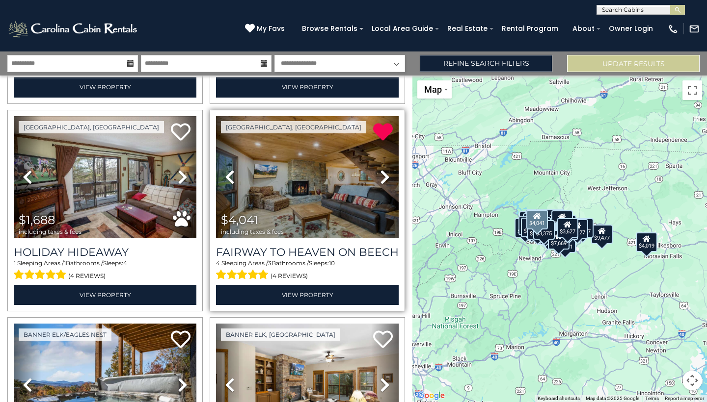
click at [383, 180] on icon at bounding box center [385, 177] width 10 height 16
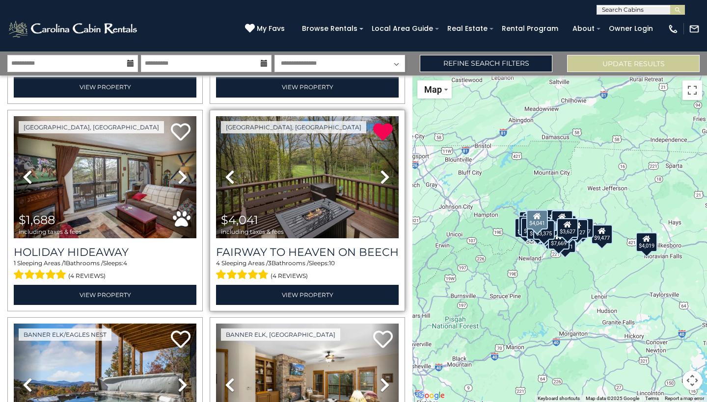
click at [383, 180] on icon at bounding box center [385, 177] width 10 height 16
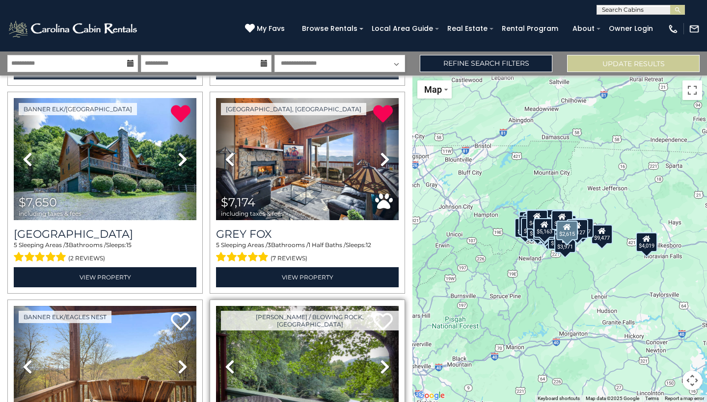
scroll to position [2515, 0]
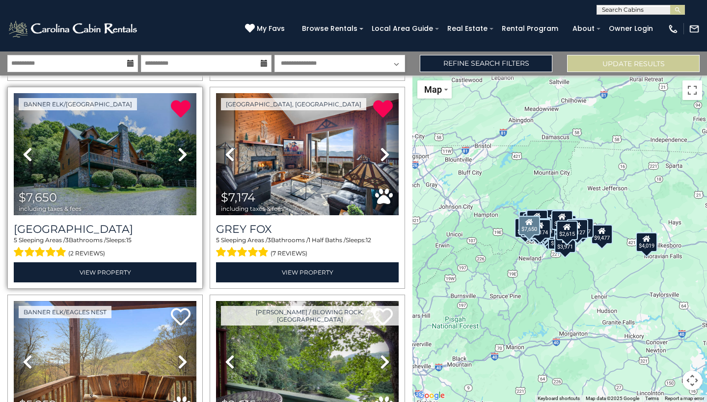
click at [182, 154] on icon at bounding box center [183, 155] width 10 height 16
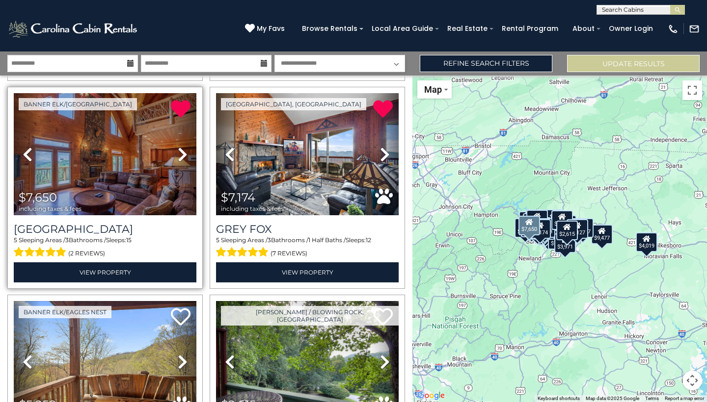
click at [182, 154] on icon at bounding box center [183, 155] width 10 height 16
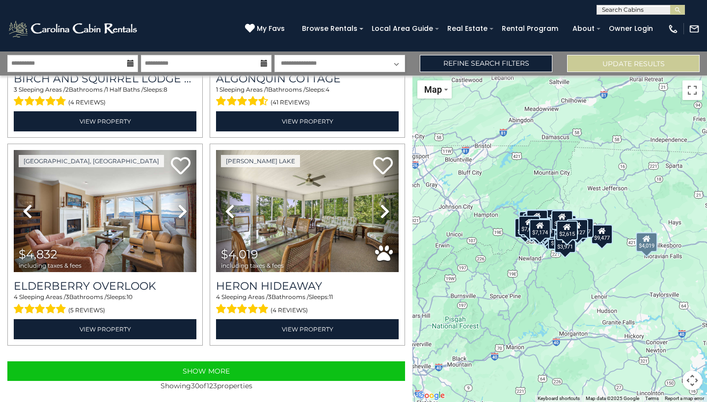
scroll to position [2874, 0]
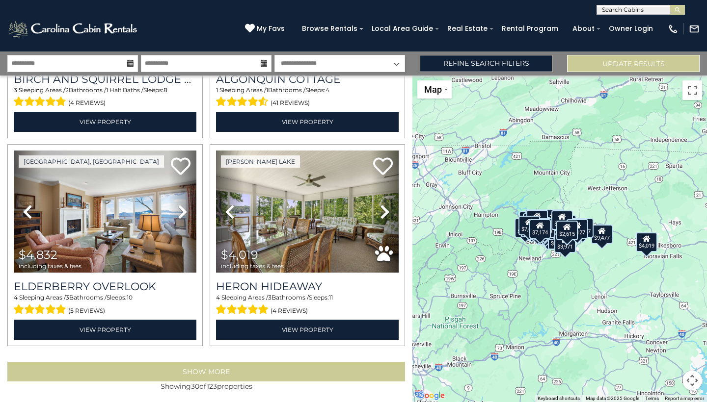
click at [275, 367] on button "Show More" at bounding box center [206, 372] width 398 height 20
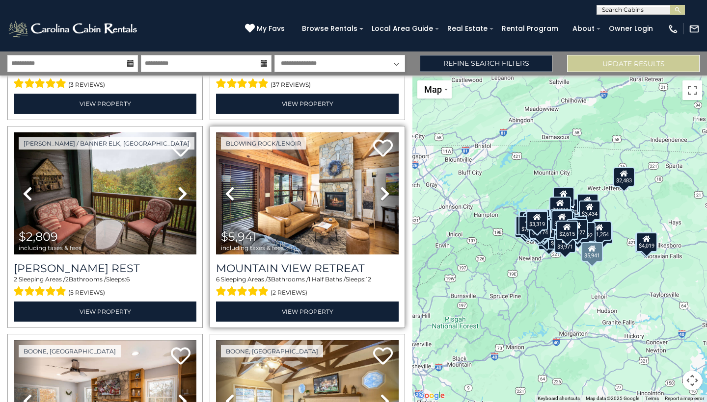
scroll to position [3308, 0]
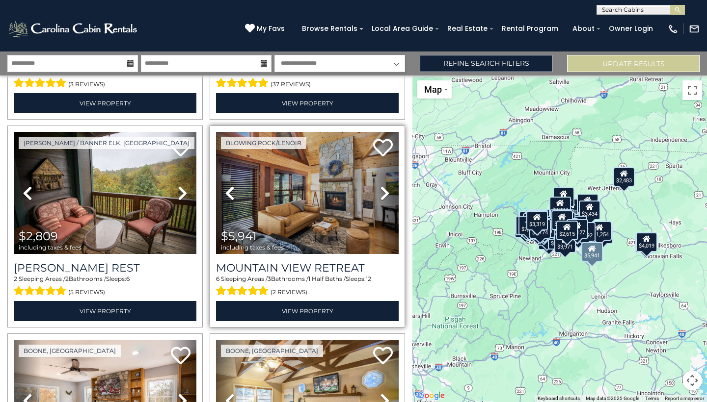
click at [386, 198] on link "Next" at bounding box center [384, 193] width 27 height 122
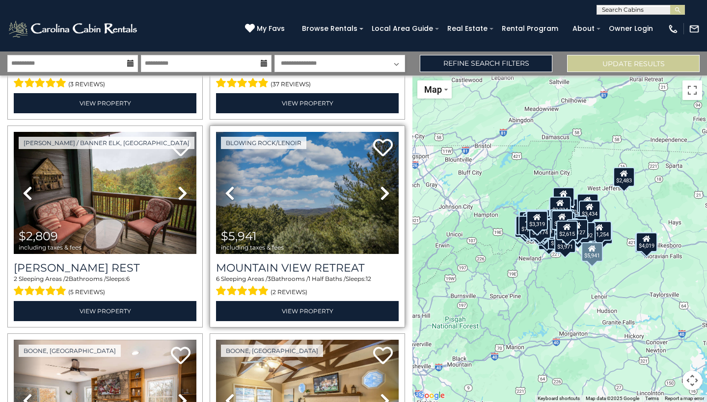
click at [385, 193] on icon at bounding box center [385, 194] width 10 height 16
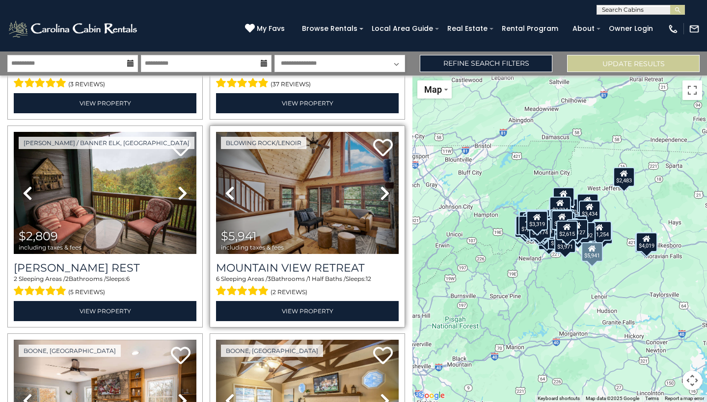
click at [384, 193] on icon at bounding box center [385, 194] width 10 height 16
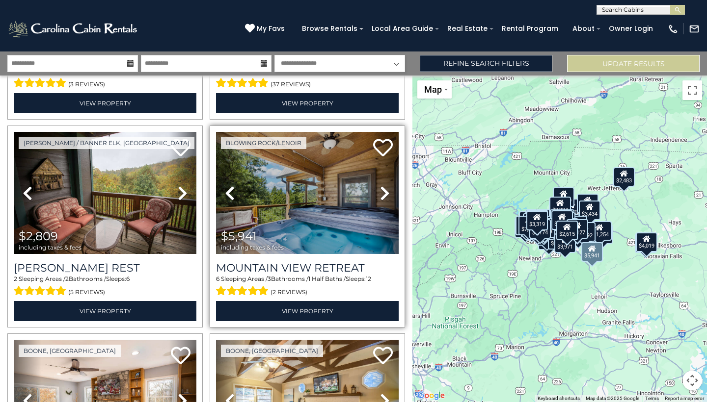
click at [384, 192] on icon at bounding box center [385, 194] width 10 height 16
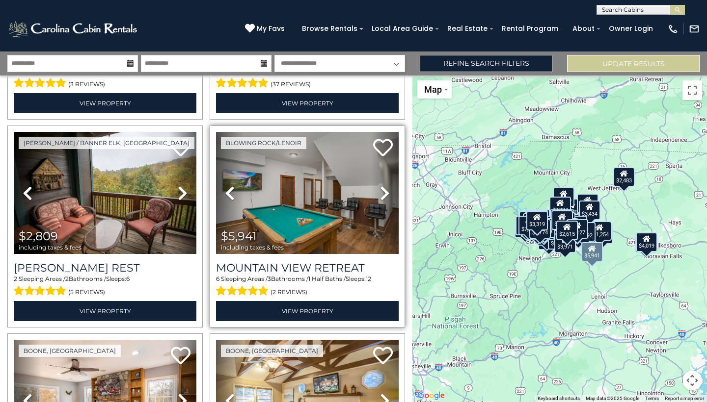
click at [384, 192] on icon at bounding box center [385, 194] width 10 height 16
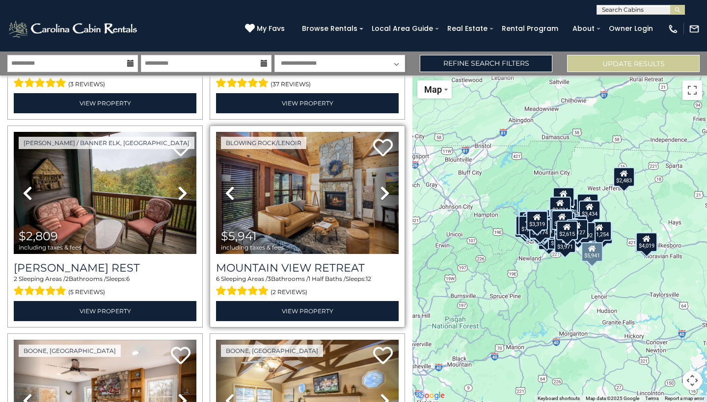
click at [384, 192] on icon at bounding box center [385, 194] width 10 height 16
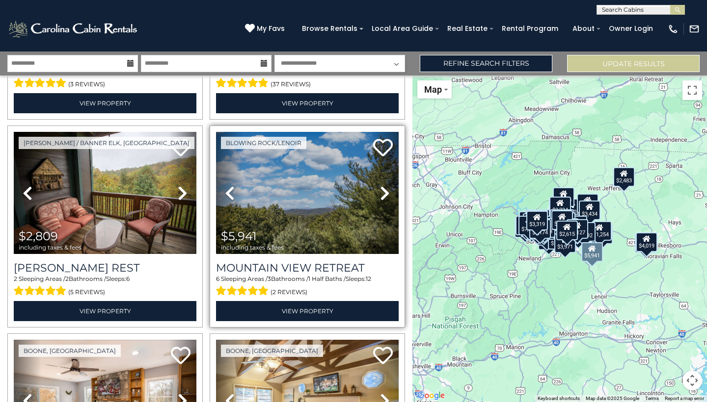
click at [384, 192] on icon at bounding box center [385, 194] width 10 height 16
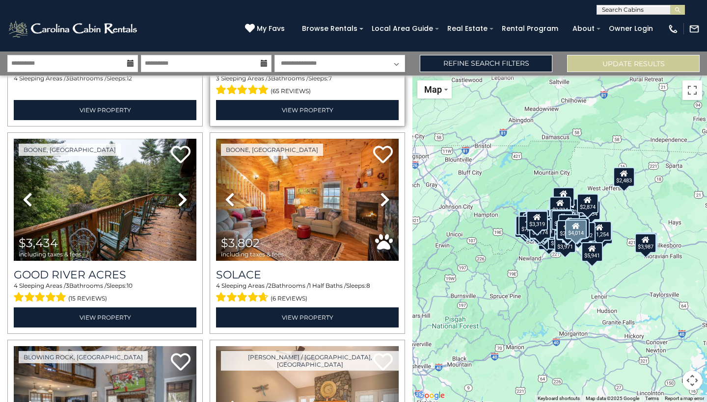
scroll to position [4764, 0]
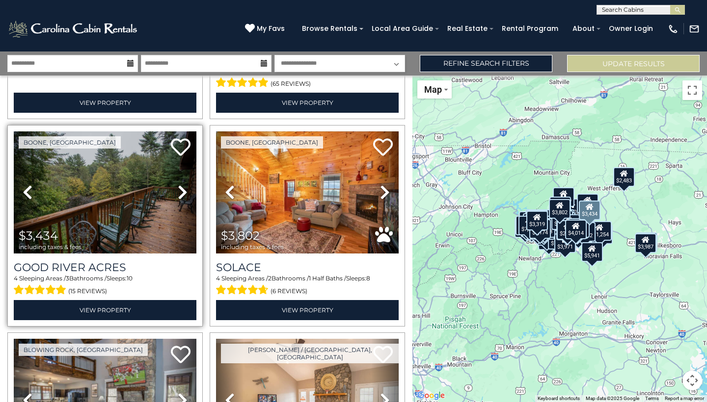
click at [185, 189] on icon at bounding box center [183, 193] width 10 height 16
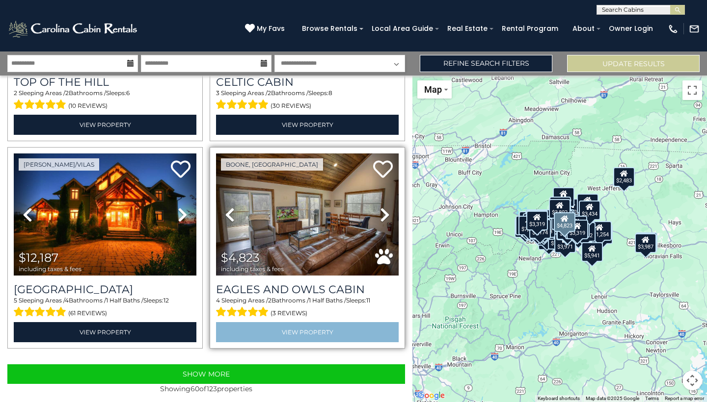
scroll to position [5988, 0]
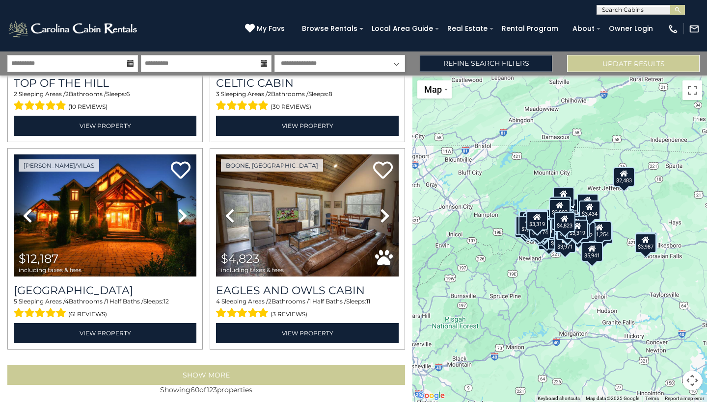
click at [314, 369] on button "Show More" at bounding box center [206, 376] width 398 height 20
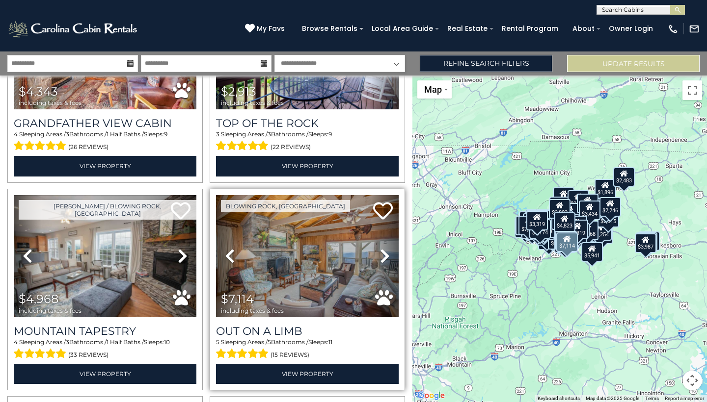
scroll to position [6582, 0]
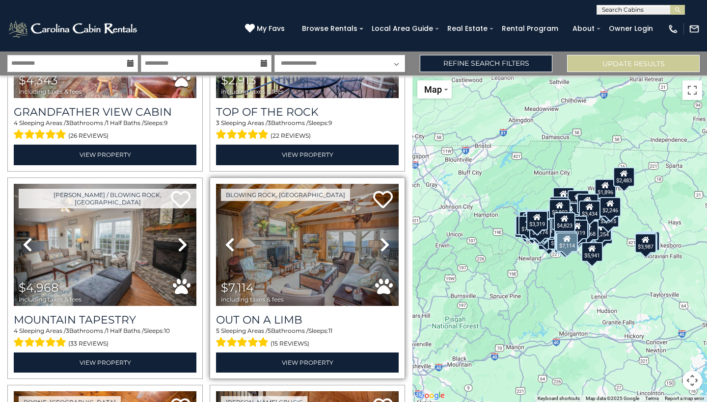
click at [385, 244] on icon at bounding box center [385, 245] width 10 height 16
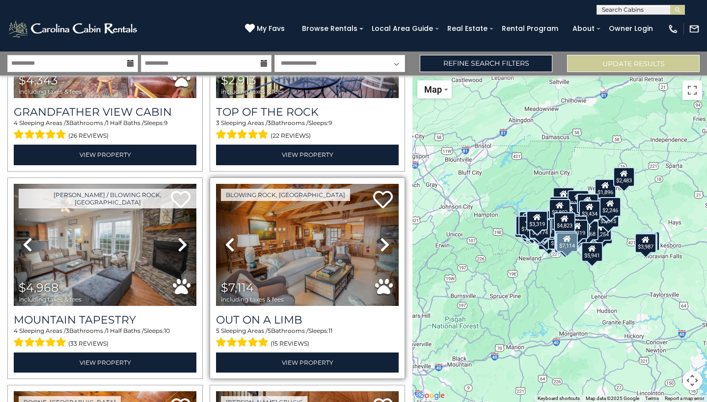
click at [384, 240] on icon at bounding box center [385, 245] width 10 height 16
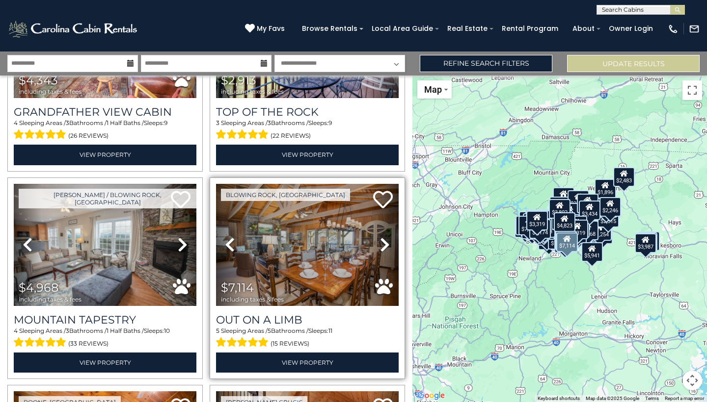
click at [384, 240] on icon at bounding box center [385, 245] width 10 height 16
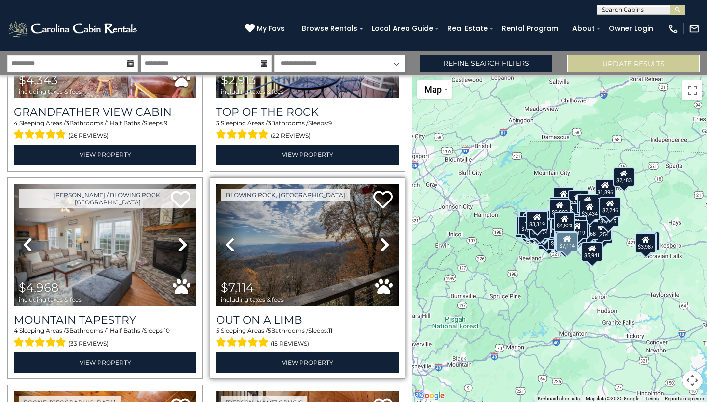
click at [384, 240] on icon at bounding box center [385, 245] width 10 height 16
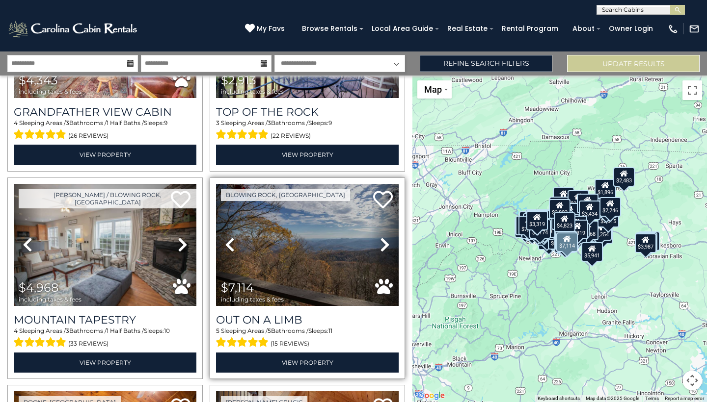
click at [384, 240] on icon at bounding box center [385, 245] width 10 height 16
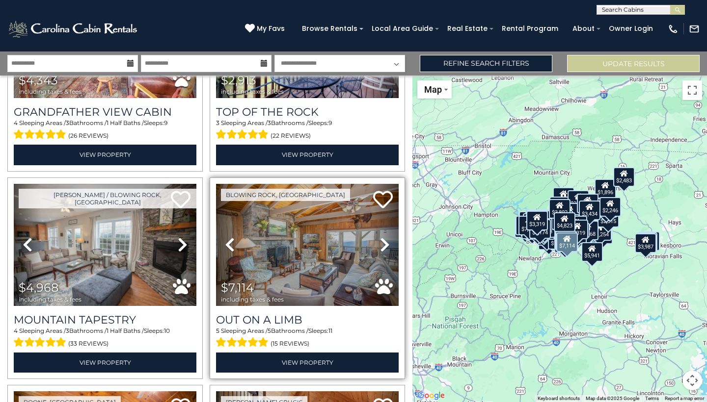
click at [384, 240] on icon at bounding box center [385, 245] width 10 height 16
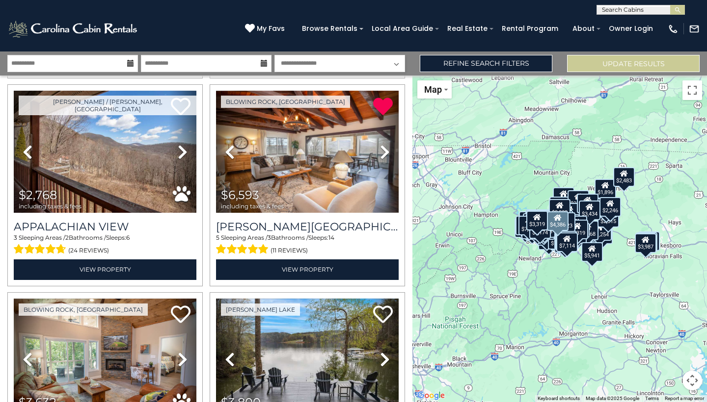
scroll to position [7285, 0]
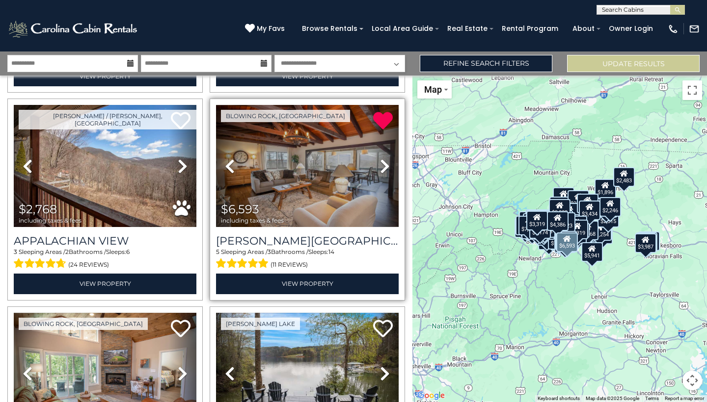
click at [383, 163] on icon at bounding box center [385, 167] width 10 height 16
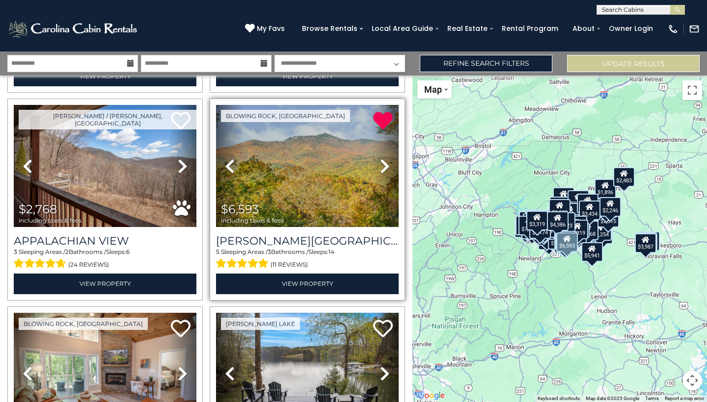
click at [383, 163] on icon at bounding box center [385, 167] width 10 height 16
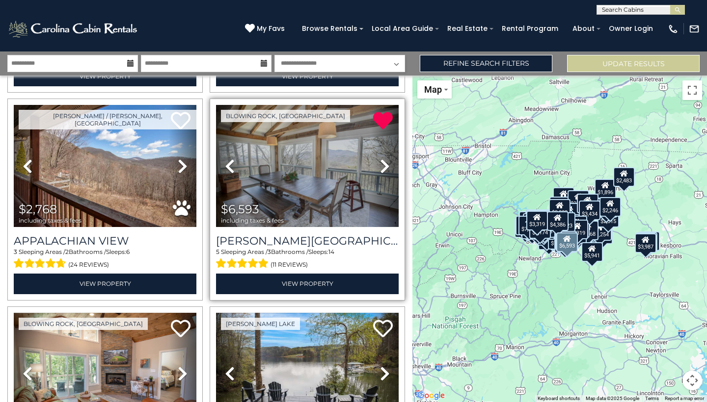
click at [382, 159] on icon at bounding box center [385, 167] width 10 height 16
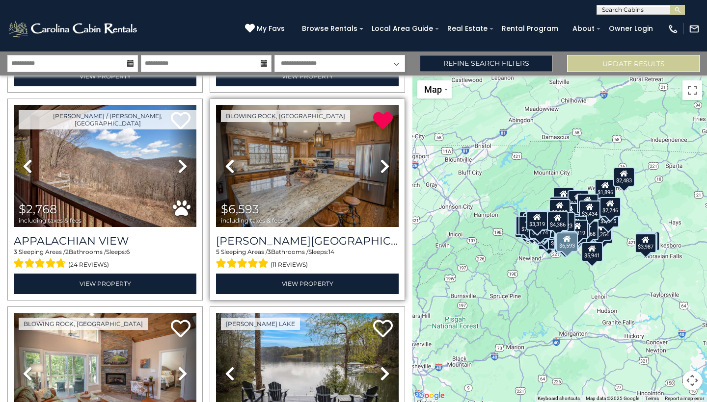
click at [382, 159] on icon at bounding box center [385, 167] width 10 height 16
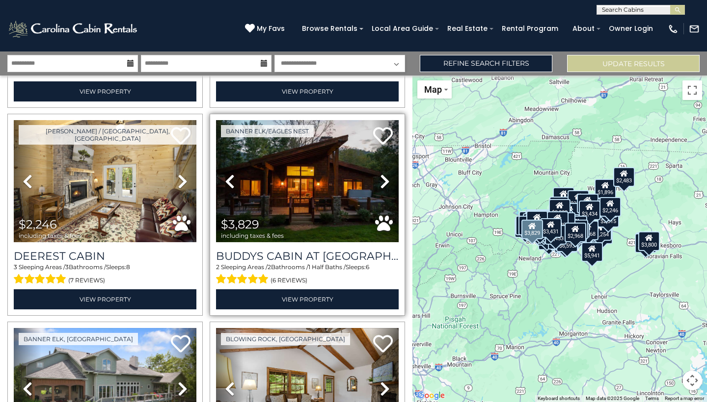
scroll to position [8935, 0]
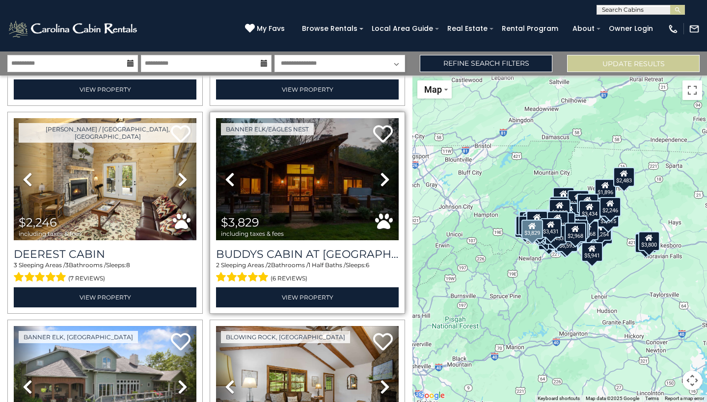
click at [384, 176] on icon at bounding box center [385, 180] width 10 height 16
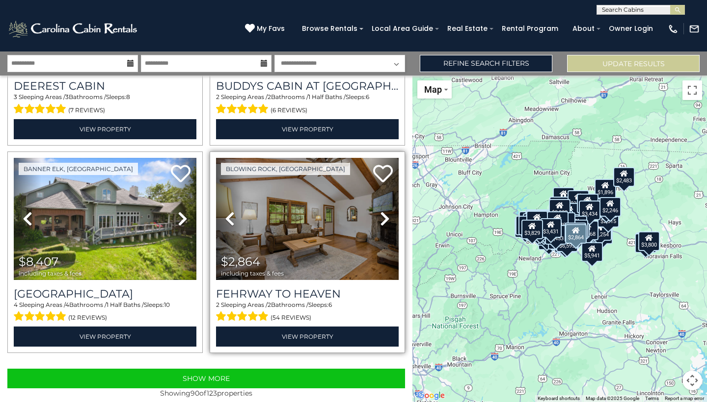
scroll to position [9102, 0]
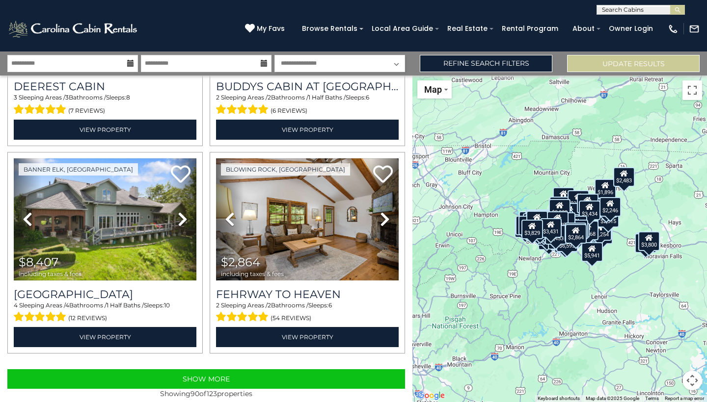
click at [306, 360] on div "Show More Showing 90 of 123 properties" at bounding box center [206, 387] width 412 height 54
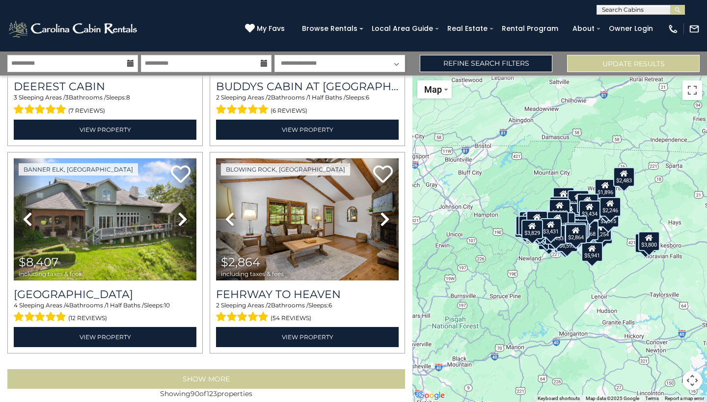
click at [303, 371] on button "Show More" at bounding box center [206, 380] width 398 height 20
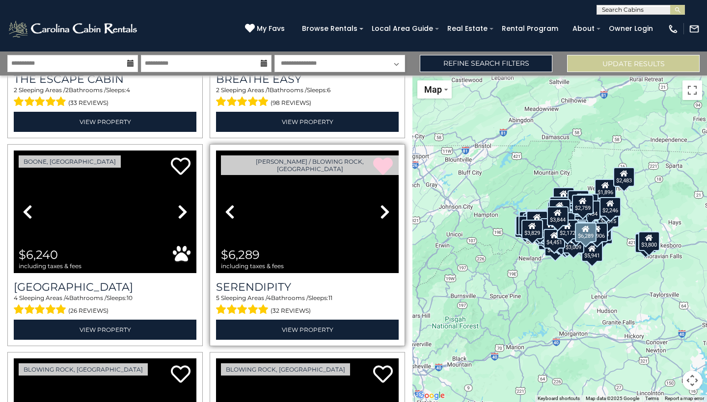
scroll to position [11814, 0]
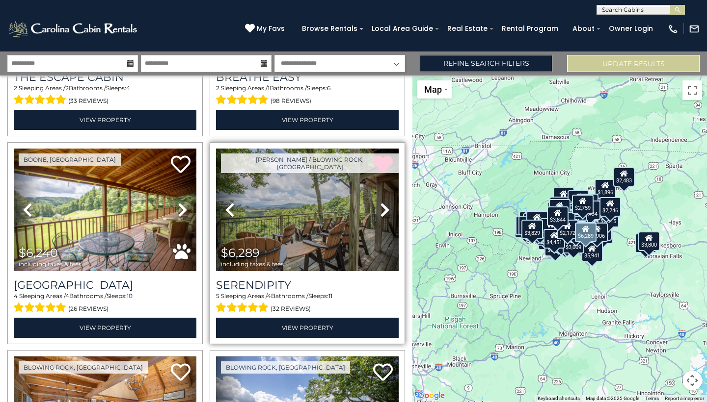
click at [387, 202] on icon at bounding box center [385, 210] width 10 height 16
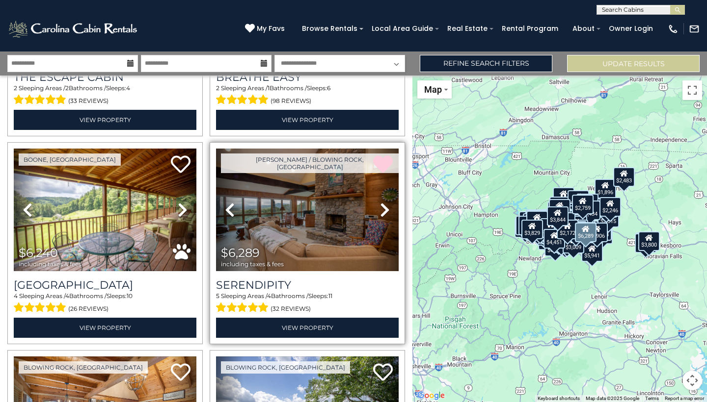
click at [387, 202] on icon at bounding box center [385, 210] width 10 height 16
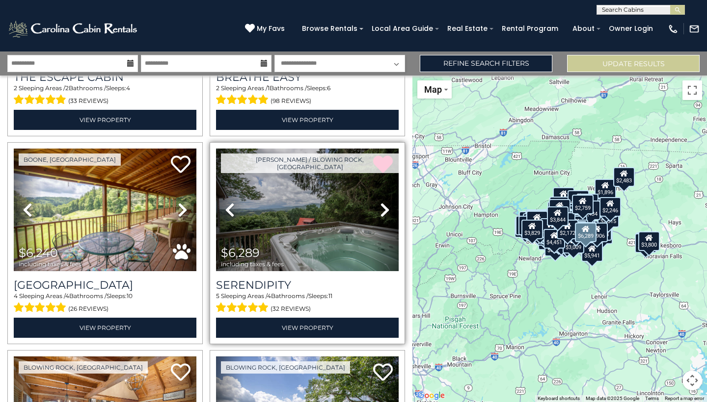
click at [387, 202] on icon at bounding box center [385, 210] width 10 height 16
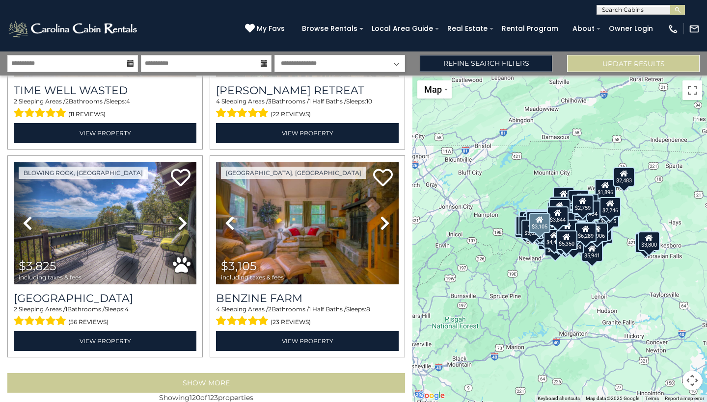
scroll to position [0, 0]
click at [310, 374] on button "Show More" at bounding box center [206, 384] width 398 height 20
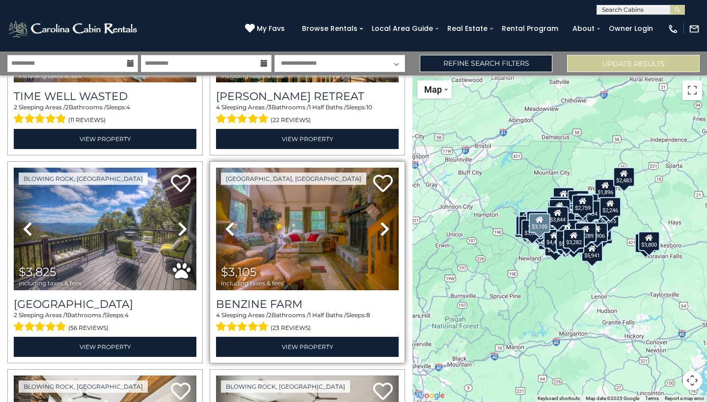
scroll to position [12204, 0]
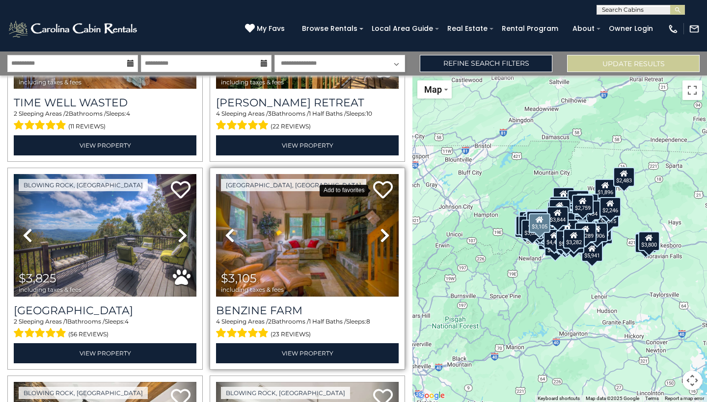
click at [384, 180] on icon at bounding box center [383, 190] width 20 height 20
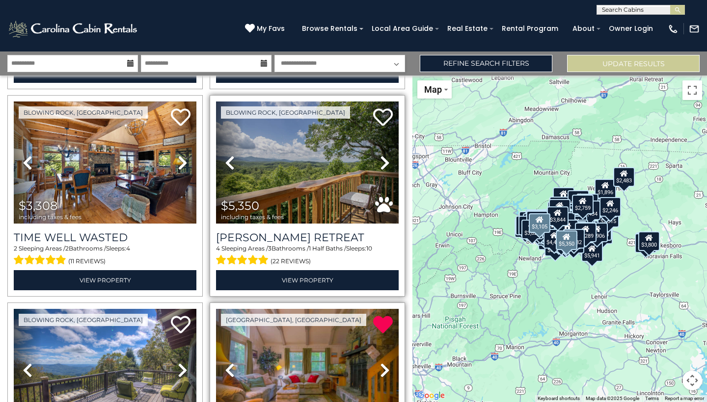
scroll to position [12031, 0]
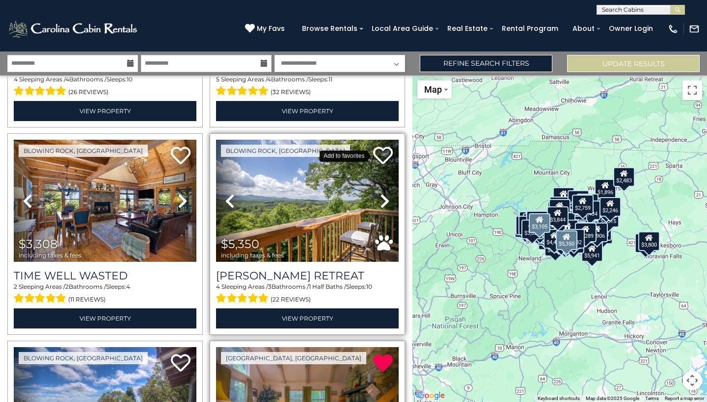
click at [379, 146] on icon at bounding box center [383, 156] width 20 height 20
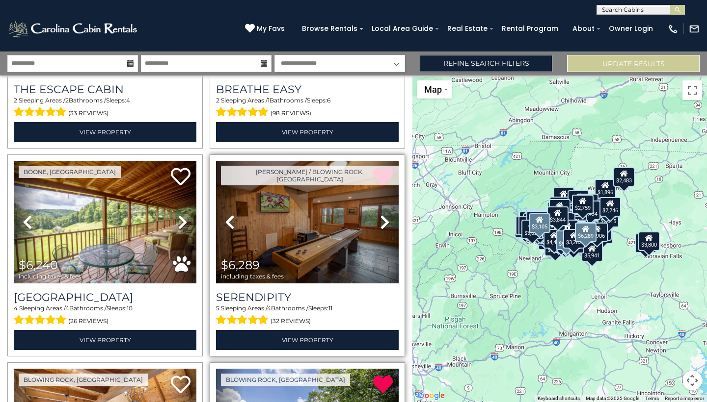
scroll to position [11802, 0]
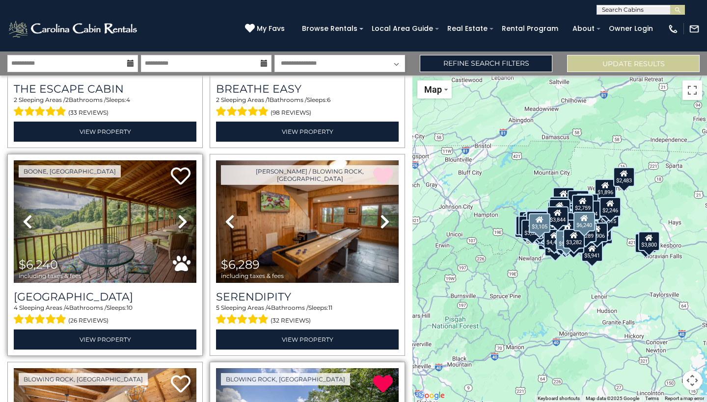
click at [191, 205] on link "Next" at bounding box center [182, 222] width 27 height 122
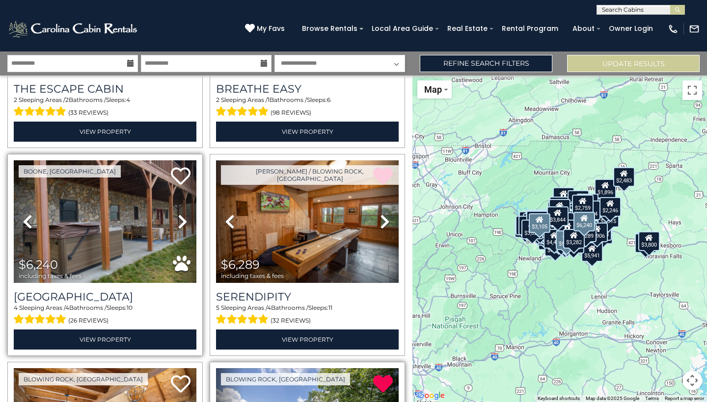
click at [182, 214] on icon at bounding box center [183, 222] width 10 height 16
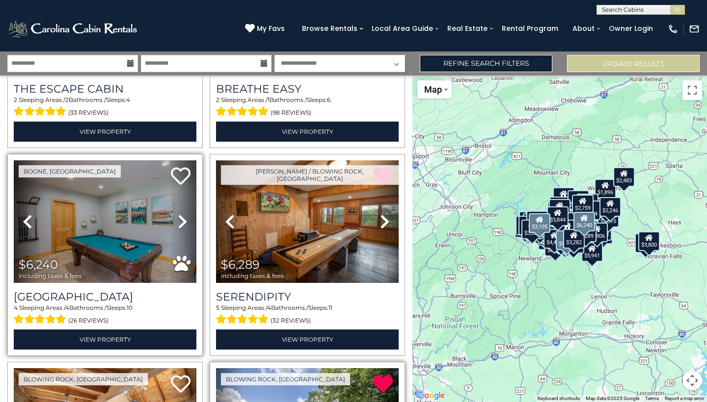
click at [182, 214] on icon at bounding box center [183, 222] width 10 height 16
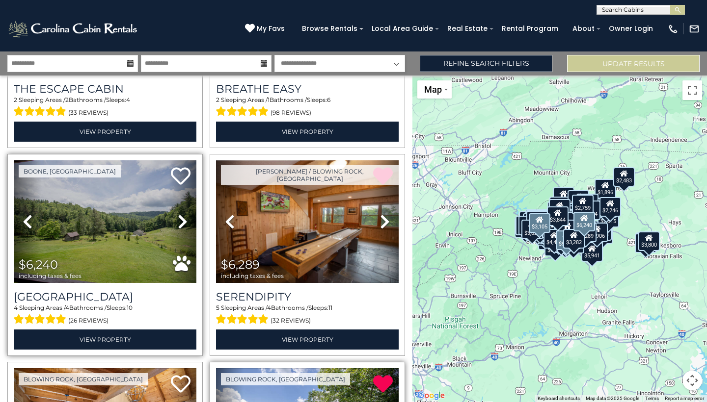
click at [182, 214] on icon at bounding box center [183, 222] width 10 height 16
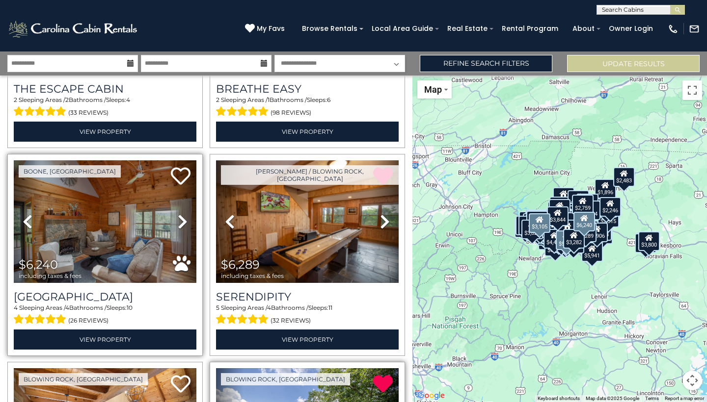
click at [182, 214] on icon at bounding box center [183, 222] width 10 height 16
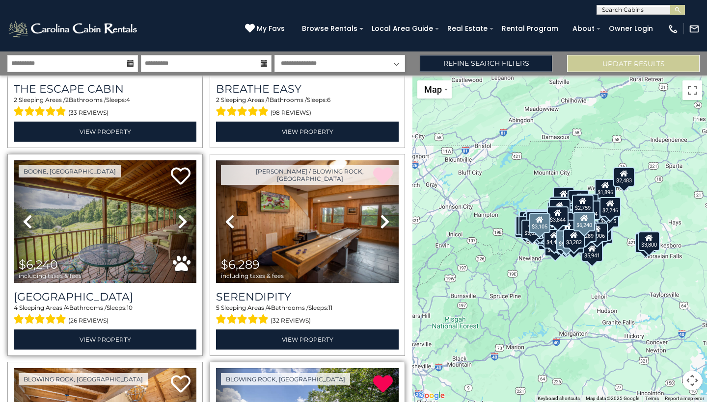
click at [182, 214] on icon at bounding box center [183, 222] width 10 height 16
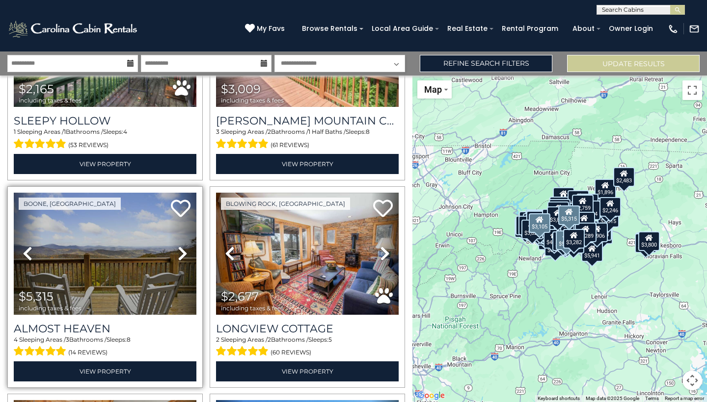
scroll to position [9911, 0]
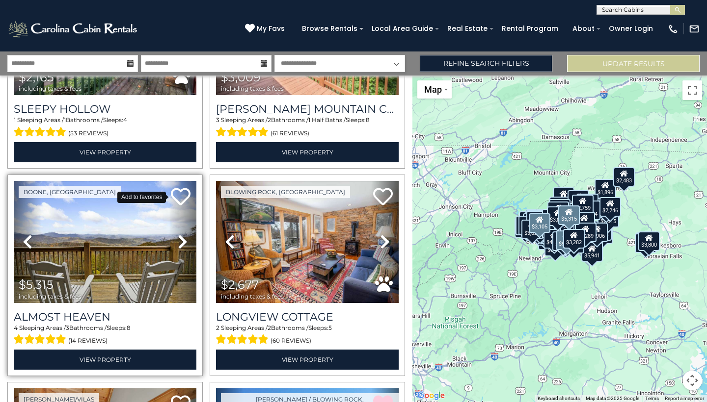
click at [181, 187] on icon at bounding box center [181, 197] width 20 height 20
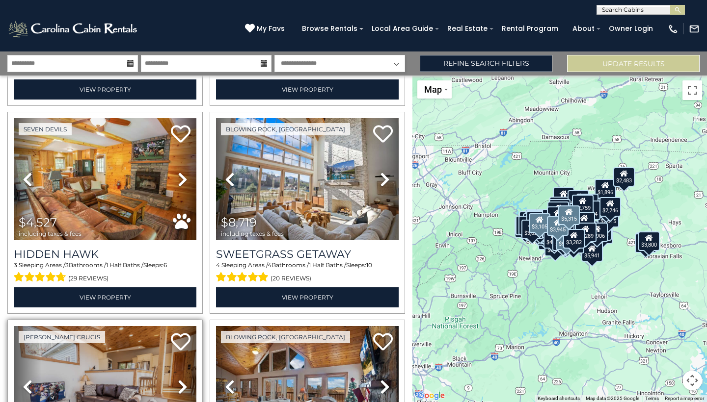
scroll to position [9351, 0]
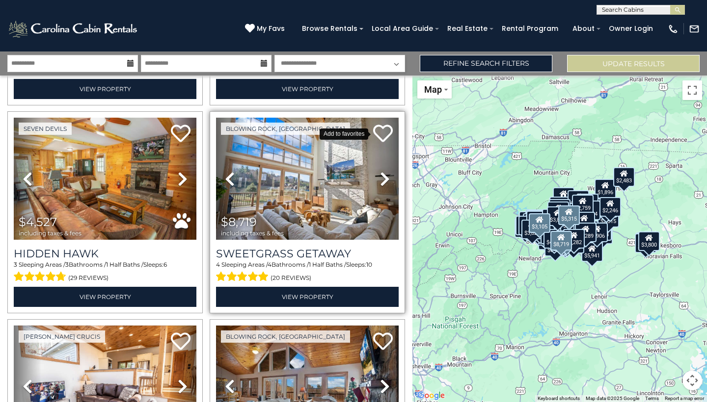
click at [380, 125] on icon at bounding box center [383, 134] width 20 height 20
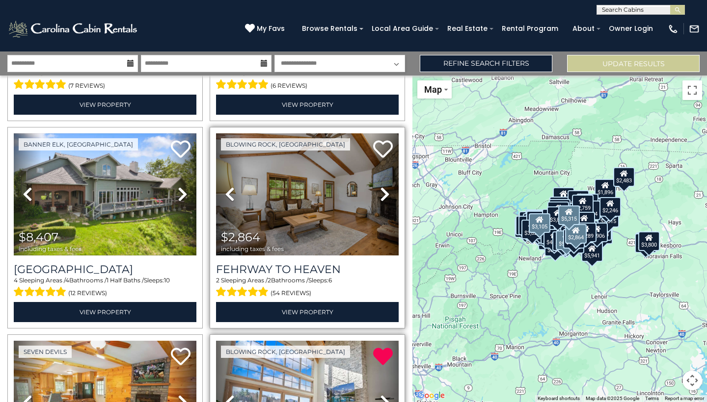
scroll to position [9126, 0]
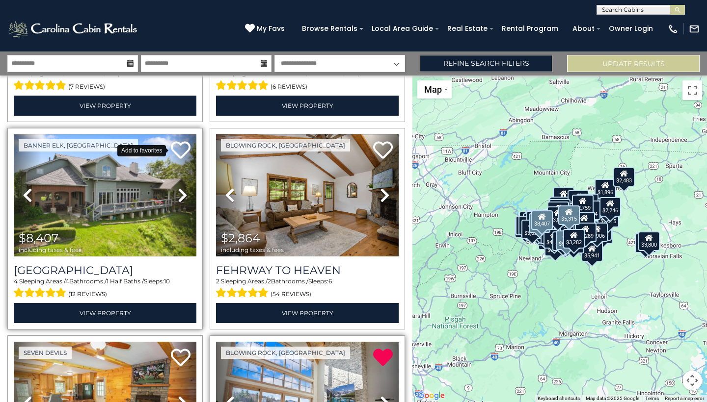
click at [187, 140] on icon at bounding box center [181, 150] width 20 height 20
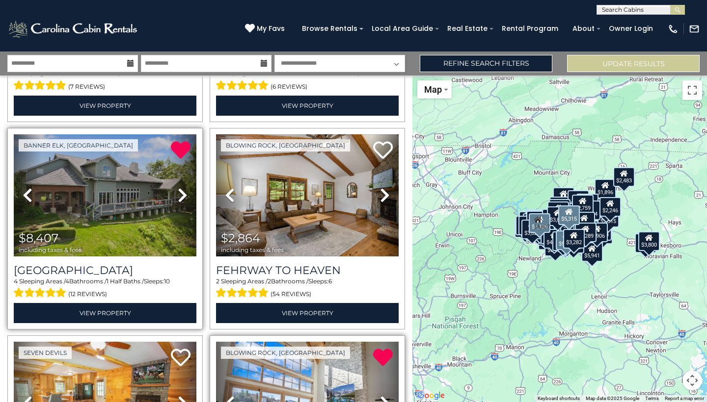
click at [181, 187] on icon at bounding box center [183, 195] width 10 height 16
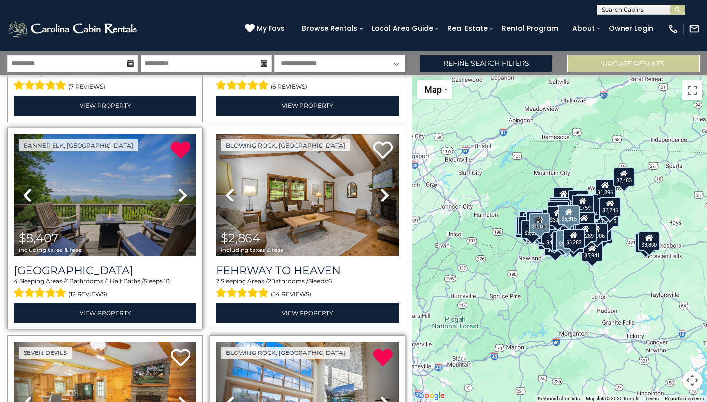
click at [181, 187] on icon at bounding box center [183, 195] width 10 height 16
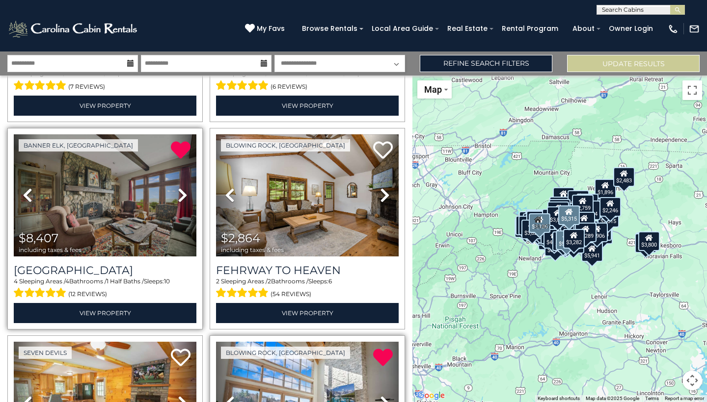
click at [181, 187] on icon at bounding box center [183, 195] width 10 height 16
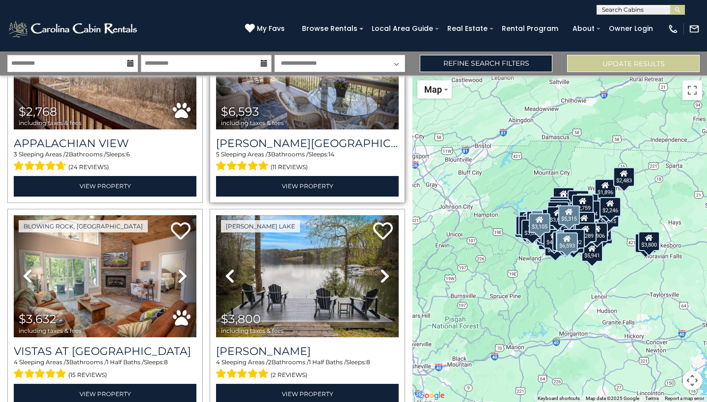
scroll to position [7383, 0]
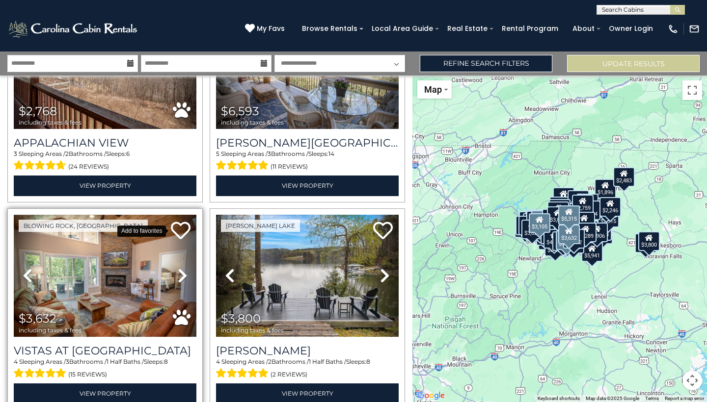
click at [178, 223] on icon at bounding box center [181, 231] width 20 height 20
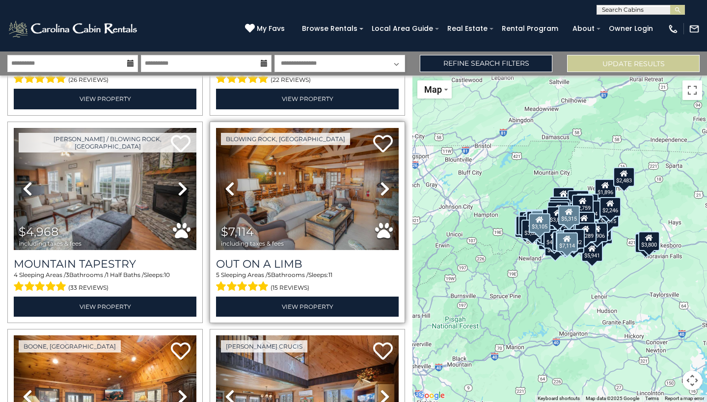
scroll to position [6637, 0]
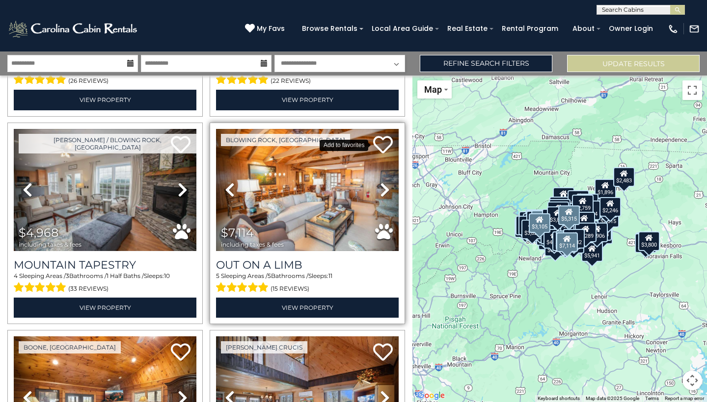
click at [380, 136] on icon at bounding box center [383, 145] width 20 height 20
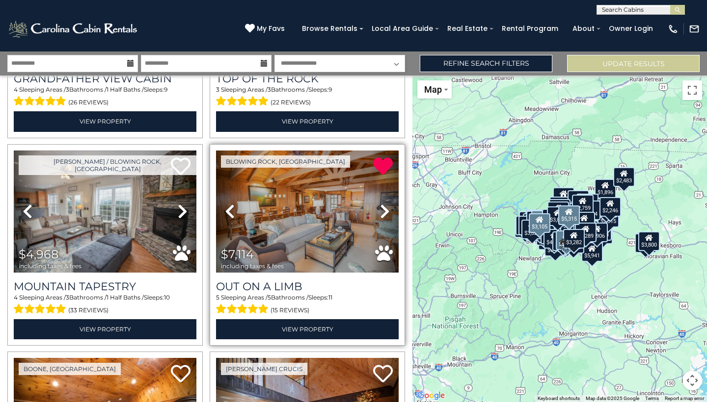
scroll to position [6597, 0]
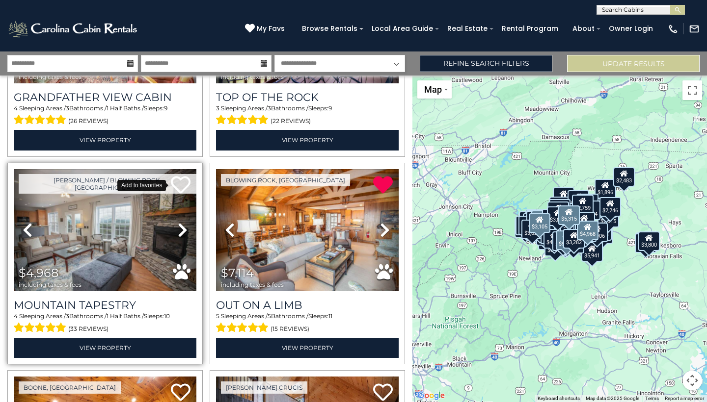
click at [183, 175] on icon at bounding box center [181, 185] width 20 height 20
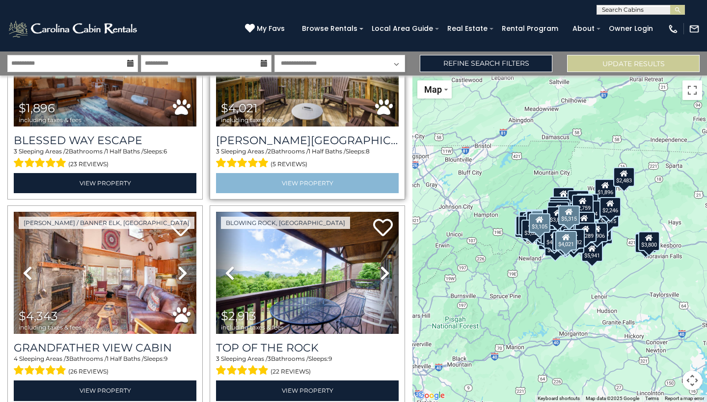
scroll to position [6346, 0]
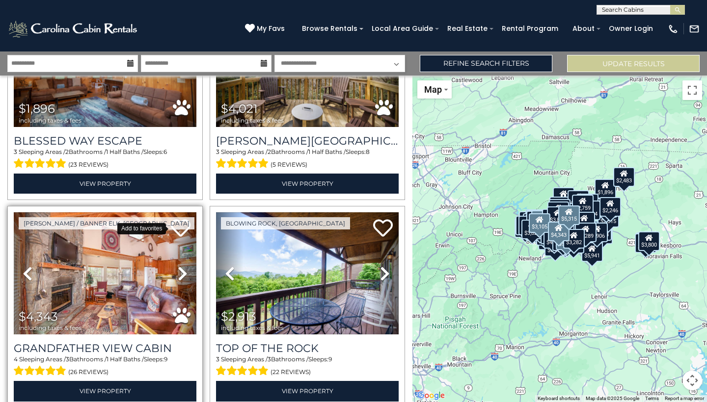
click at [181, 218] on icon at bounding box center [181, 228] width 20 height 20
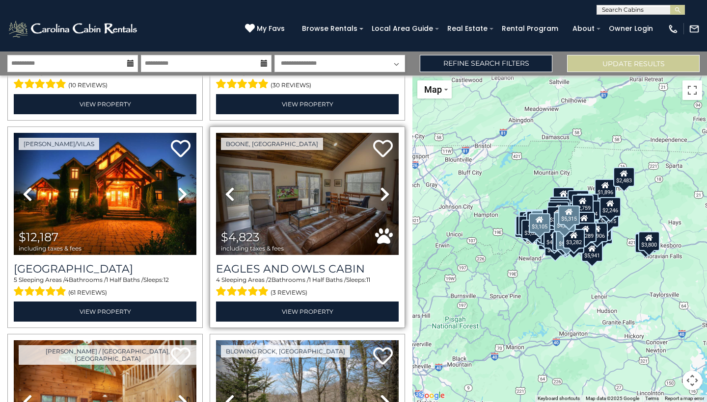
scroll to position [6010, 0]
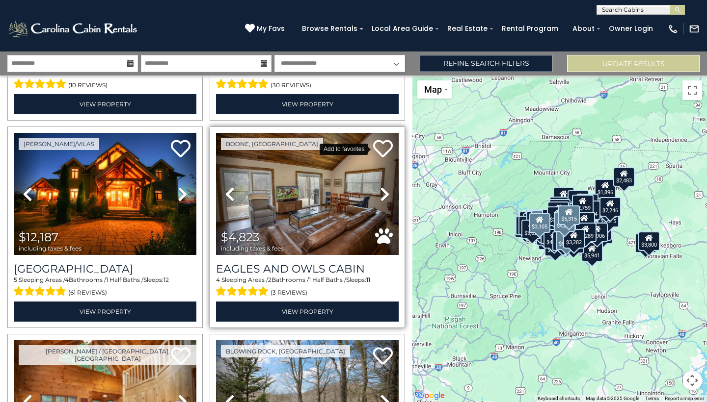
click at [383, 140] on icon at bounding box center [383, 149] width 20 height 20
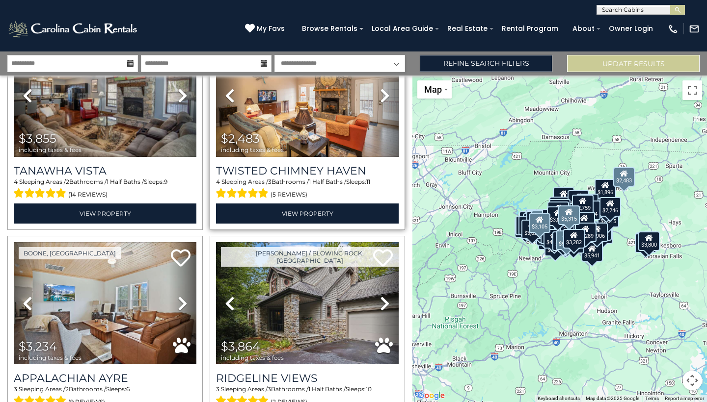
scroll to position [5113, 0]
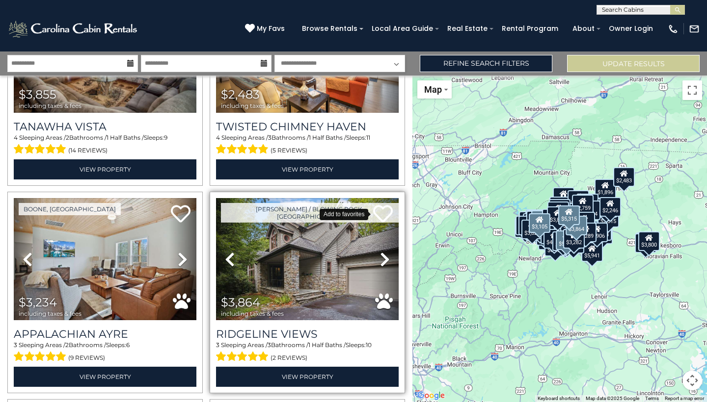
click at [375, 212] on icon at bounding box center [383, 214] width 20 height 20
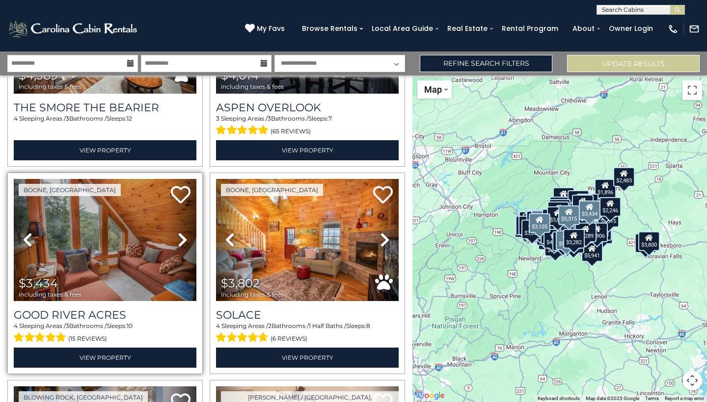
scroll to position [4670, 0]
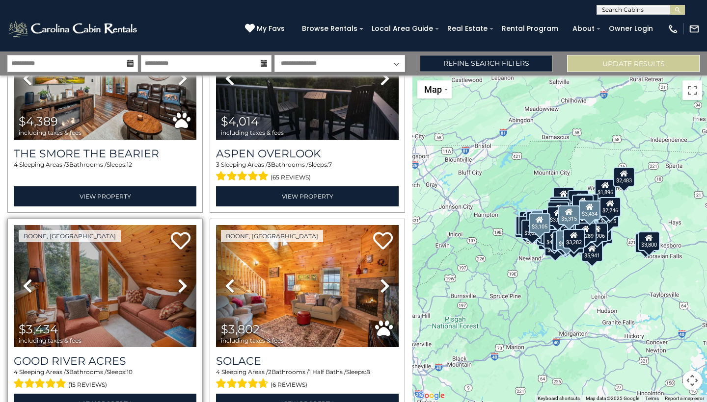
click at [175, 287] on link "Next" at bounding box center [182, 286] width 27 height 122
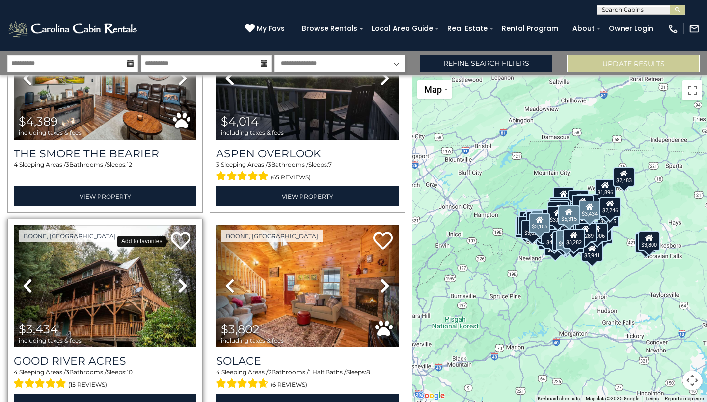
click at [179, 239] on icon at bounding box center [181, 241] width 20 height 20
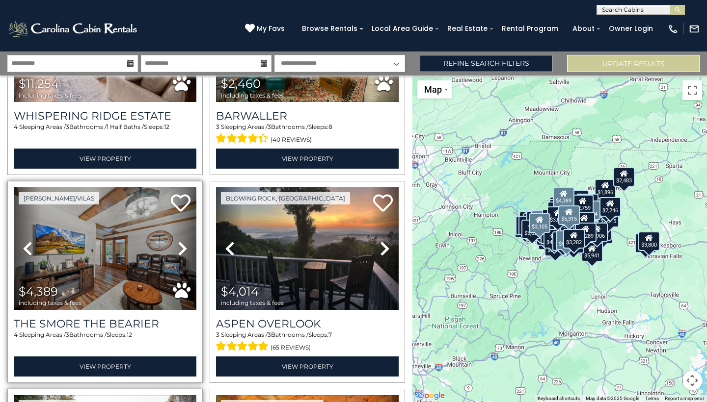
scroll to position [4496, 0]
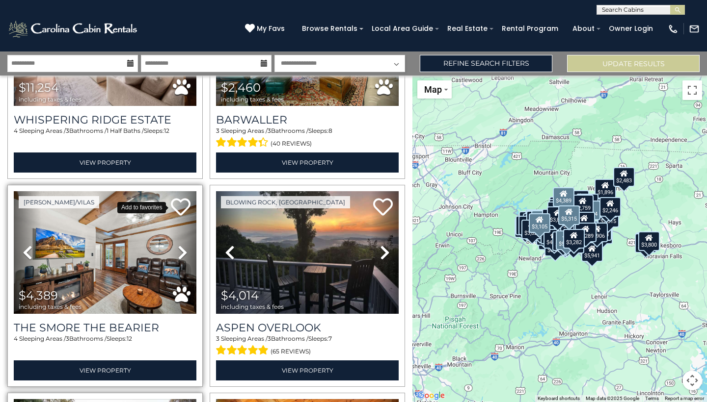
click at [178, 206] on icon at bounding box center [181, 207] width 20 height 20
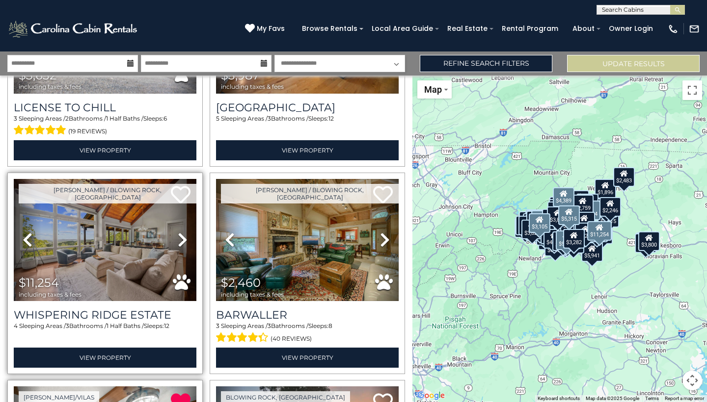
scroll to position [4300, 0]
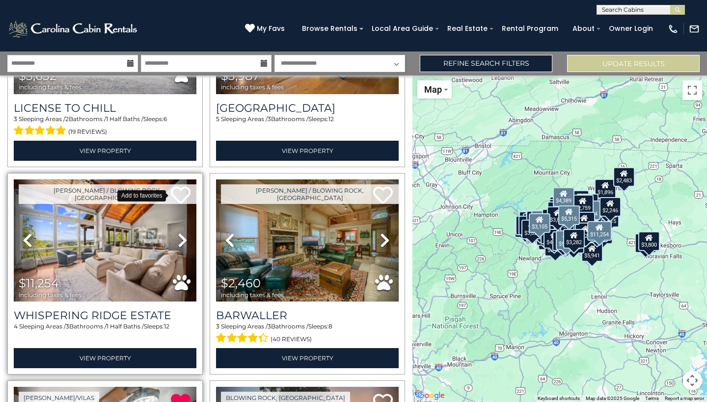
click at [180, 193] on icon at bounding box center [181, 196] width 20 height 20
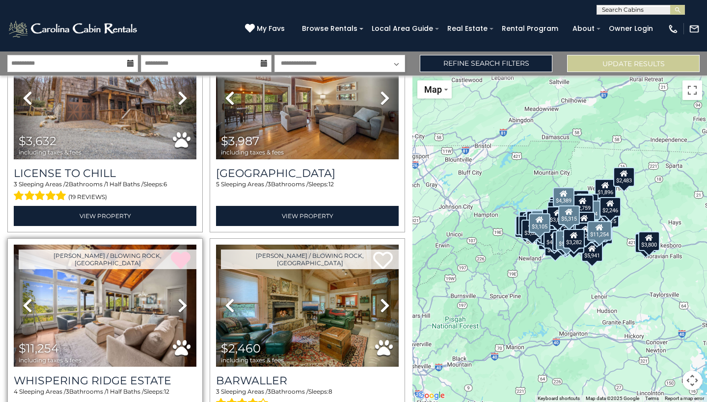
scroll to position [4166, 0]
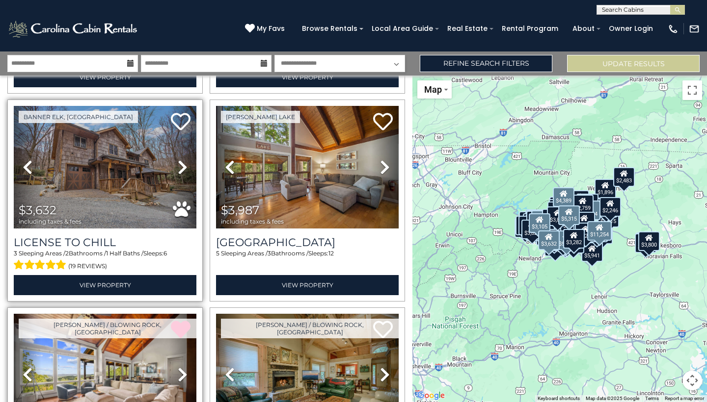
click at [182, 166] on icon at bounding box center [183, 168] width 10 height 16
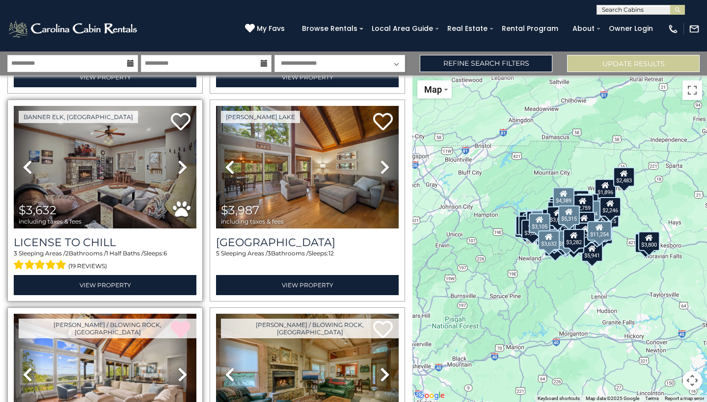
click at [182, 166] on icon at bounding box center [183, 168] width 10 height 16
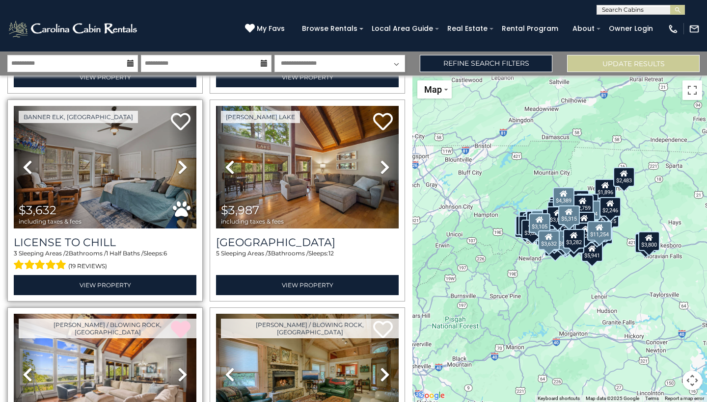
click at [182, 167] on icon at bounding box center [183, 168] width 10 height 16
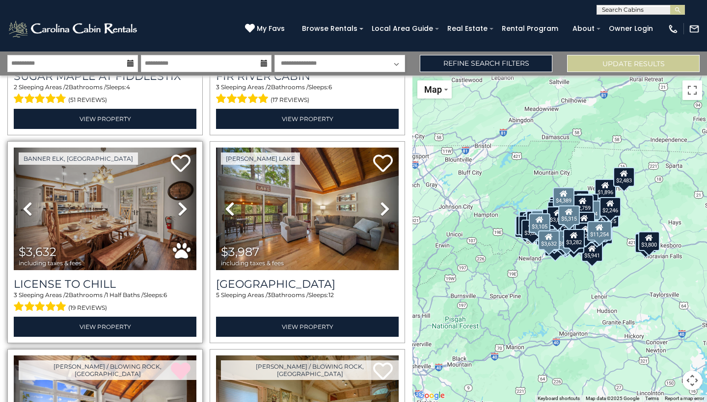
scroll to position [4132, 0]
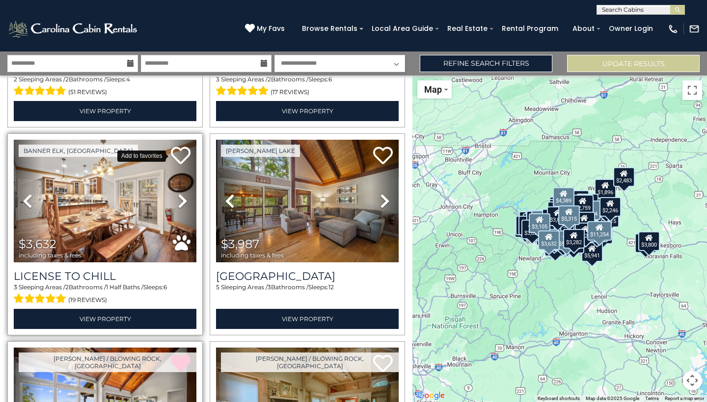
click at [183, 151] on icon at bounding box center [181, 156] width 20 height 20
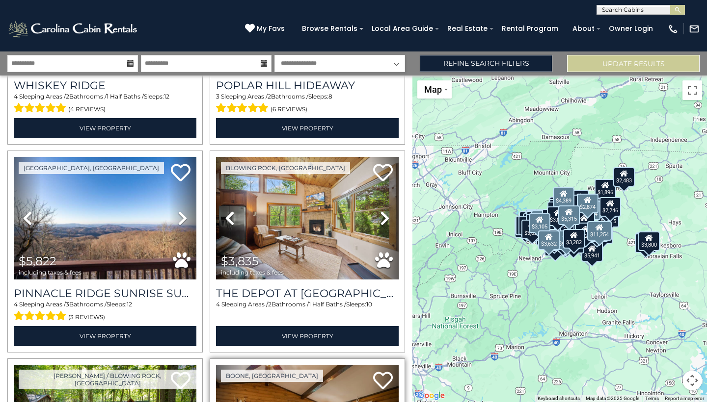
scroll to position [3700, 0]
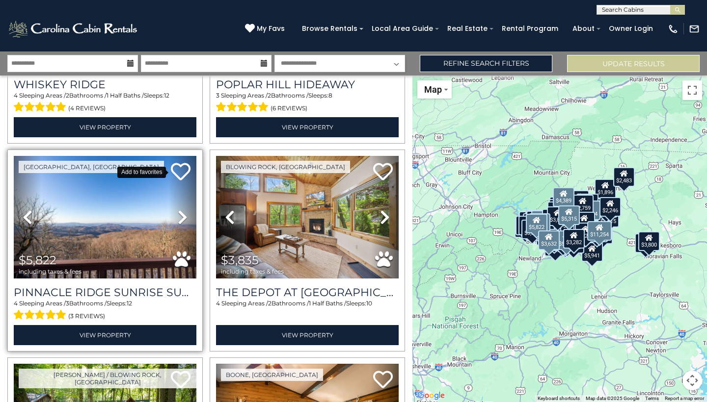
click at [184, 173] on icon at bounding box center [181, 172] width 20 height 20
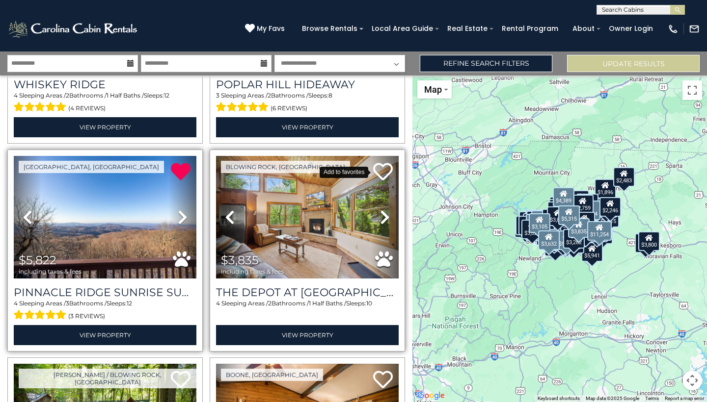
click at [389, 167] on icon at bounding box center [383, 172] width 20 height 20
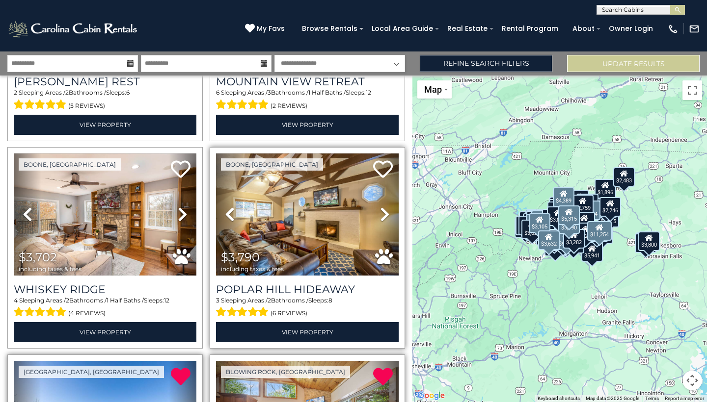
scroll to position [3494, 0]
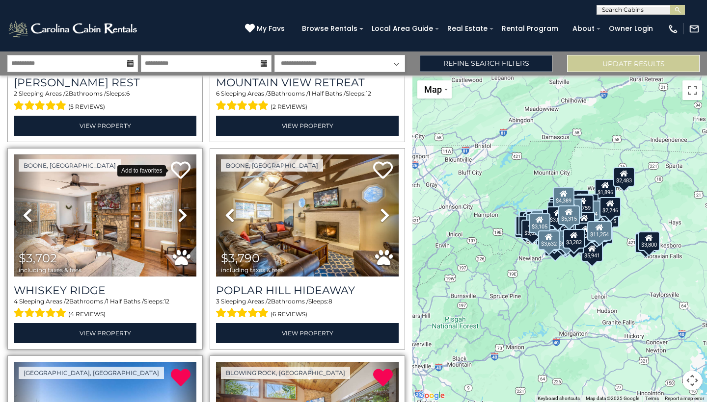
click at [181, 169] on icon at bounding box center [181, 171] width 20 height 20
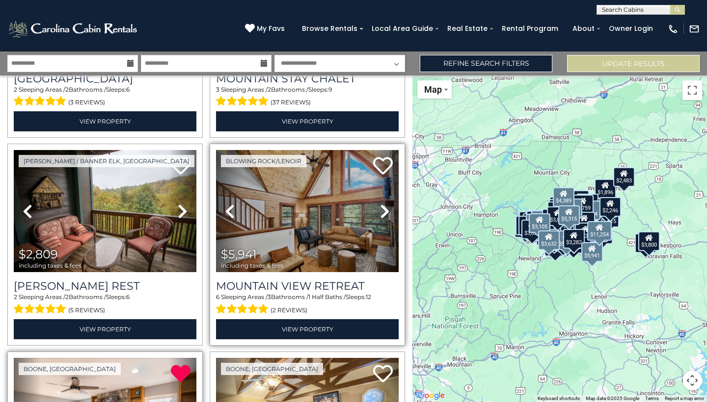
scroll to position [3287, 0]
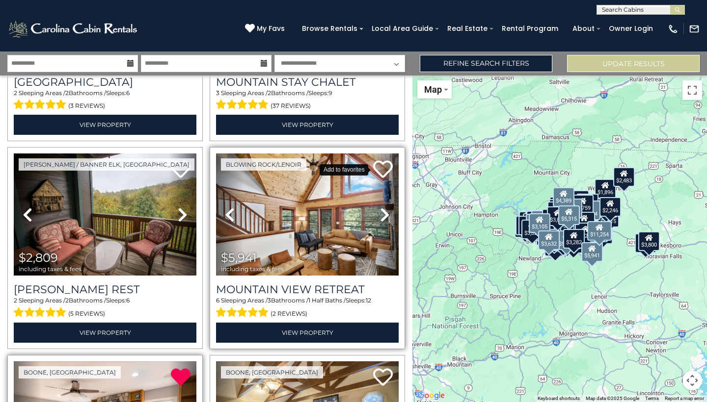
click at [380, 169] on icon at bounding box center [383, 170] width 20 height 20
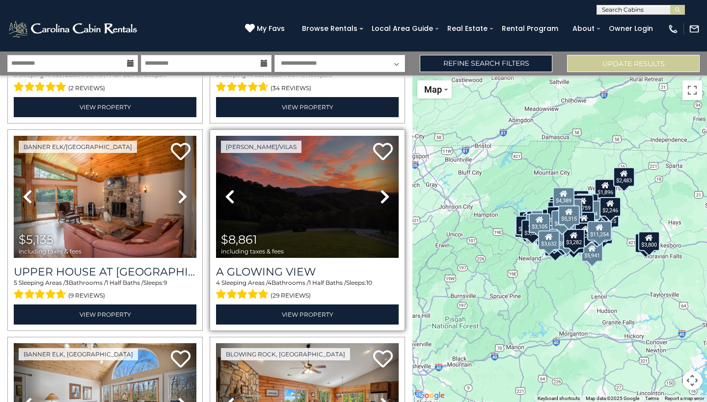
scroll to position [1850, 0]
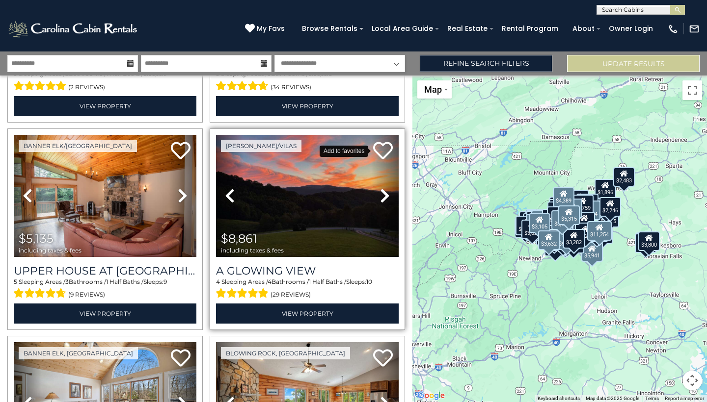
click at [385, 144] on icon at bounding box center [383, 151] width 20 height 20
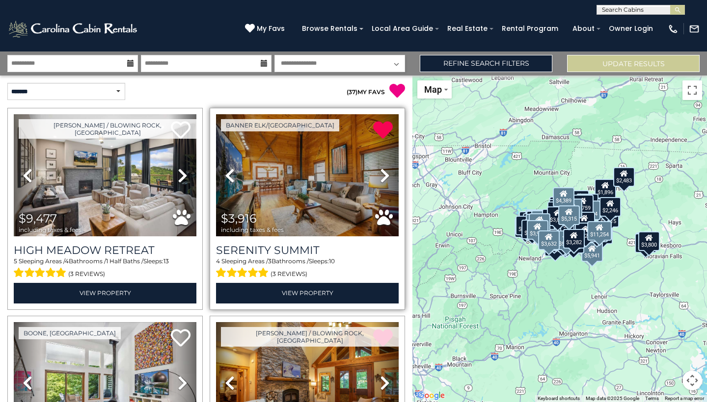
scroll to position [0, 0]
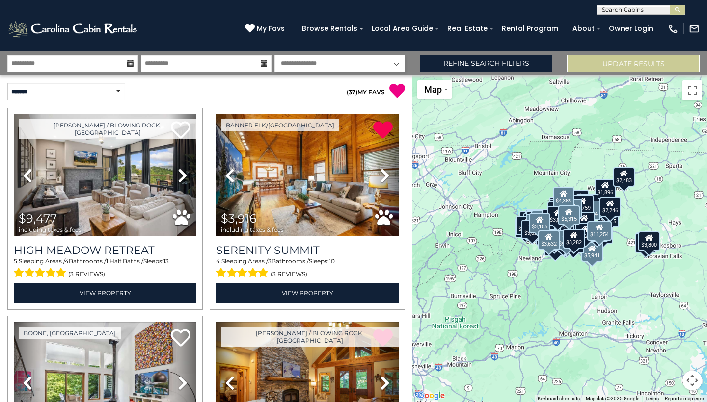
click at [363, 90] on link "( 37 ) MY FAVS" at bounding box center [366, 91] width 38 height 7
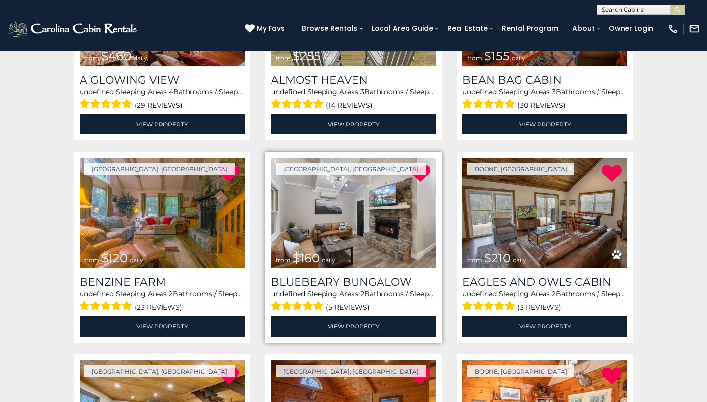
scroll to position [297, 0]
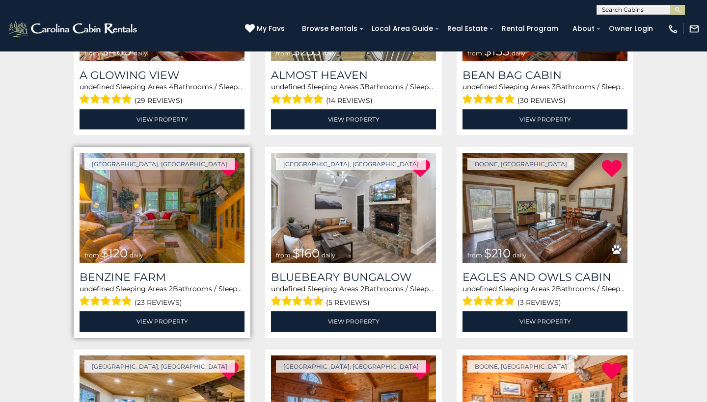
click at [191, 227] on img at bounding box center [162, 208] width 165 height 110
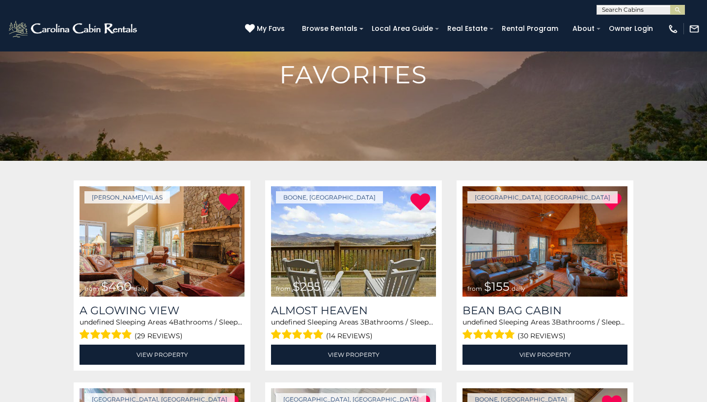
scroll to position [62, 0]
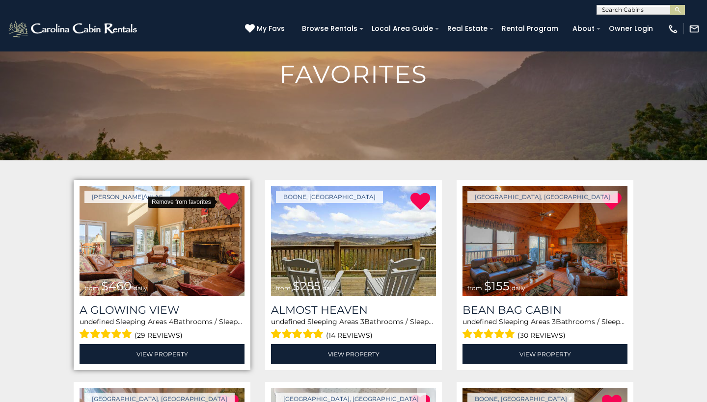
click at [231, 202] on icon at bounding box center [229, 202] width 20 height 20
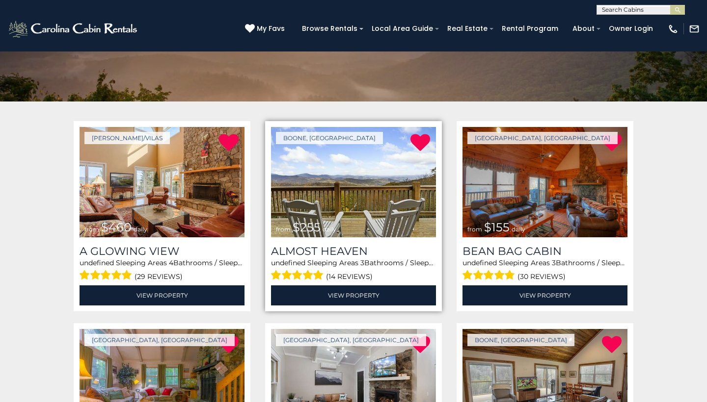
scroll to position [130, 0]
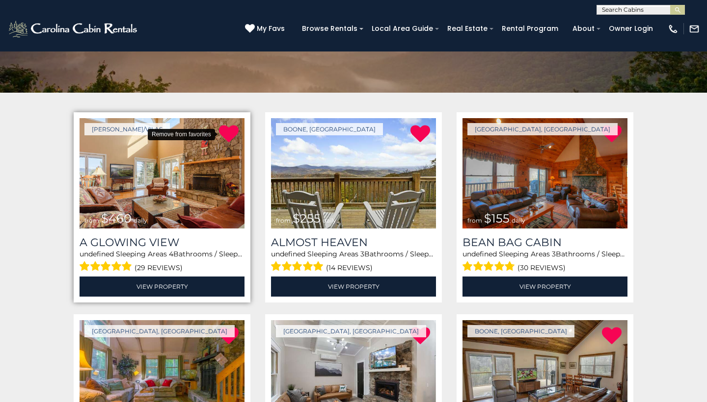
click at [225, 134] on icon at bounding box center [229, 134] width 20 height 20
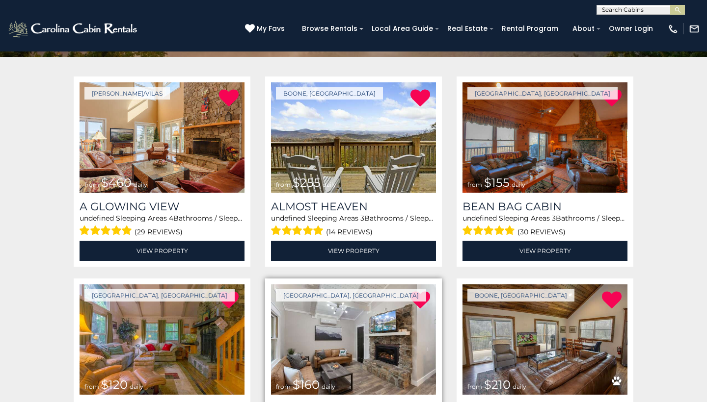
scroll to position [165, 0]
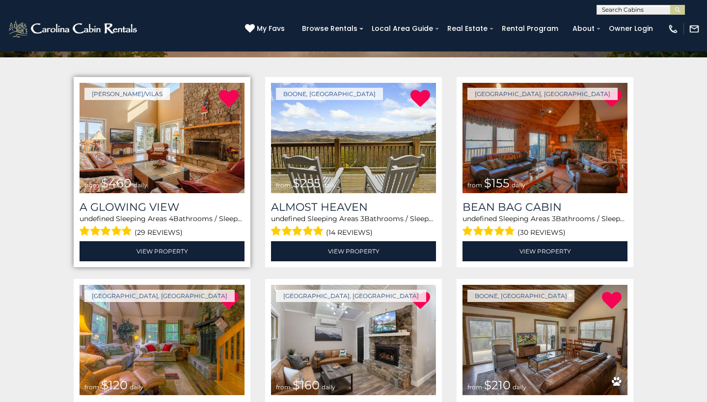
click at [207, 170] on img at bounding box center [162, 138] width 165 height 110
